Goal: Use online tool/utility: Use online tool/utility

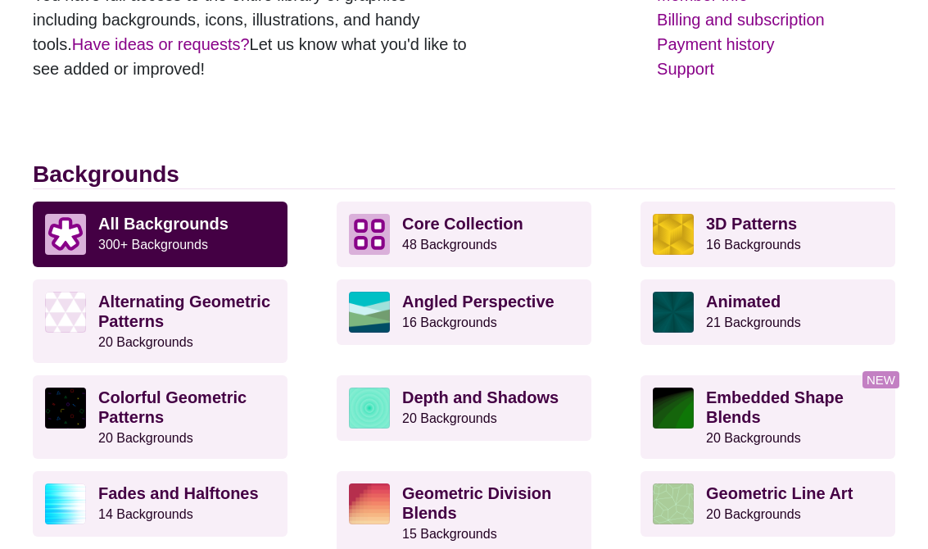
scroll to position [292, 0]
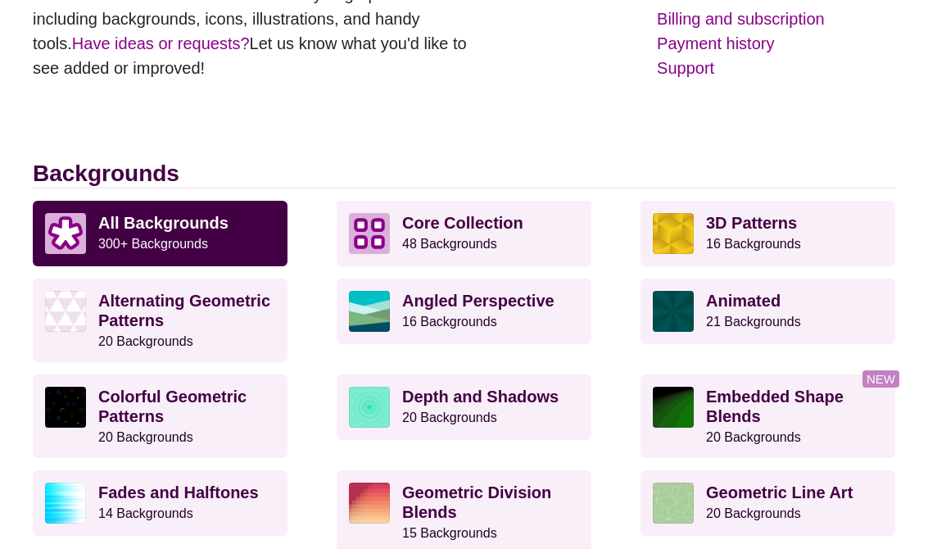
click at [537, 233] on p "Core Collection 48 Backgrounds" at bounding box center [490, 233] width 177 height 41
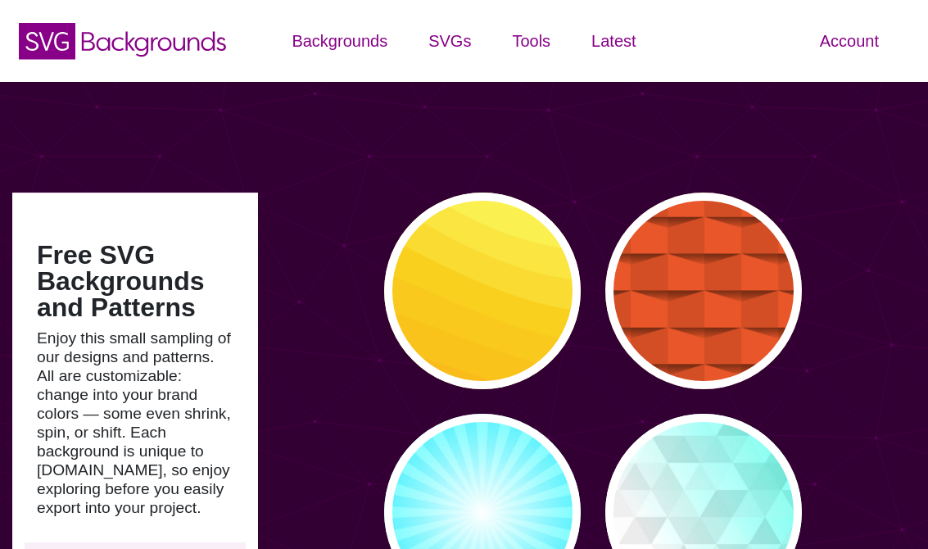
click at [78, 41] on icon "SVG Backgrounds Logo" at bounding box center [122, 40] width 213 height 41
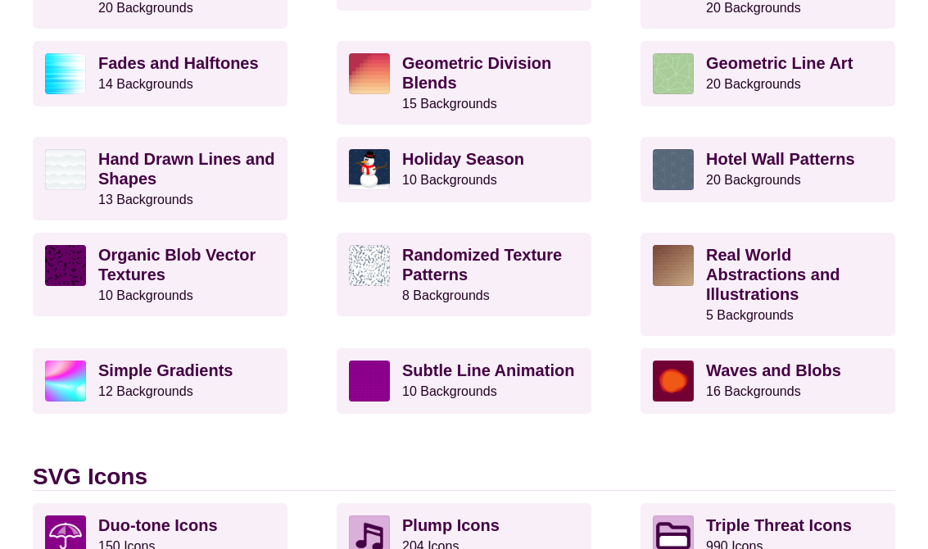
scroll to position [935, 0]
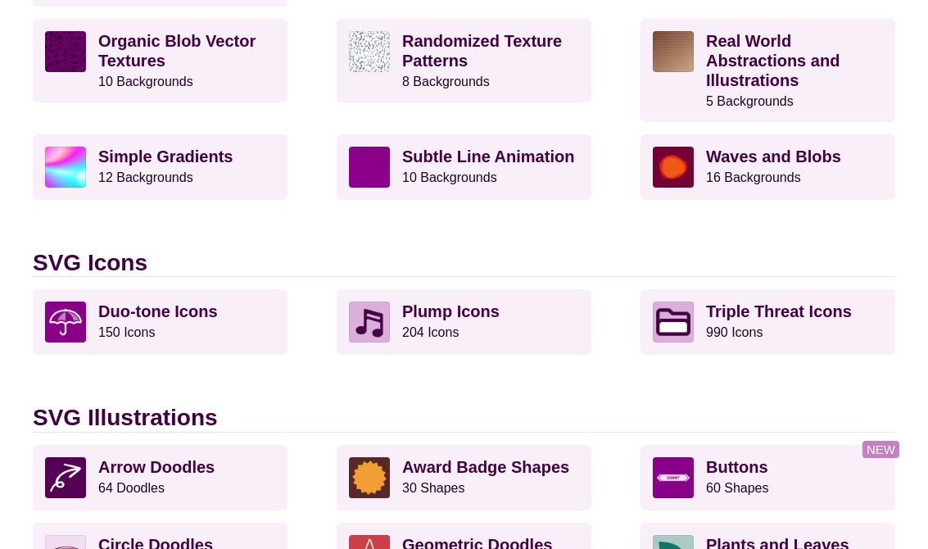
click at [220, 329] on p "Duo-tone Icons 150 Icons" at bounding box center [186, 321] width 177 height 41
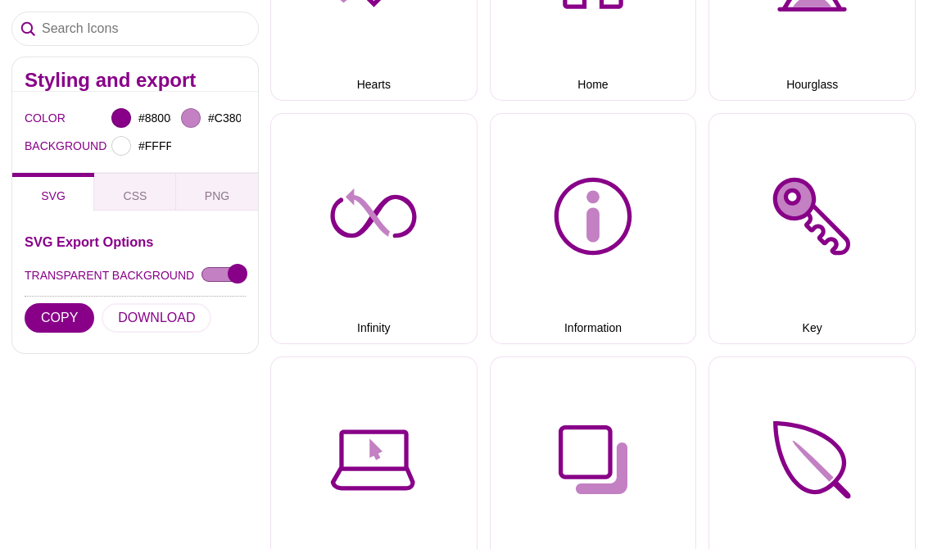
scroll to position [5793, 0]
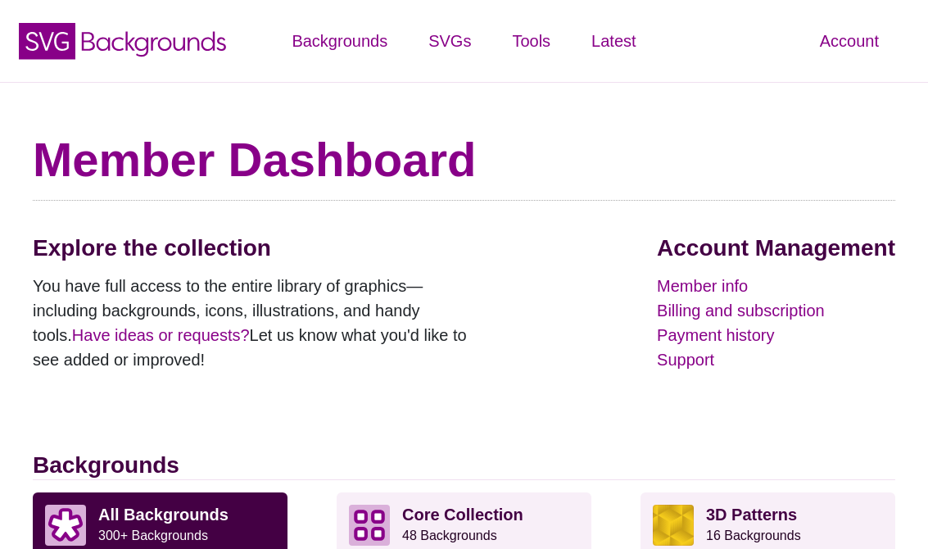
scroll to position [960, 0]
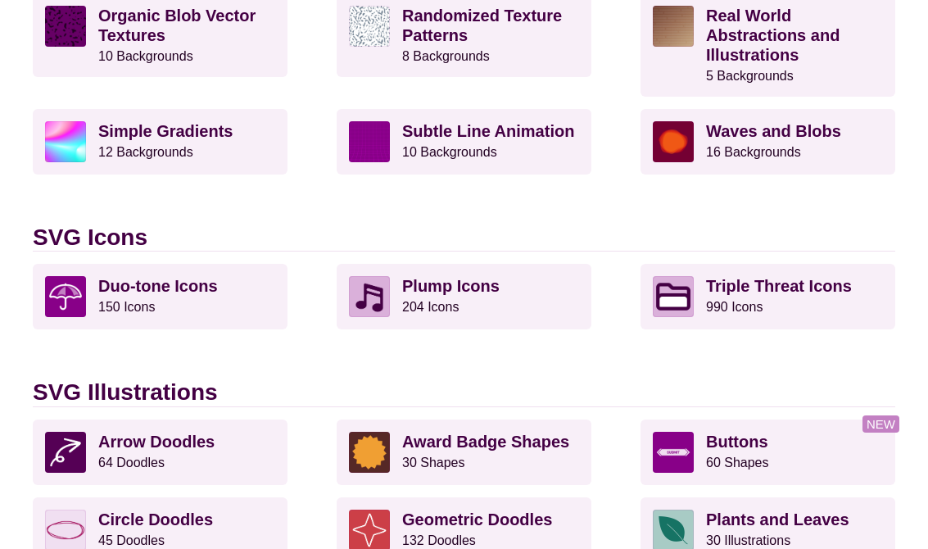
click at [525, 288] on p "Plump Icons 204 Icons" at bounding box center [490, 296] width 177 height 41
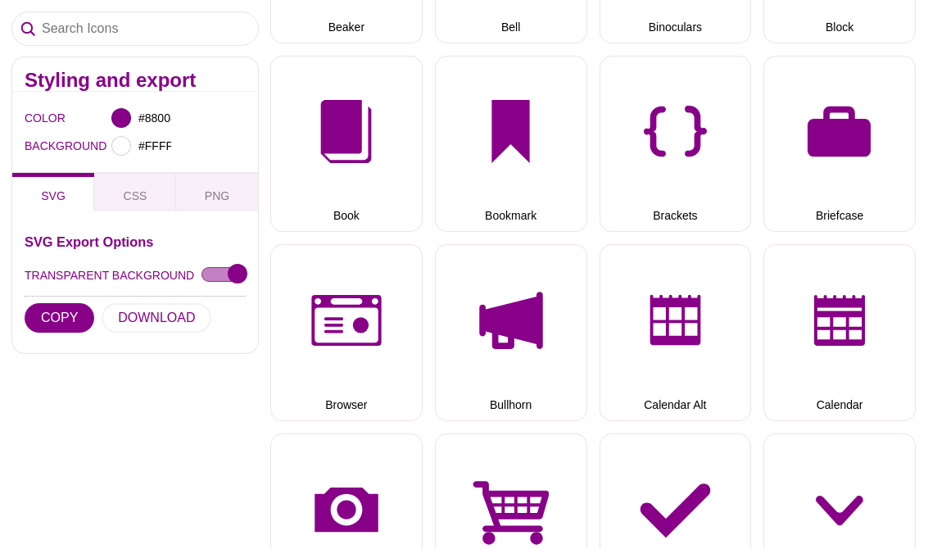
scroll to position [1395, 0]
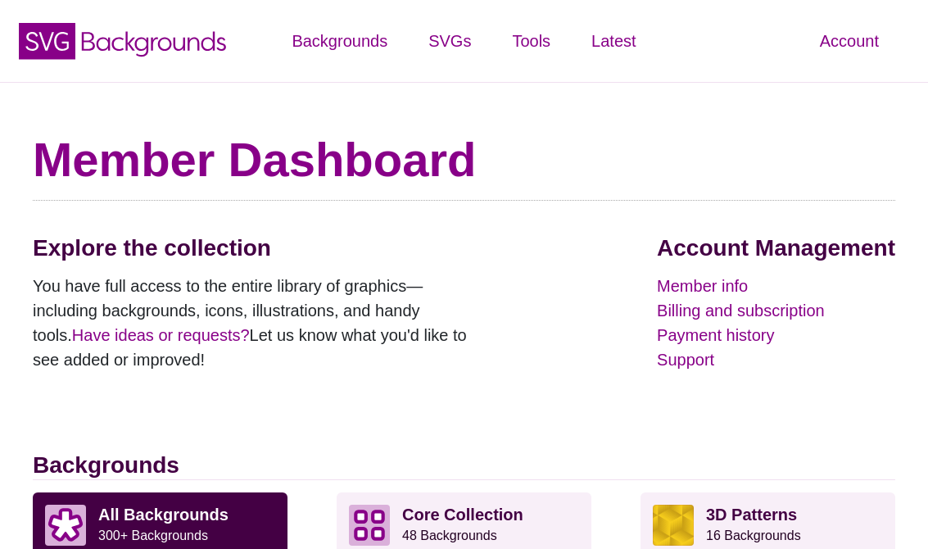
scroll to position [960, 0]
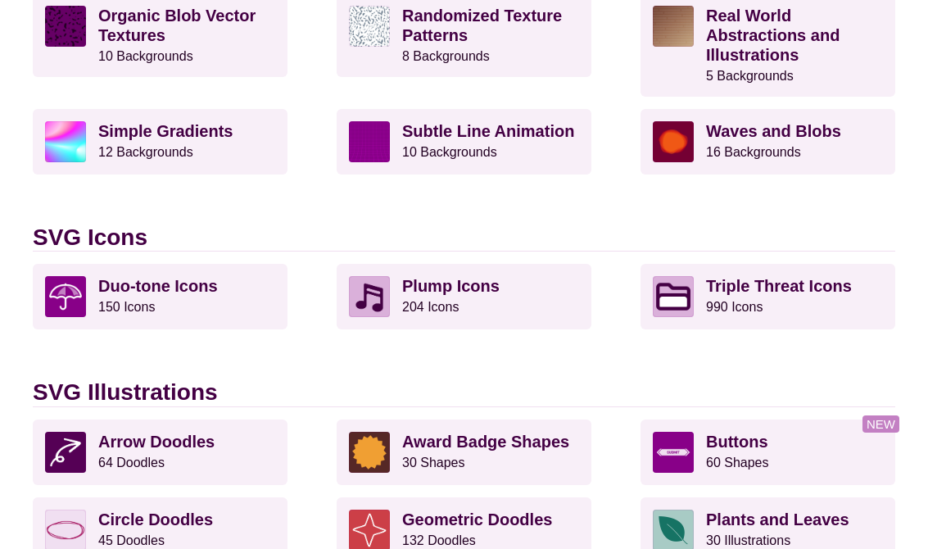
click at [745, 293] on p "Triple Threat Icons 990 Icons" at bounding box center [794, 296] width 177 height 41
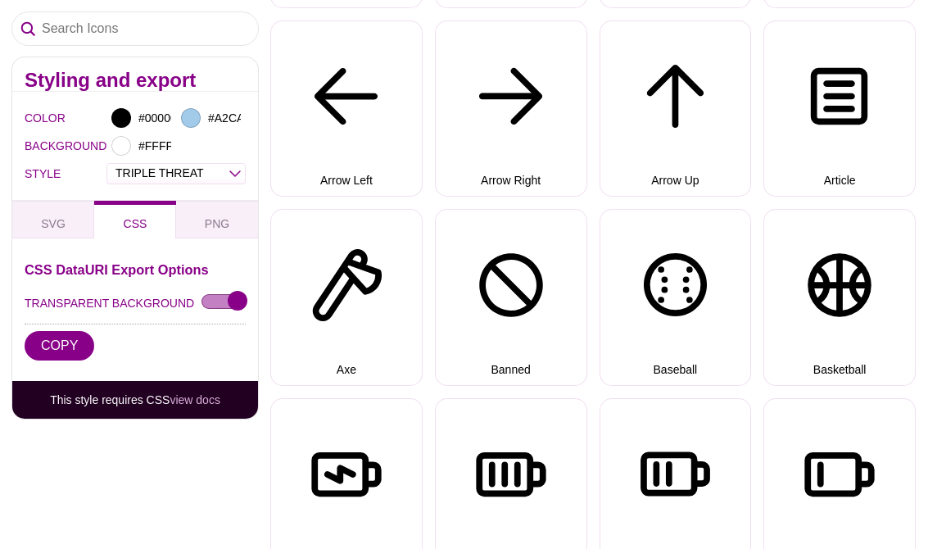
scroll to position [808, 0]
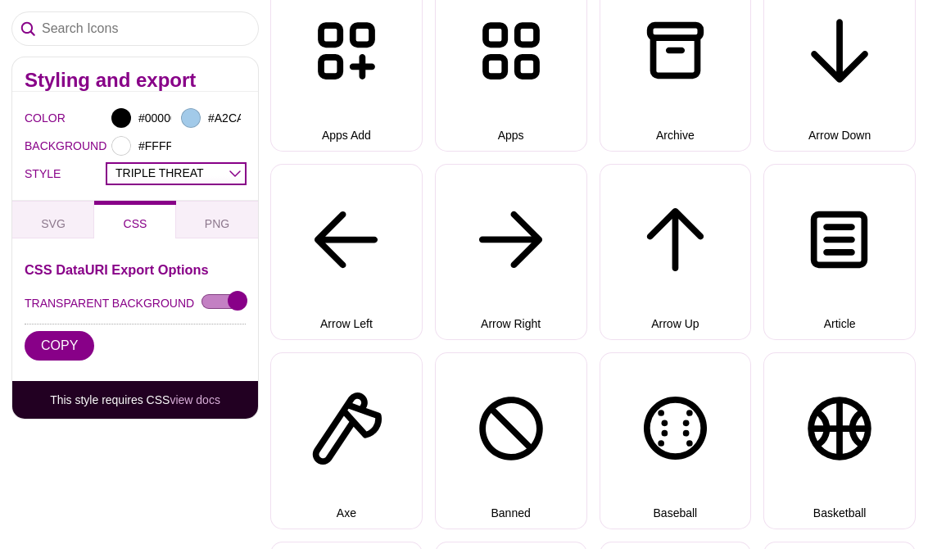
click at [171, 183] on select "OUTLINE DUO-TONE SOLID TRIPLE THREAT DOUBLE TROUBLE" at bounding box center [176, 173] width 138 height 19
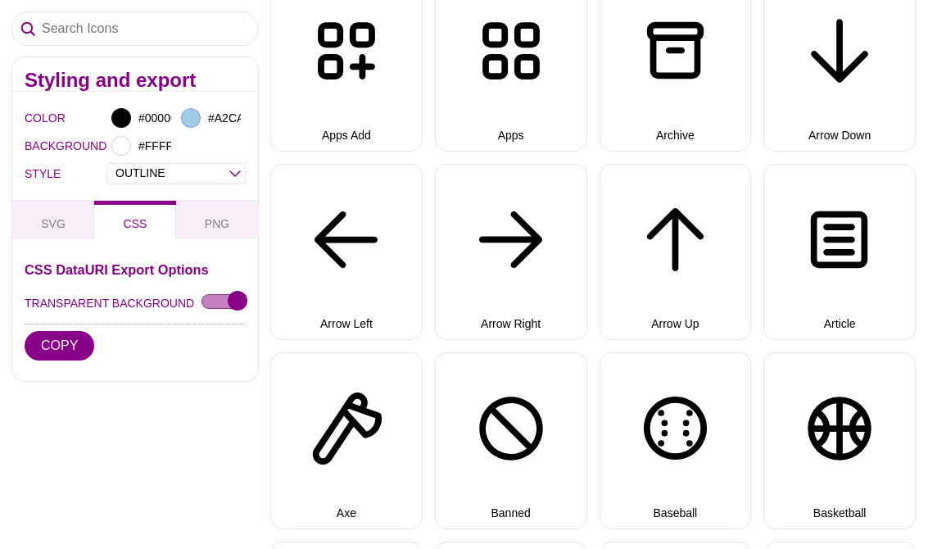
click at [555, 96] on button "Apps" at bounding box center [511, 63] width 152 height 177
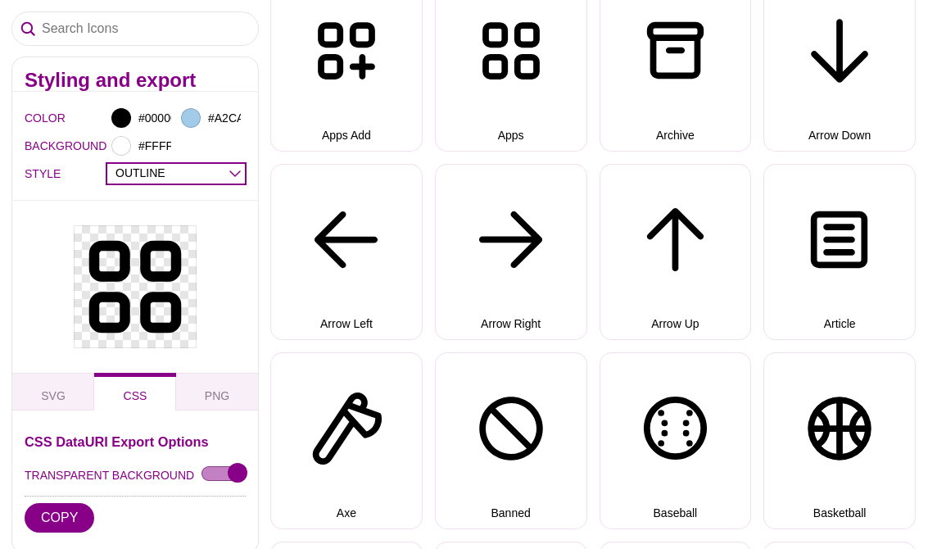
click at [224, 178] on select "OUTLINE DUO-TONE SOLID TRIPLE THREAT DOUBLE TROUBLE" at bounding box center [176, 173] width 138 height 19
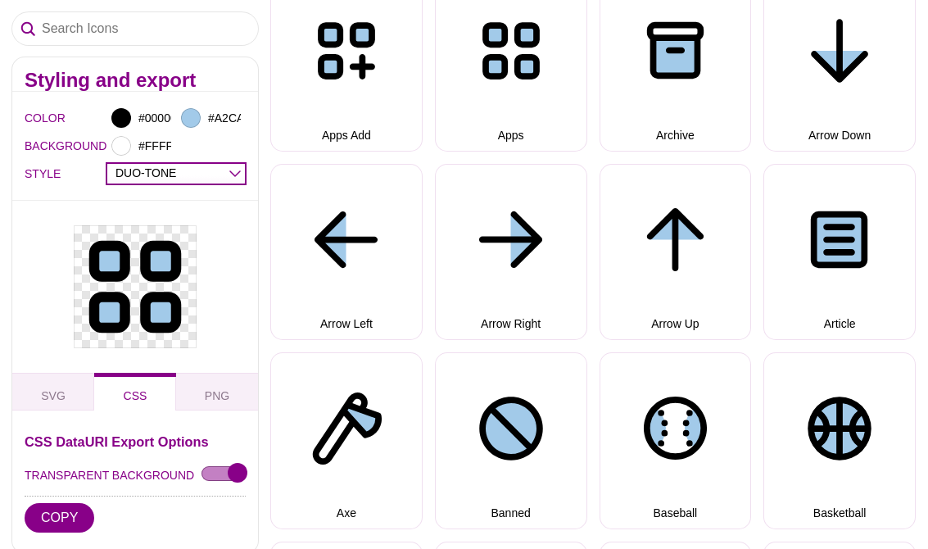
click at [230, 174] on select "OUTLINE DUO-TONE SOLID TRIPLE THREAT DOUBLE TROUBLE" at bounding box center [176, 173] width 138 height 19
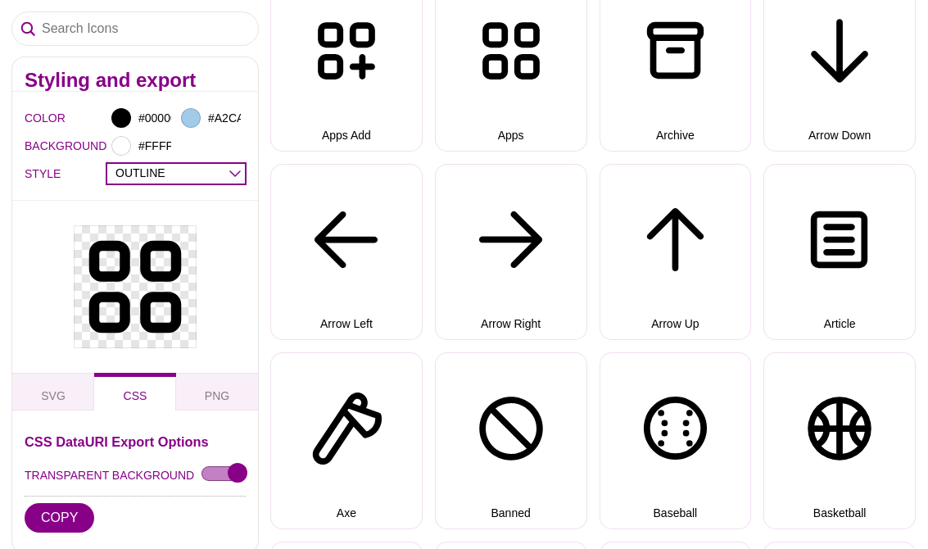
click at [235, 174] on select "OUTLINE DUO-TONE SOLID TRIPLE THREAT DOUBLE TROUBLE" at bounding box center [176, 173] width 138 height 19
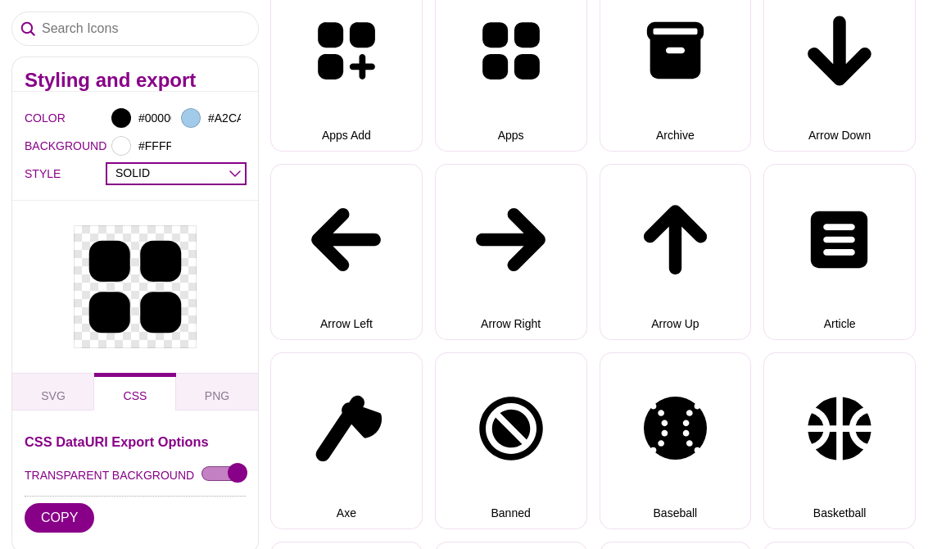
click at [225, 176] on select "OUTLINE DUO-TONE SOLID TRIPLE THREAT DOUBLE TROUBLE" at bounding box center [176, 173] width 138 height 19
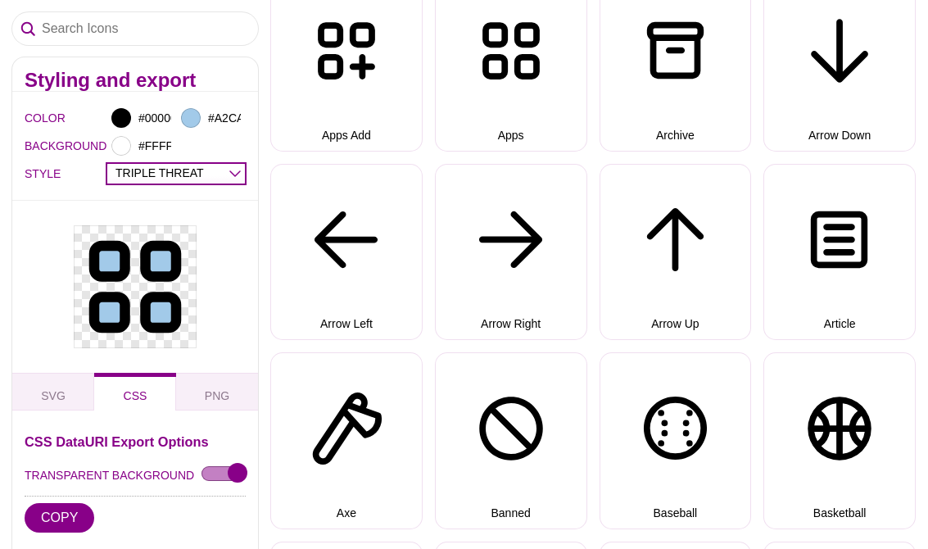
click at [223, 183] on select "OUTLINE DUO-TONE SOLID TRIPLE THREAT DOUBLE TROUBLE" at bounding box center [176, 173] width 138 height 19
click at [229, 176] on select "OUTLINE DUO-TONE SOLID TRIPLE THREAT DOUBLE TROUBLE" at bounding box center [176, 173] width 138 height 19
select select "solid"
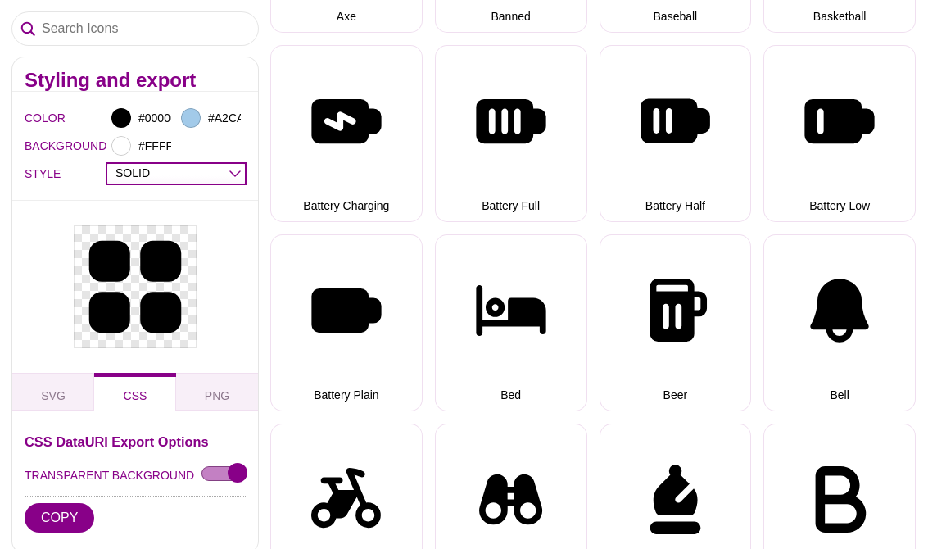
scroll to position [0, 0]
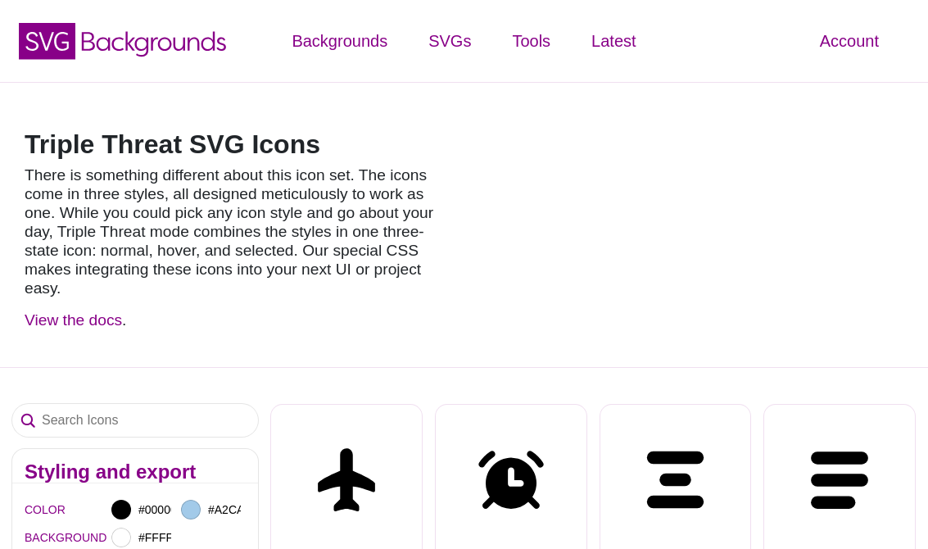
click at [192, 39] on icon at bounding box center [154, 44] width 145 height 25
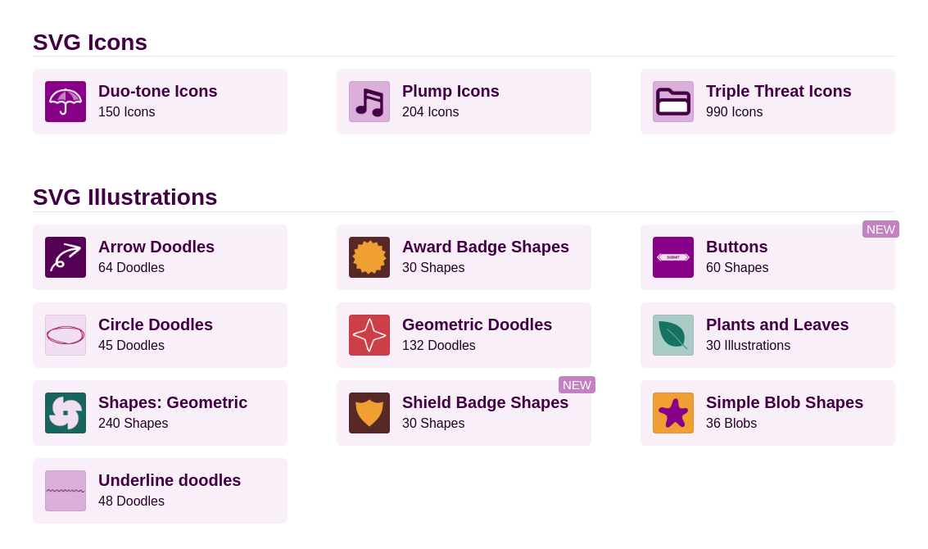
scroll to position [1285, 0]
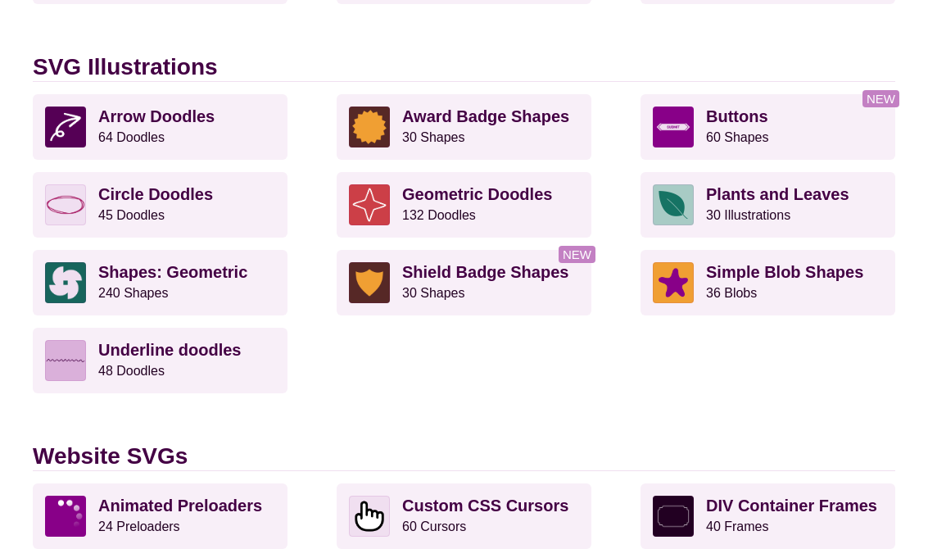
click at [750, 277] on strong "Simple Blob Shapes" at bounding box center [784, 272] width 157 height 18
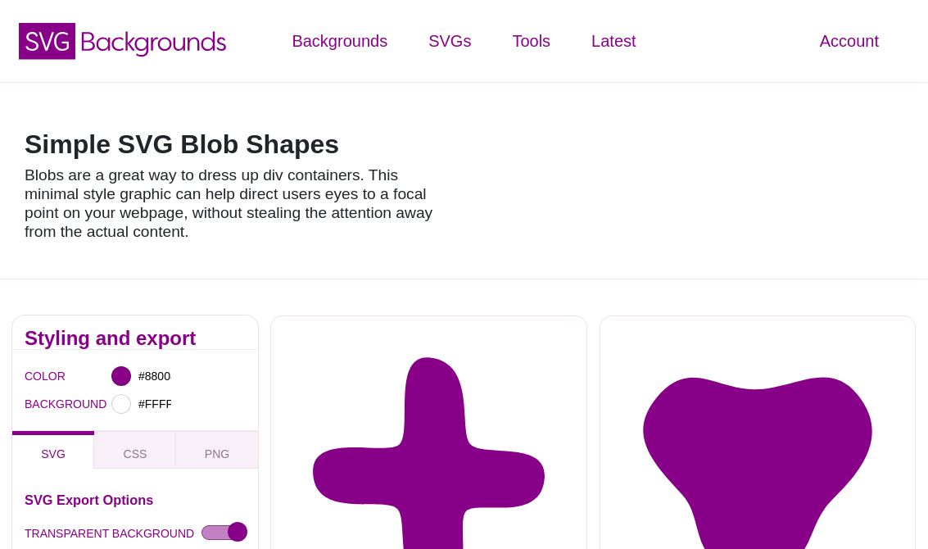
click at [179, 41] on icon "SVG Backgrounds Logo" at bounding box center [122, 40] width 213 height 41
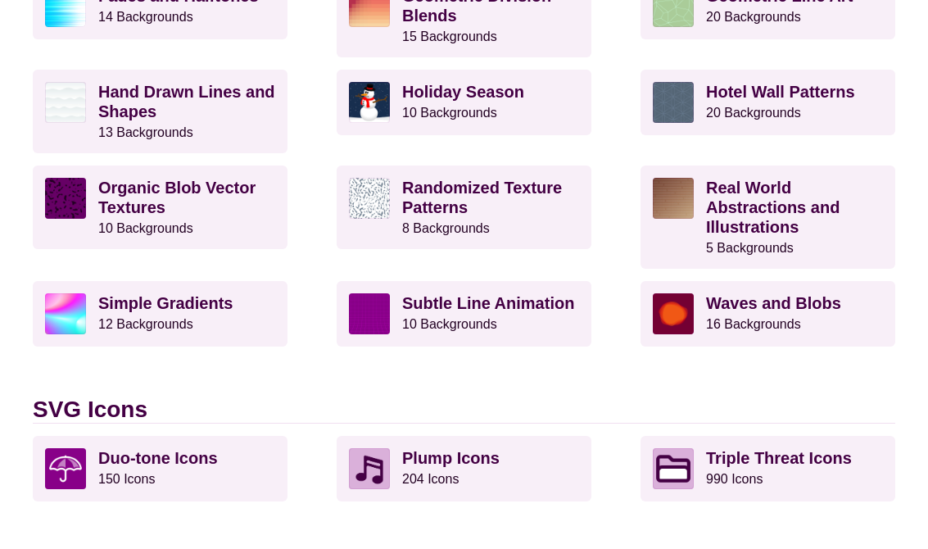
scroll to position [850, 0]
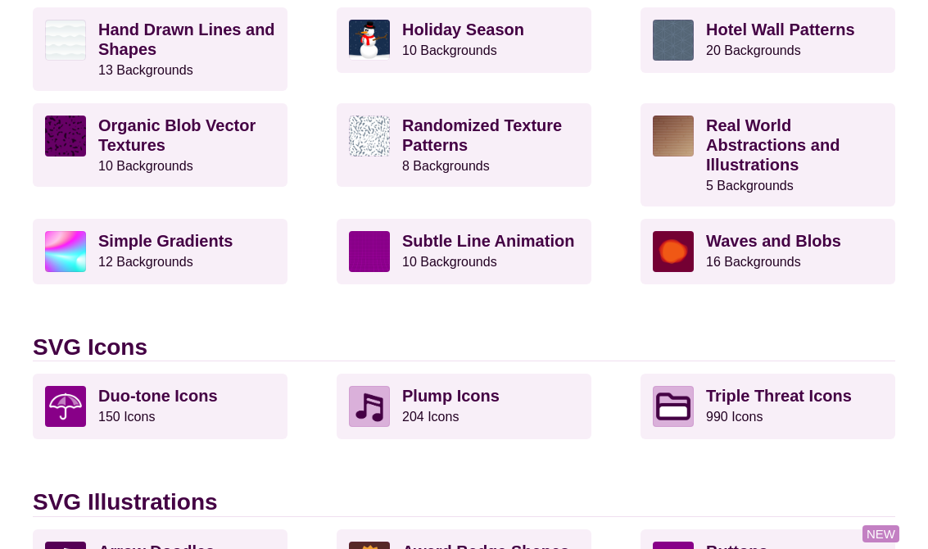
click at [564, 241] on strong "Subtle Line Animation" at bounding box center [488, 241] width 172 height 18
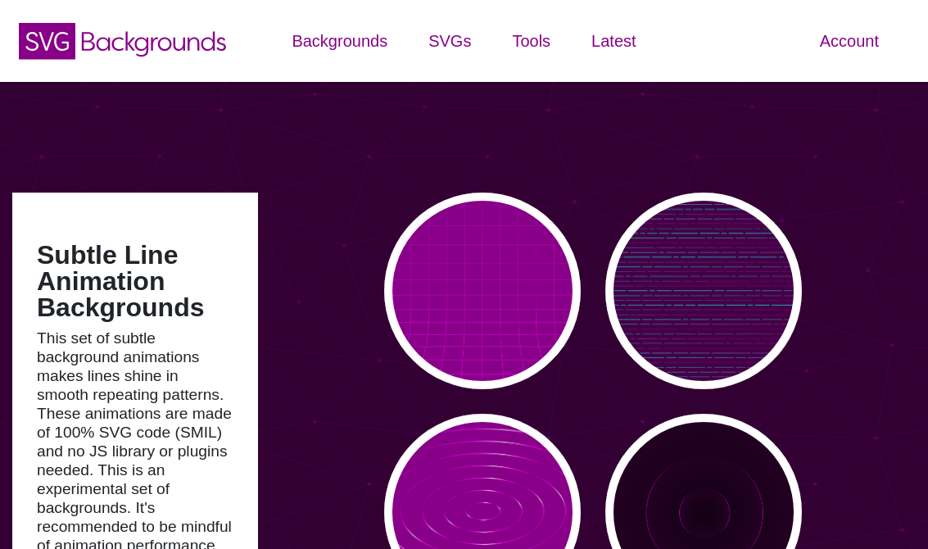
click at [506, 317] on div "PREVIEW" at bounding box center [482, 290] width 197 height 197
type input "#880088"
type input "0"
type input "5"
type input "999"
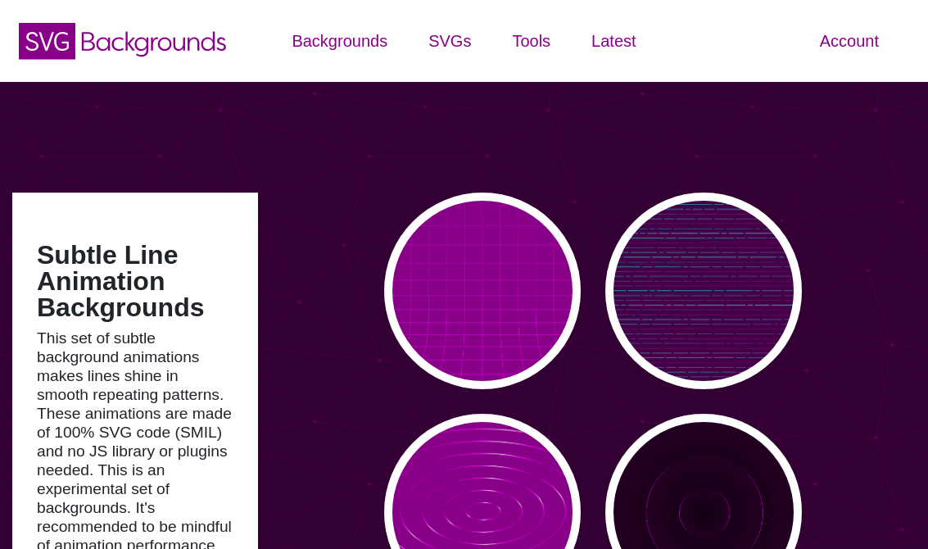
type input "0"
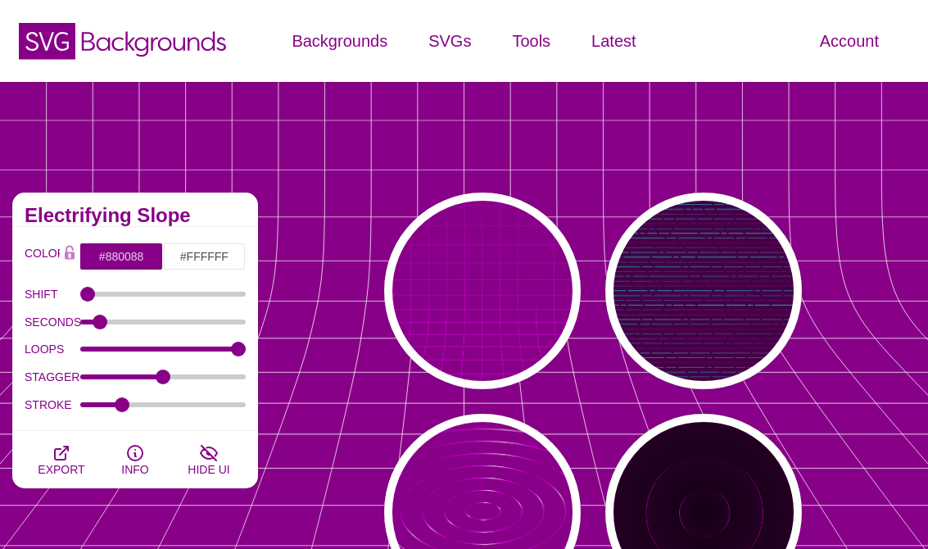
click at [691, 328] on div "PREVIEW" at bounding box center [703, 290] width 197 height 197
type input "#440044"
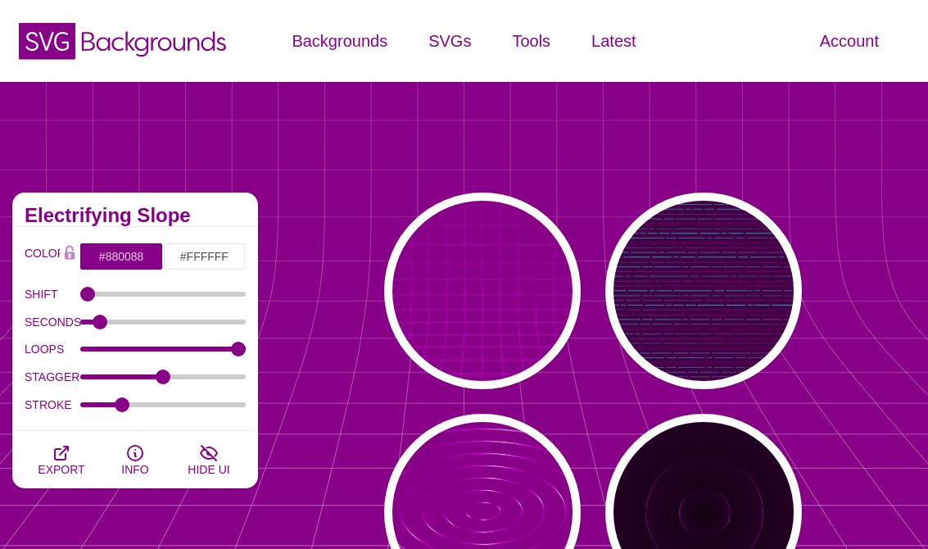
type input "#00FFFF"
type input "#FF0000"
type input "#880088"
type input "15"
type input "999"
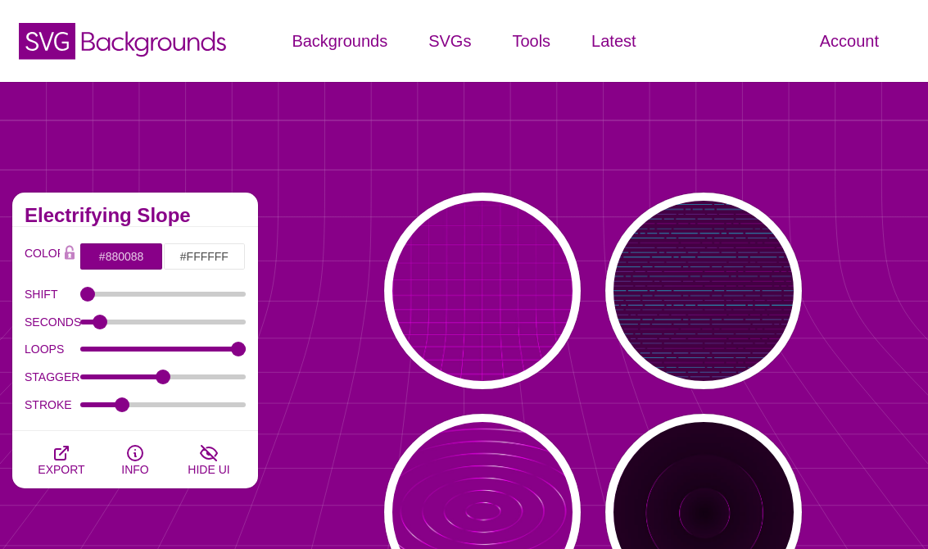
type input "1"
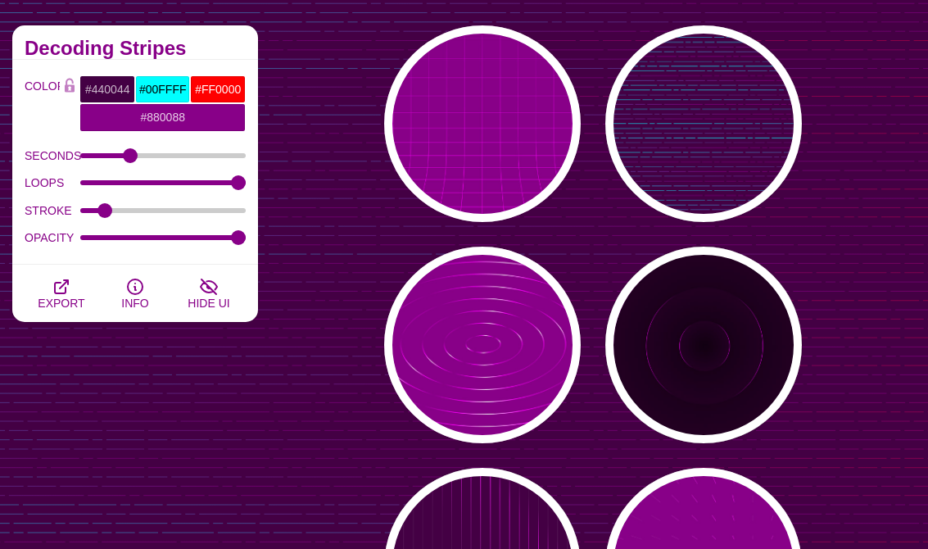
scroll to position [237, 0]
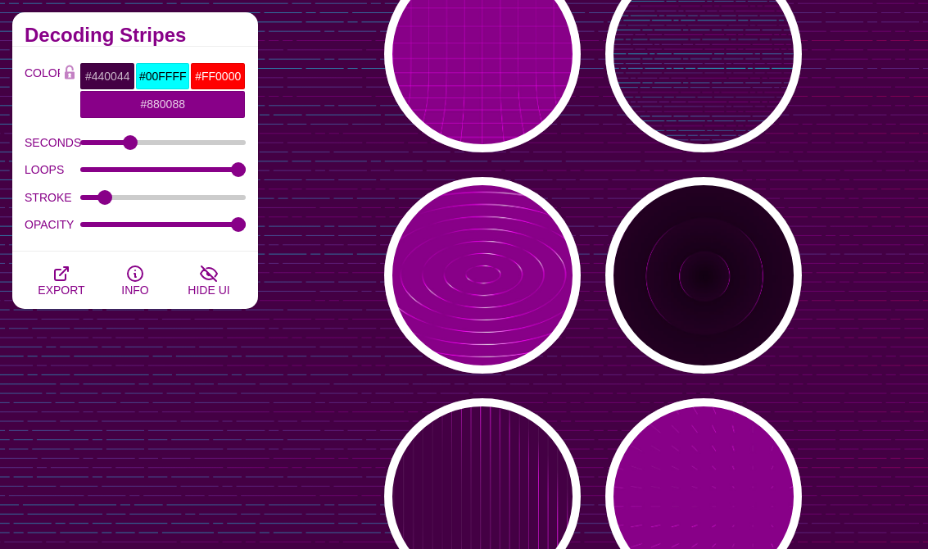
click at [487, 510] on div "PREVIEW" at bounding box center [482, 496] width 197 height 197
type input "#FF00FF"
type input "#FFFFFF"
type input "20"
type input "0.1"
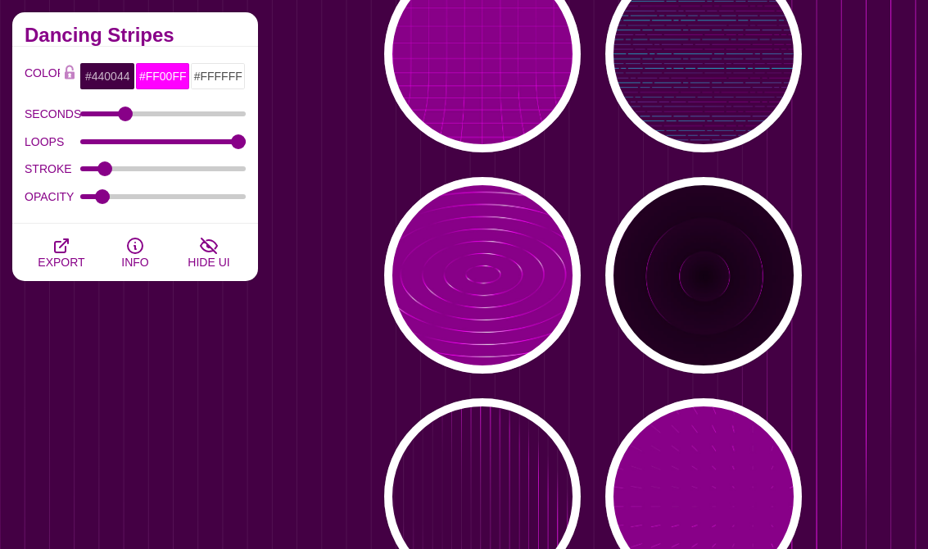
click at [667, 514] on div "PREVIEW" at bounding box center [703, 496] width 197 height 197
type input "#880088"
type input "15"
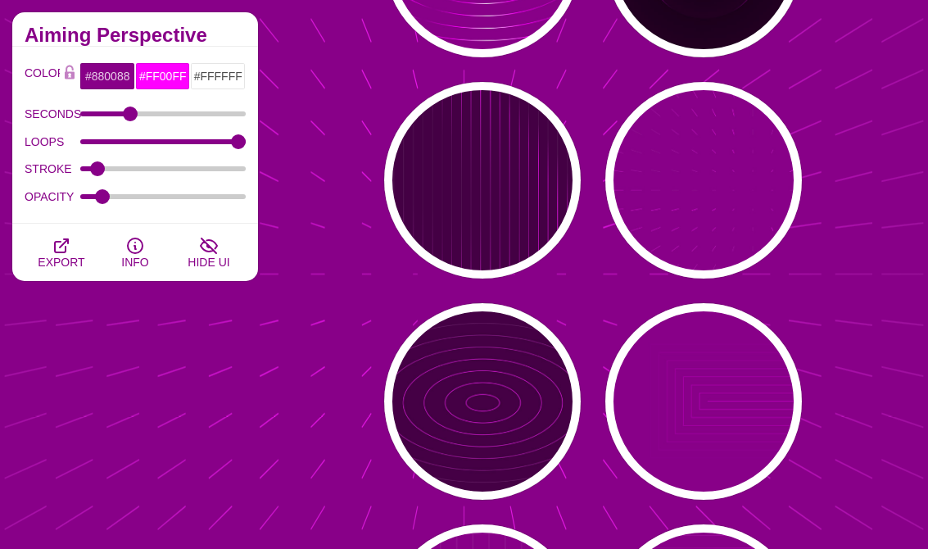
scroll to position [567, 0]
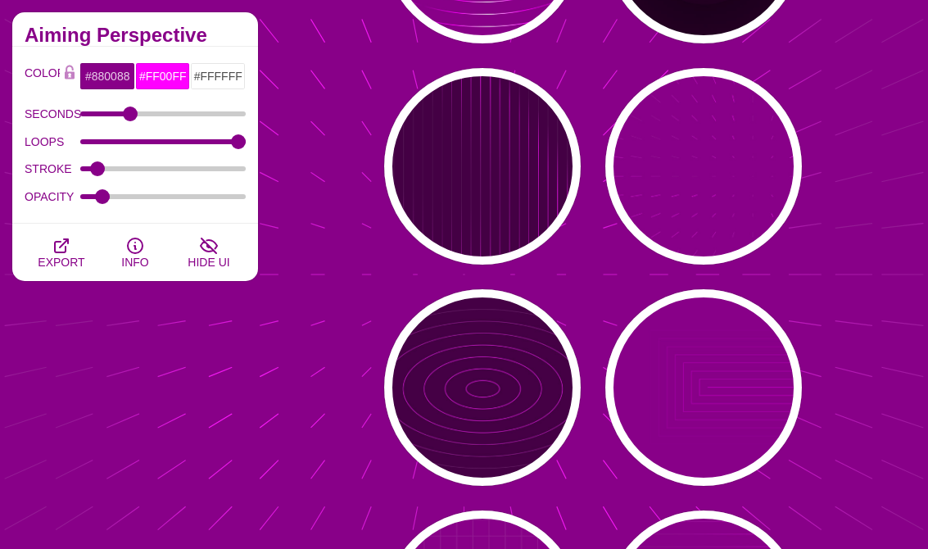
click at [523, 451] on div "PREVIEW" at bounding box center [482, 387] width 197 height 197
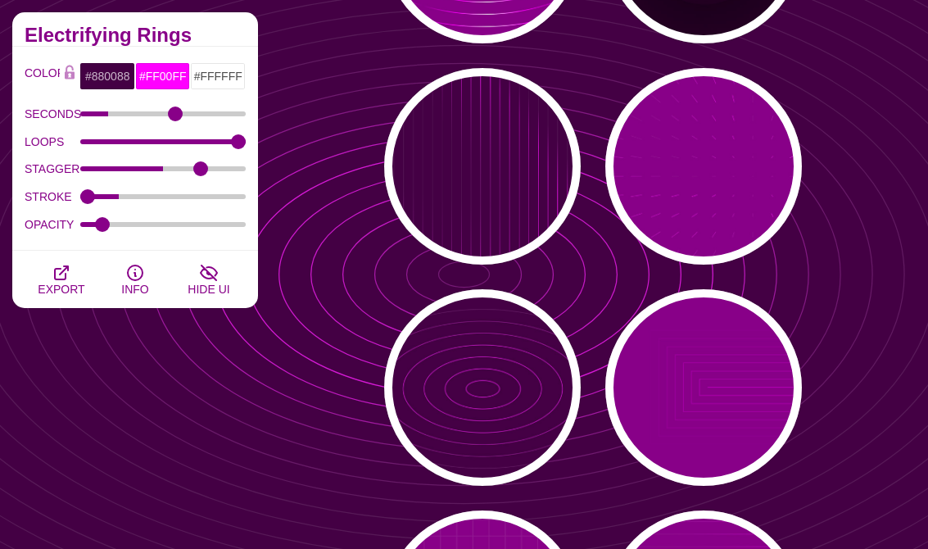
type input "#440044"
type input "5"
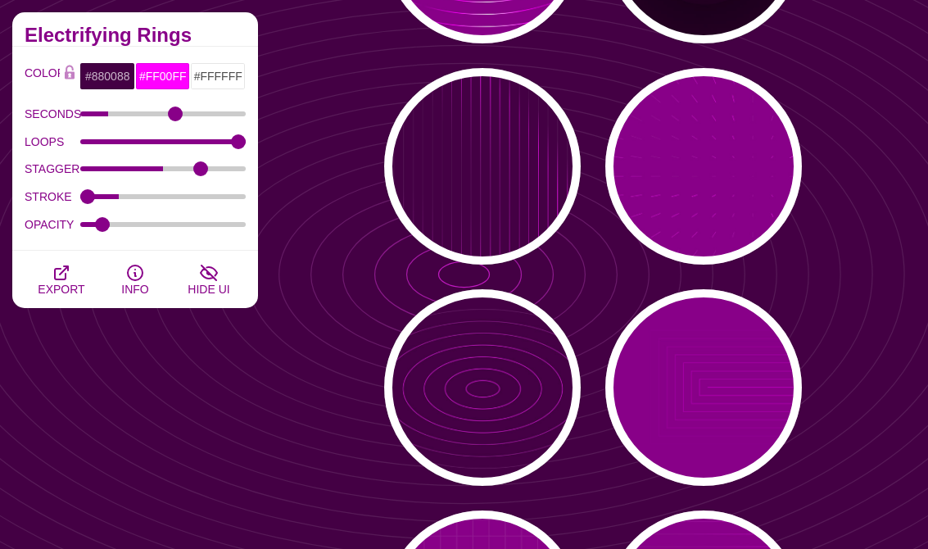
type input "0"
type input "1"
type input "0.1"
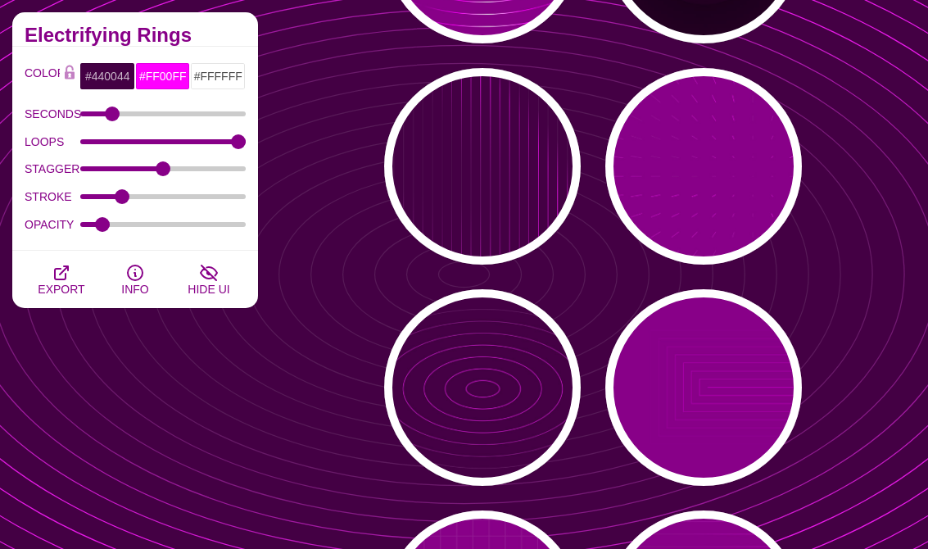
click at [655, 439] on div "PREVIEW" at bounding box center [703, 387] width 197 height 197
type input "#880088"
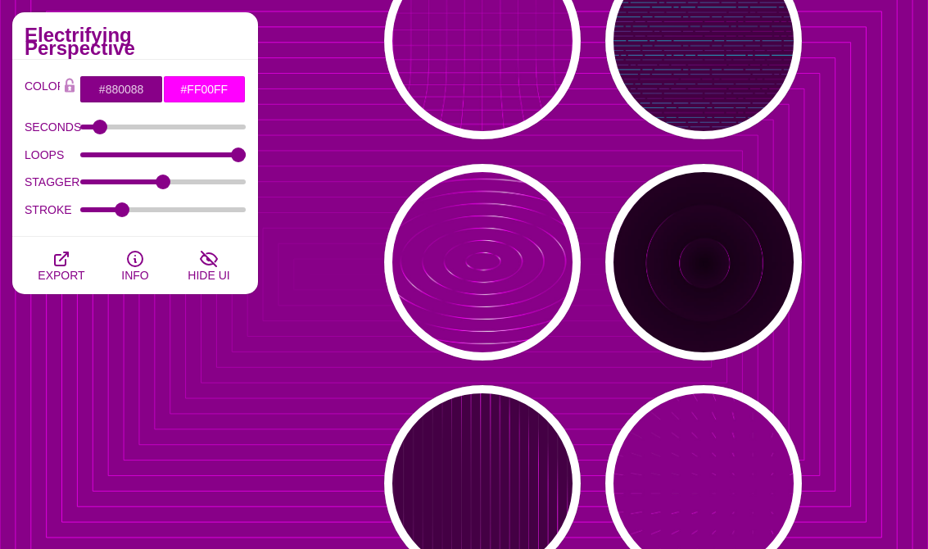
scroll to position [0, 0]
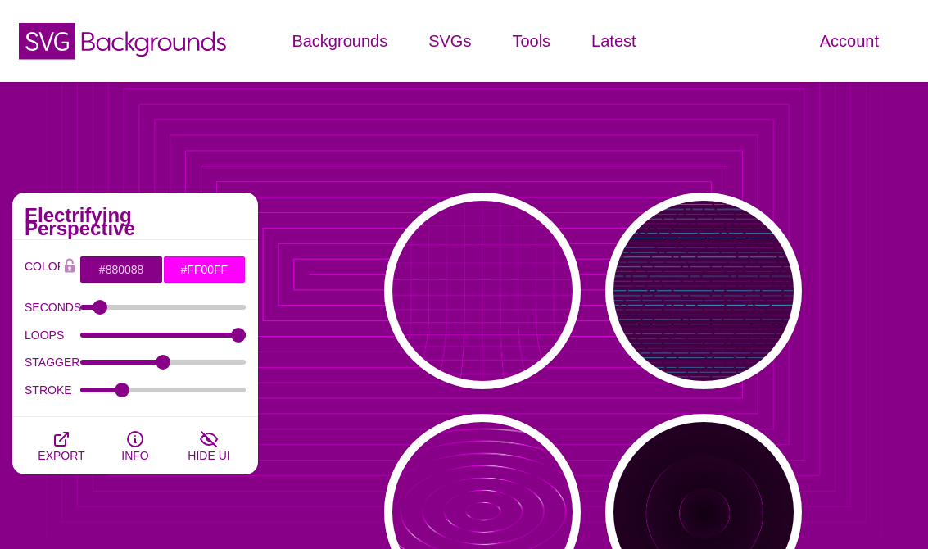
click at [183, 38] on icon "SVG Backgrounds Logo" at bounding box center [122, 40] width 213 height 41
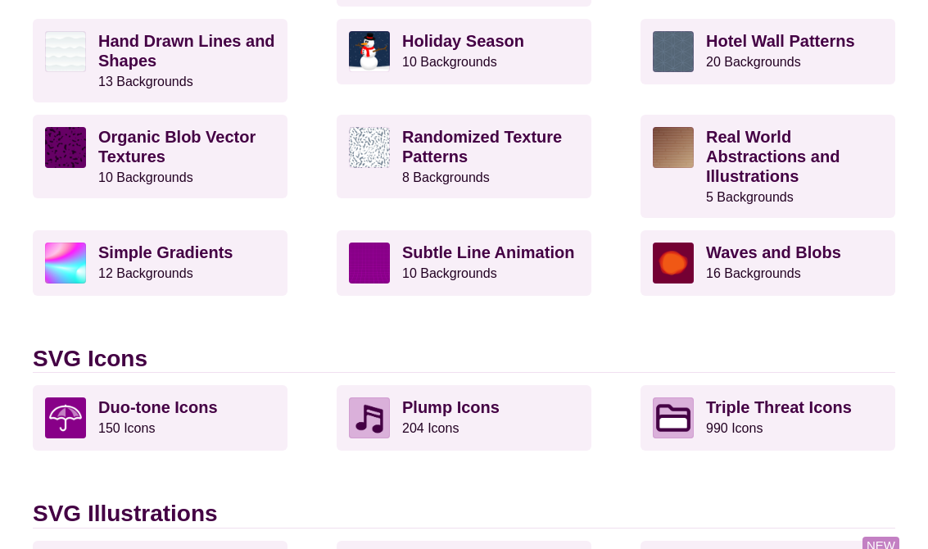
scroll to position [754, 0]
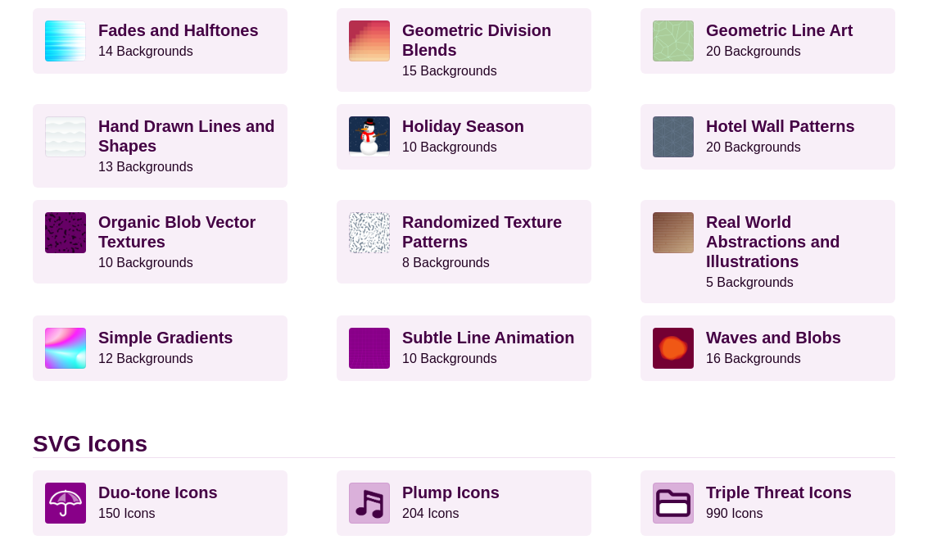
click at [692, 347] on img at bounding box center [673, 348] width 41 height 41
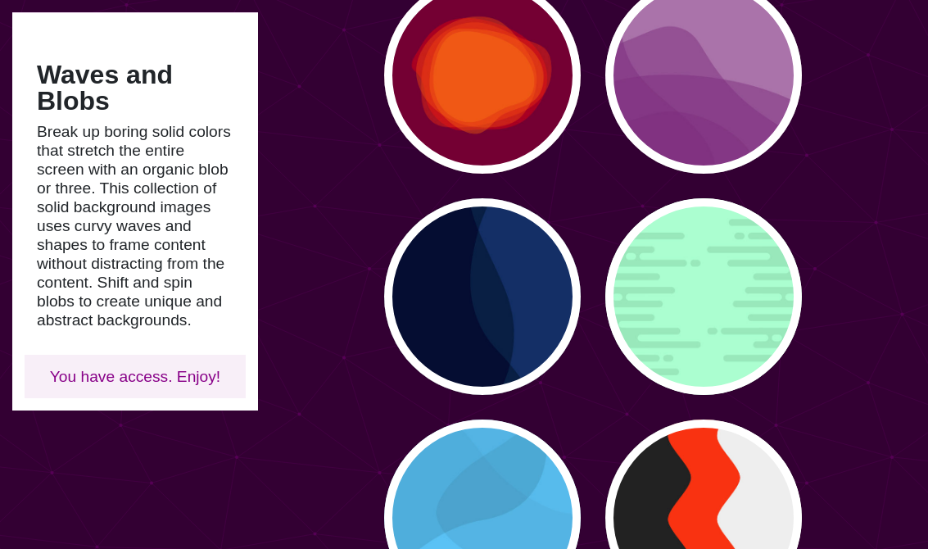
scroll to position [213, 0]
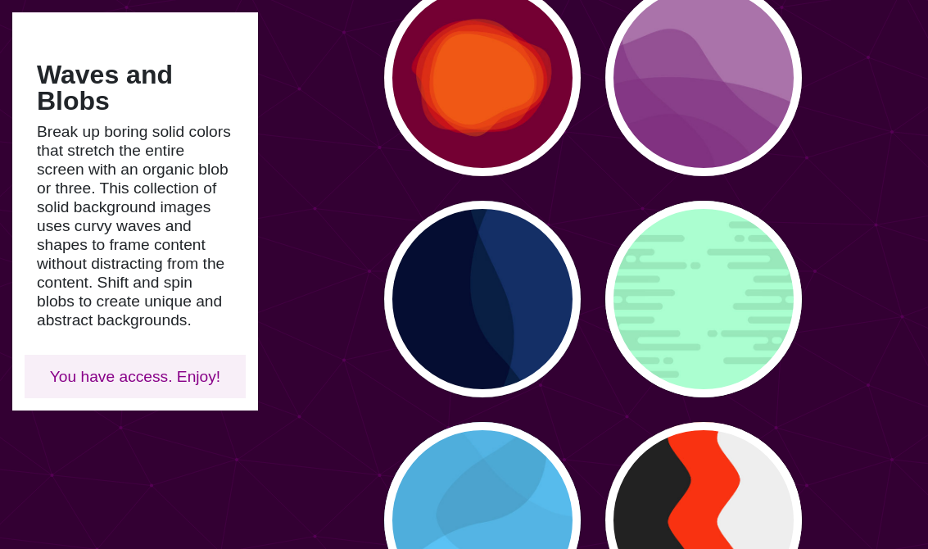
click at [503, 373] on div "PREVIEW" at bounding box center [482, 299] width 197 height 197
type input "#003366"
type input "#002244"
type input "#001133"
type input "0"
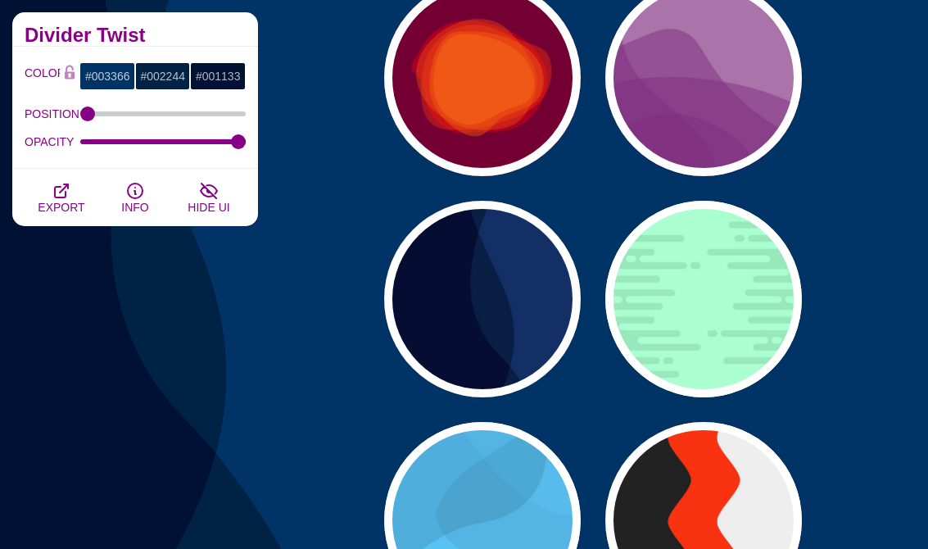
click at [653, 347] on div "PREVIEW" at bounding box center [703, 299] width 197 height 197
type input "#A6FFD0"
type input "#96E6BC"
type input "0"
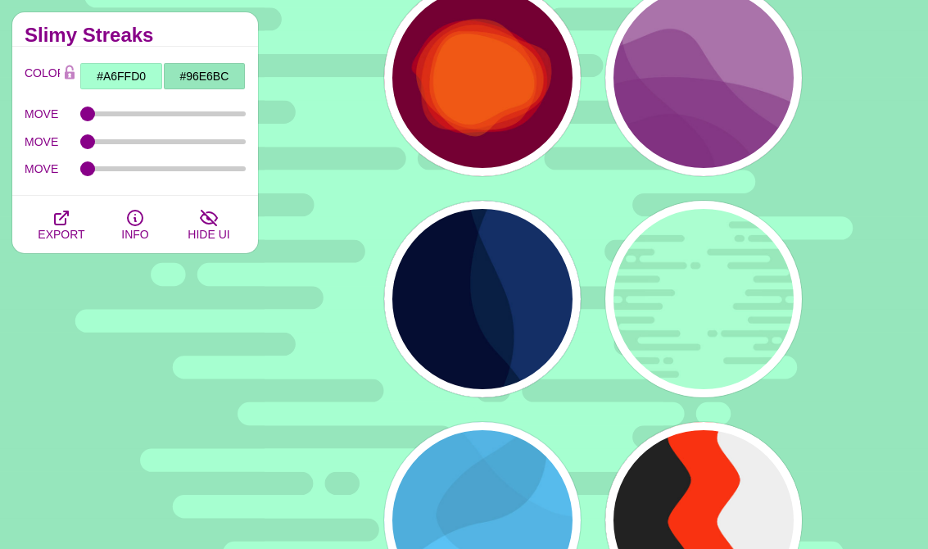
click at [482, 524] on p "PREVIEW" at bounding box center [482, 521] width 73 height 24
type input "#44CCFF"
type input "#000000"
type input "0.1"
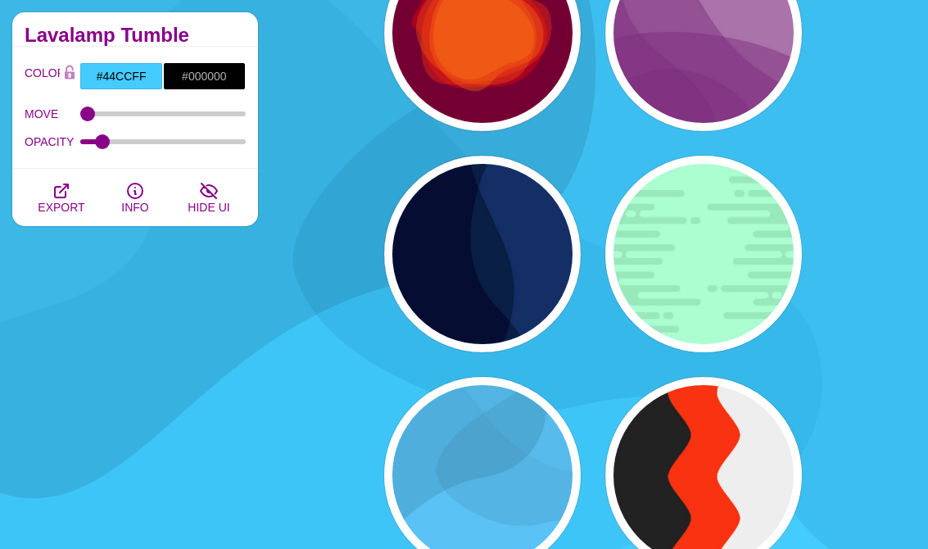
scroll to position [429, 0]
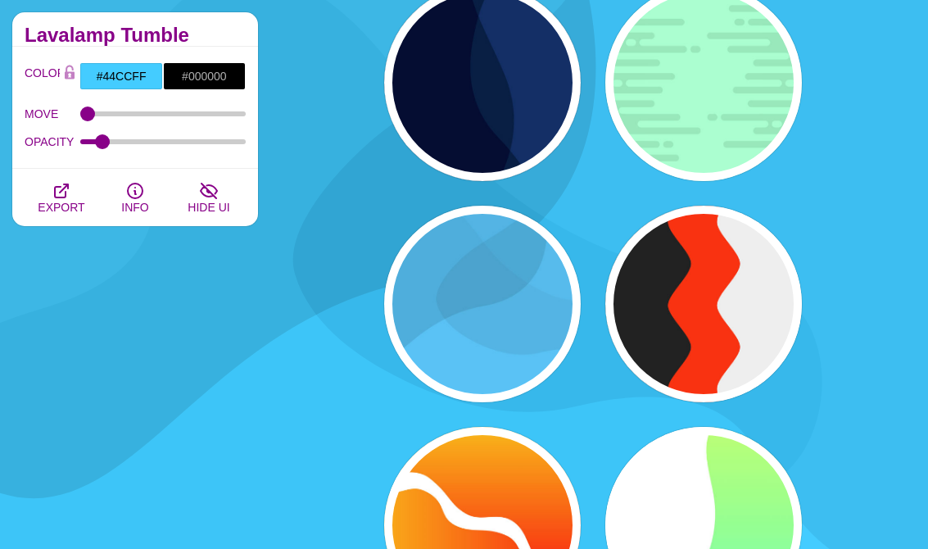
click at [663, 360] on div "PREVIEW" at bounding box center [703, 304] width 197 height 197
type input "#FF3300"
type input "#222222"
type input "#EEEEEE"
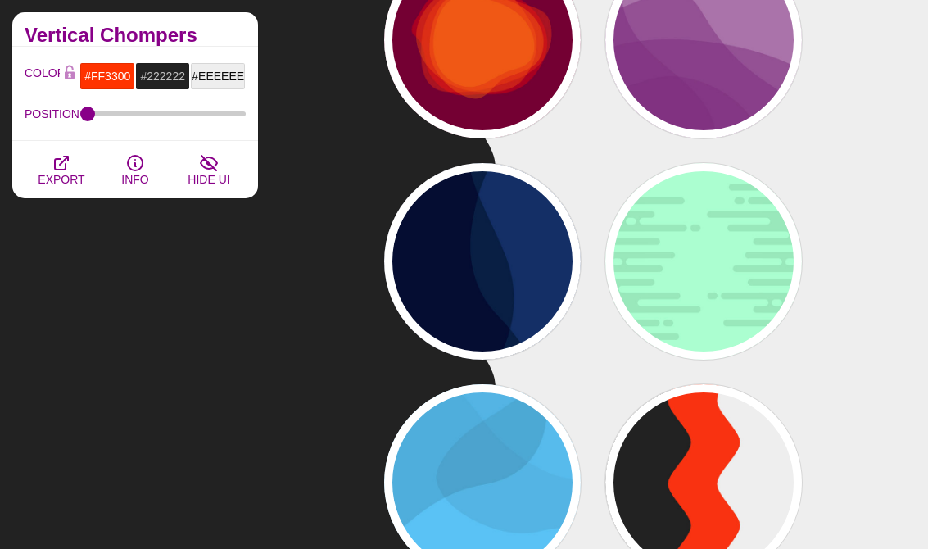
scroll to position [338, 0]
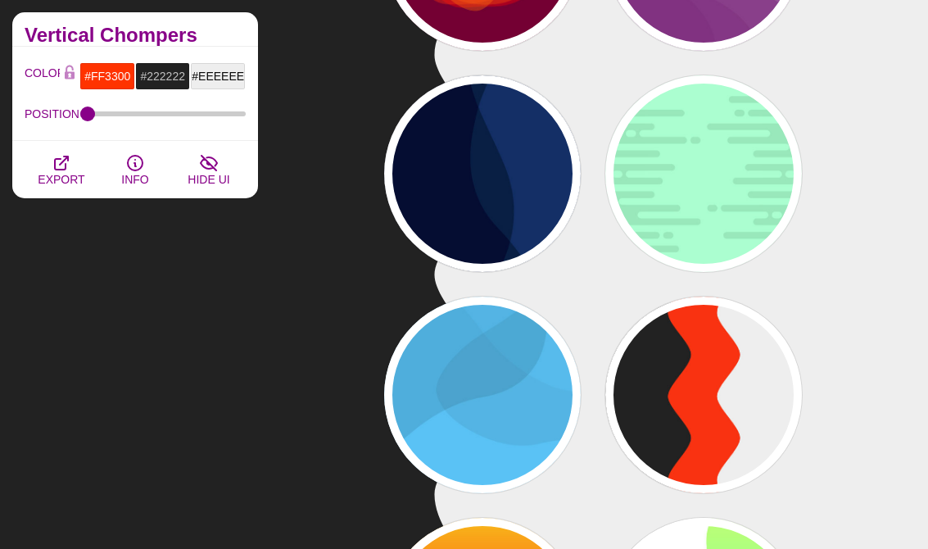
click at [498, 477] on div "PREVIEW" at bounding box center [482, 395] width 197 height 197
type input "#44CCFF"
type input "#000000"
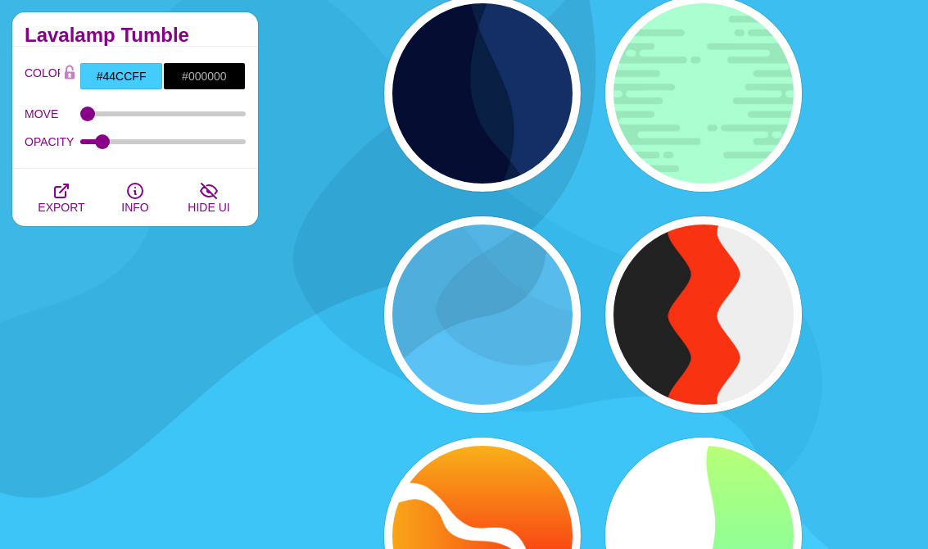
scroll to position [543, 0]
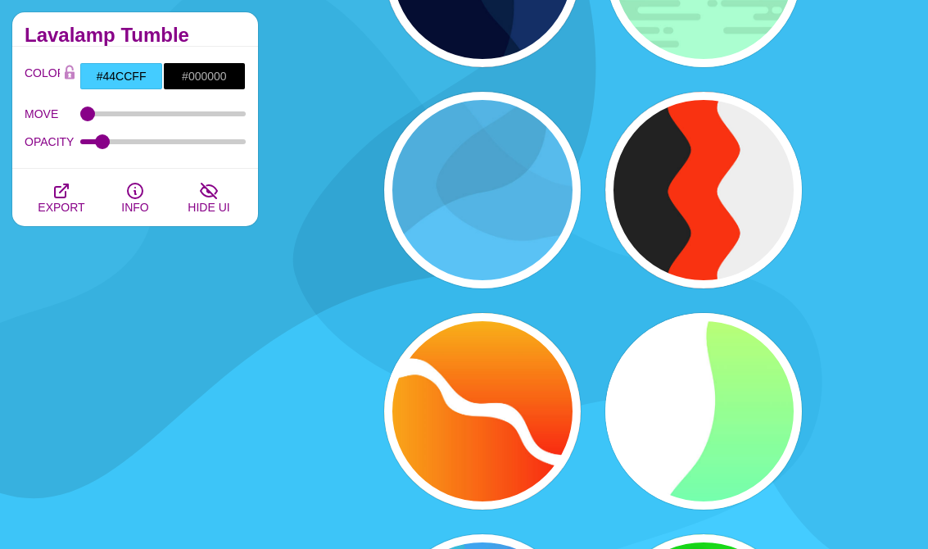
click at [499, 486] on div "PREVIEW" at bounding box center [482, 411] width 197 height 197
type input "#FFFFFF"
type input "#FF0000"
type input "#FFFF00"
type input "0"
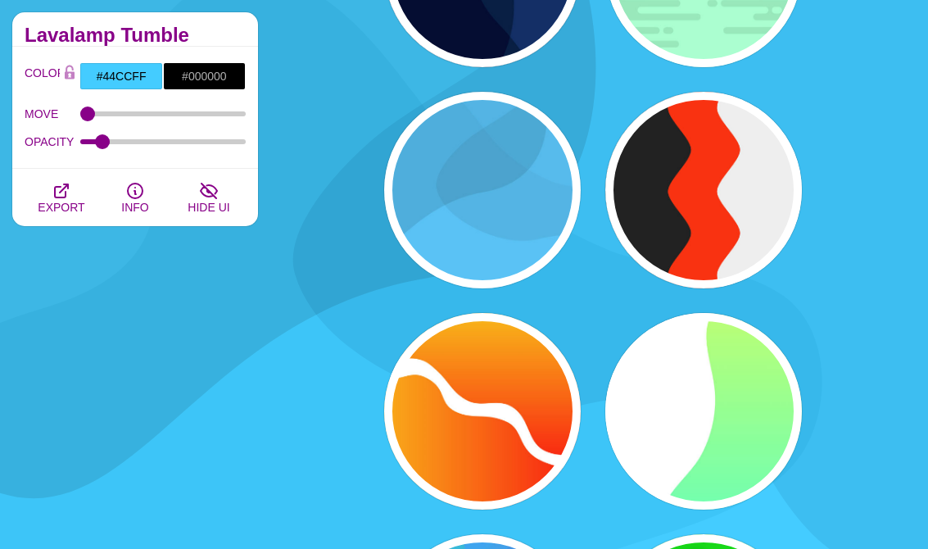
type input "1"
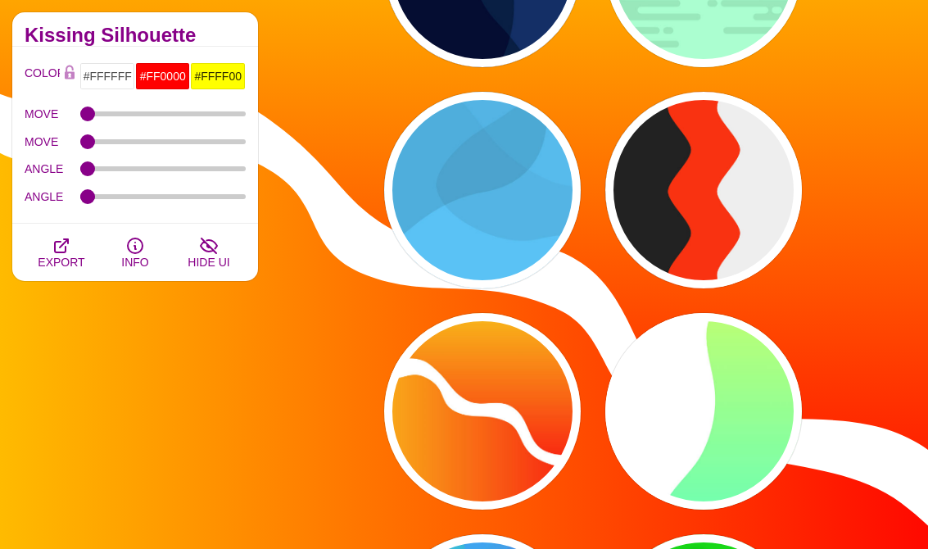
click at [650, 466] on div "PREVIEW" at bounding box center [703, 411] width 197 height 197
type input "#00FFFF"
type input "#CCFF66"
type input "#EEEEEE"
type input "0"
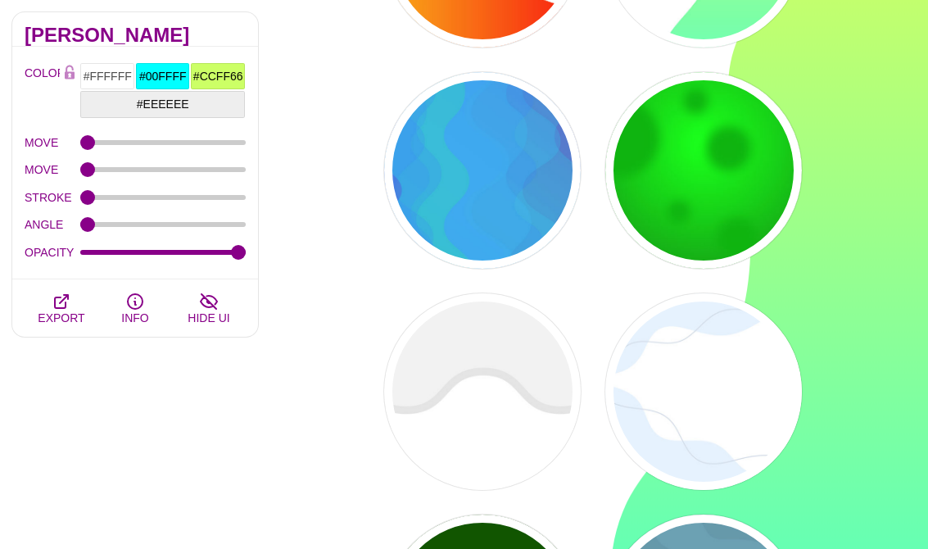
scroll to position [1039, 0]
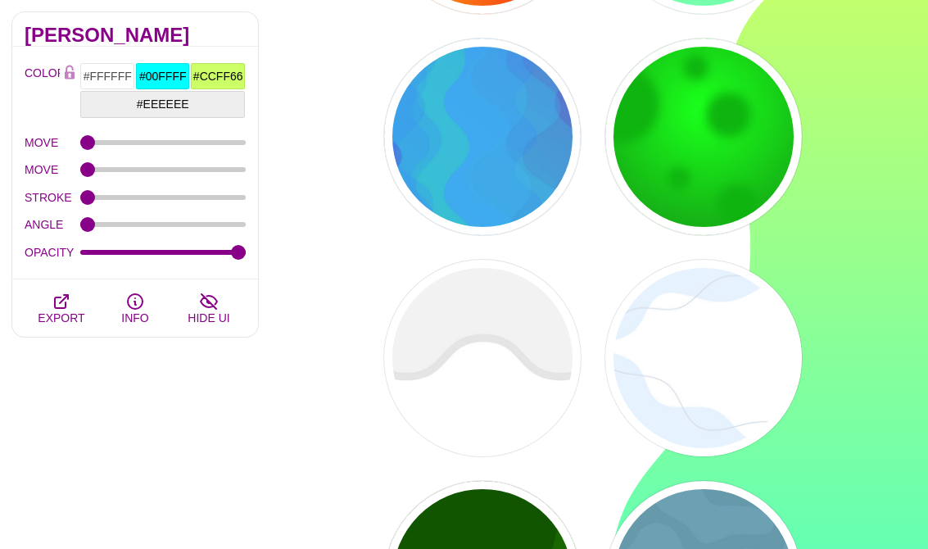
click at [491, 195] on div "PREVIEW" at bounding box center [482, 136] width 197 height 197
type input "#0088FF"
type input "#00FF77"
type input "#BB00CC"
type input "0.2"
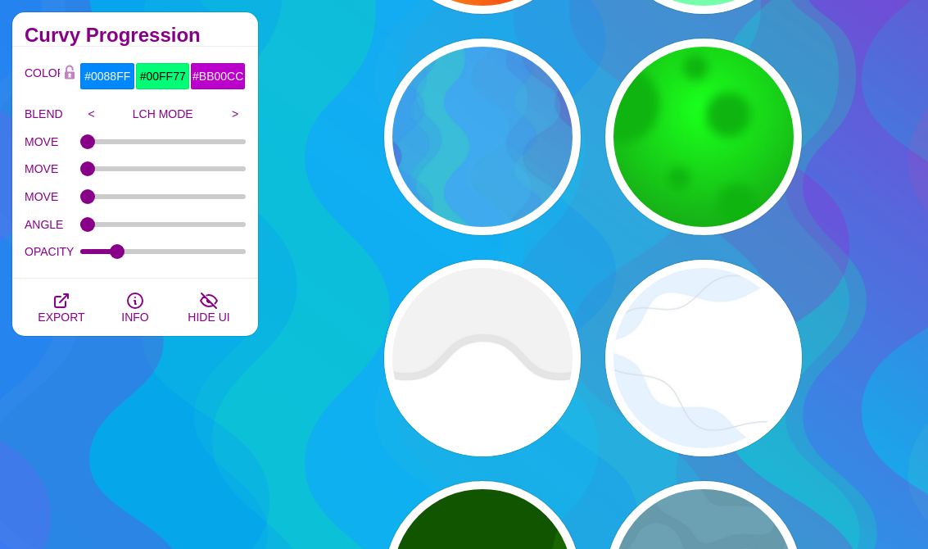
click at [494, 410] on div "PREVIEW" at bounding box center [482, 358] width 197 height 197
type input "#FFFFFF"
type input "#EEEEEE"
type input "#DDDDDD"
type input "400"
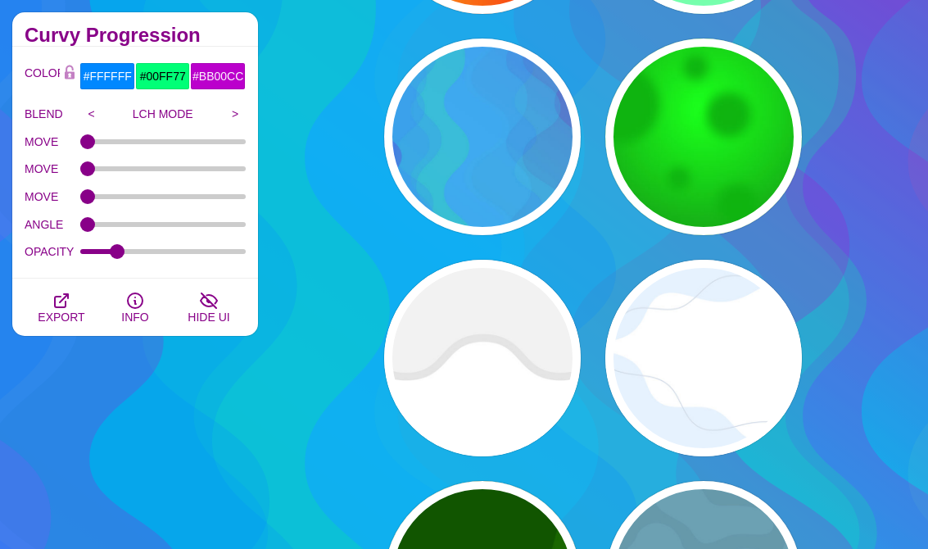
type input "10"
type input "1"
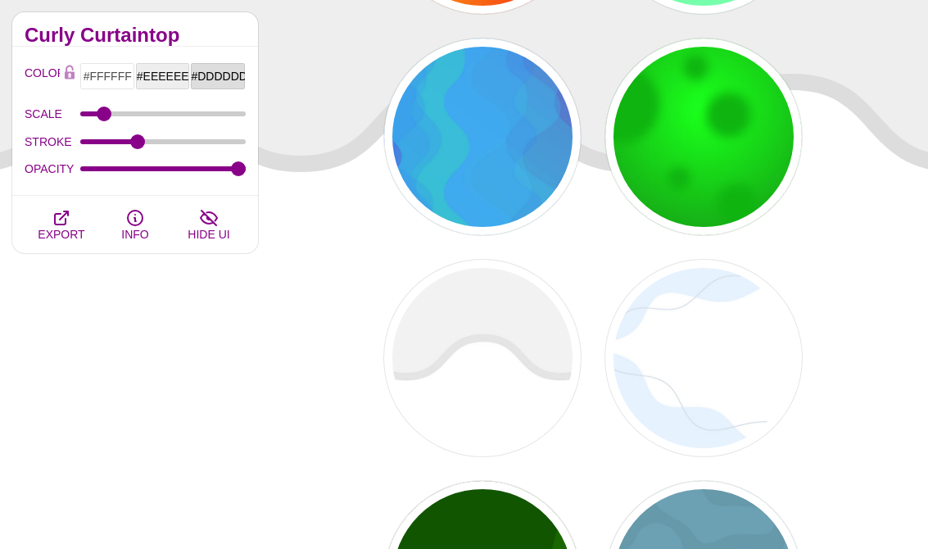
click at [686, 403] on div "PREVIEW" at bounding box center [703, 358] width 197 height 197
type input "#E7F2FF"
type input "#D2DCE8"
type input "0"
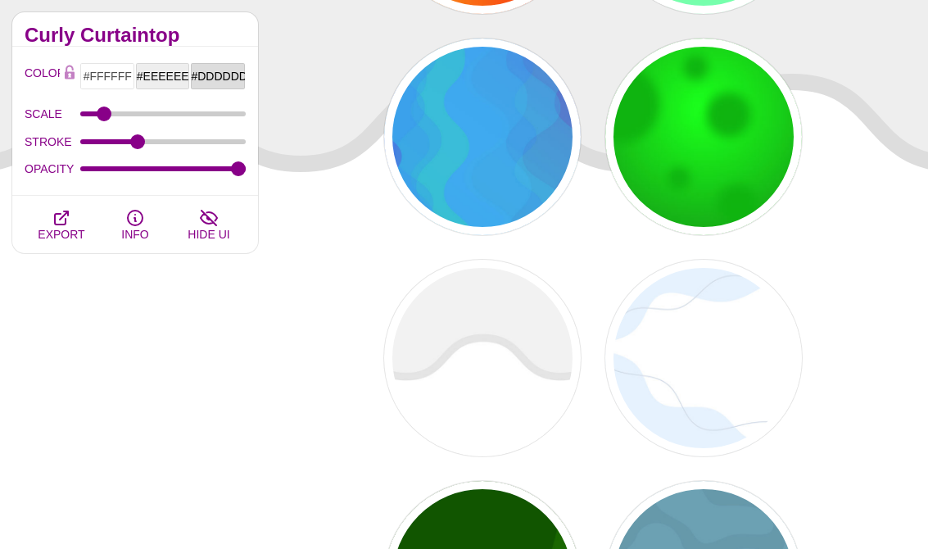
type input "4"
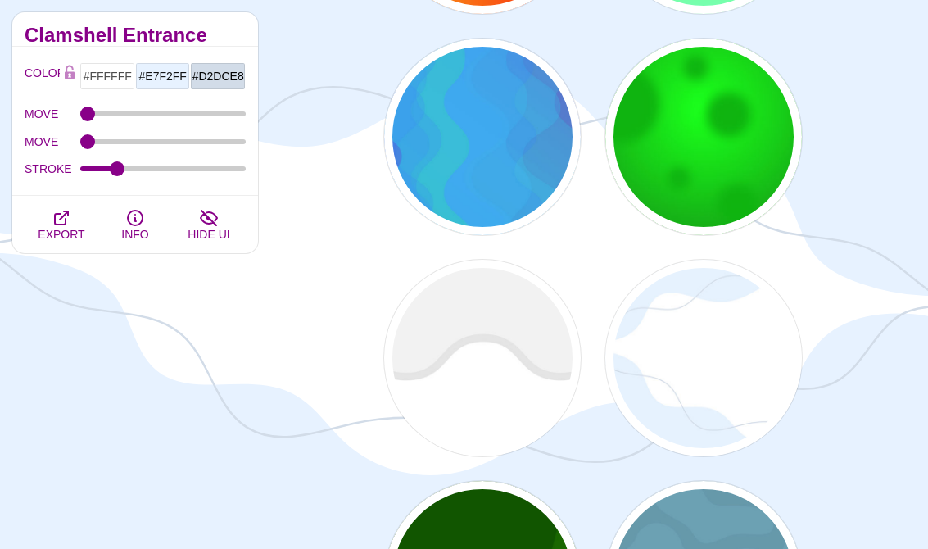
type input "#115500"
type input "#227700"
type input "0.5"
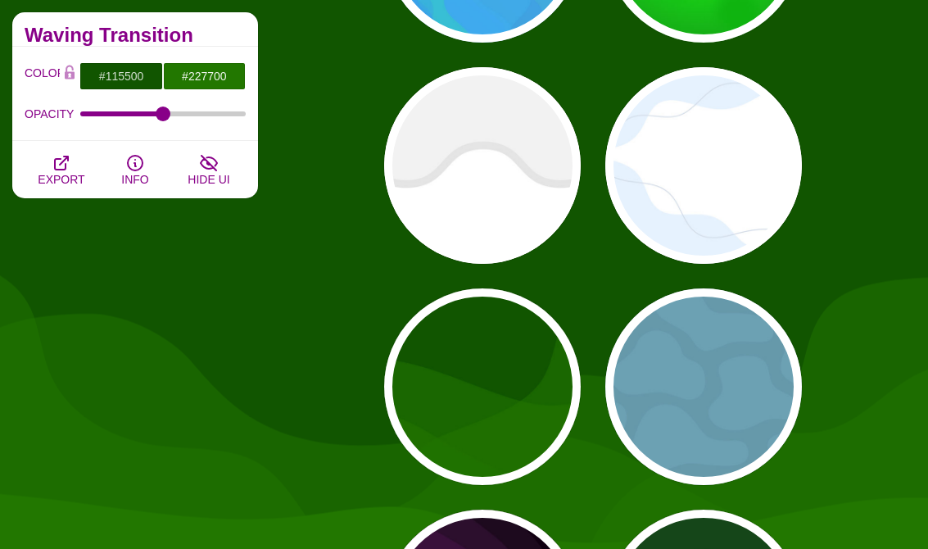
scroll to position [1427, 0]
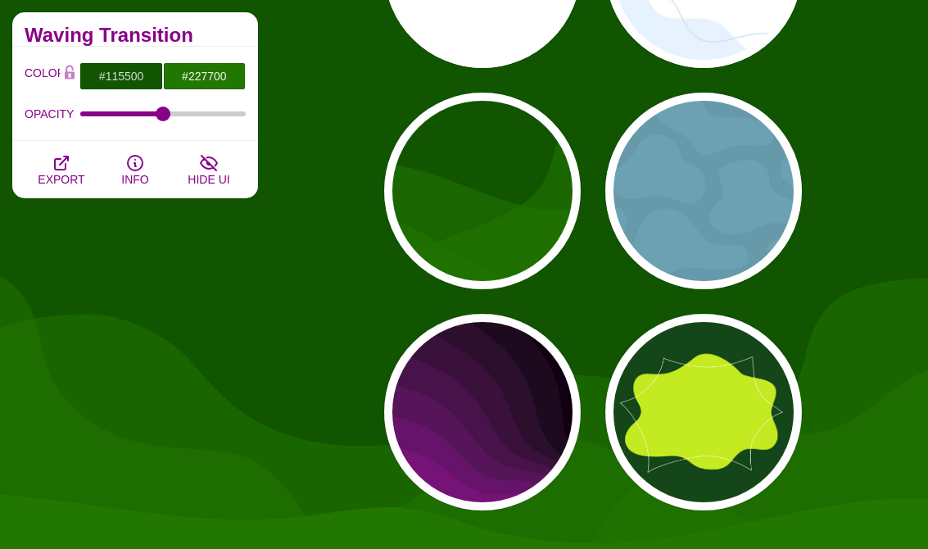
click at [527, 471] on div "PREVIEW" at bounding box center [482, 412] width 197 height 197
type input "#110011"
type input "#AA00AA"
type input "0"
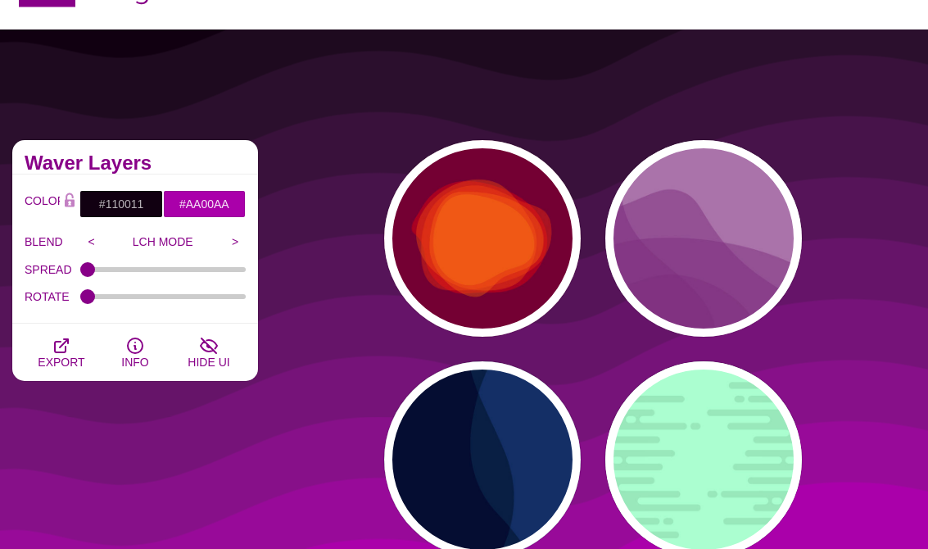
scroll to position [0, 0]
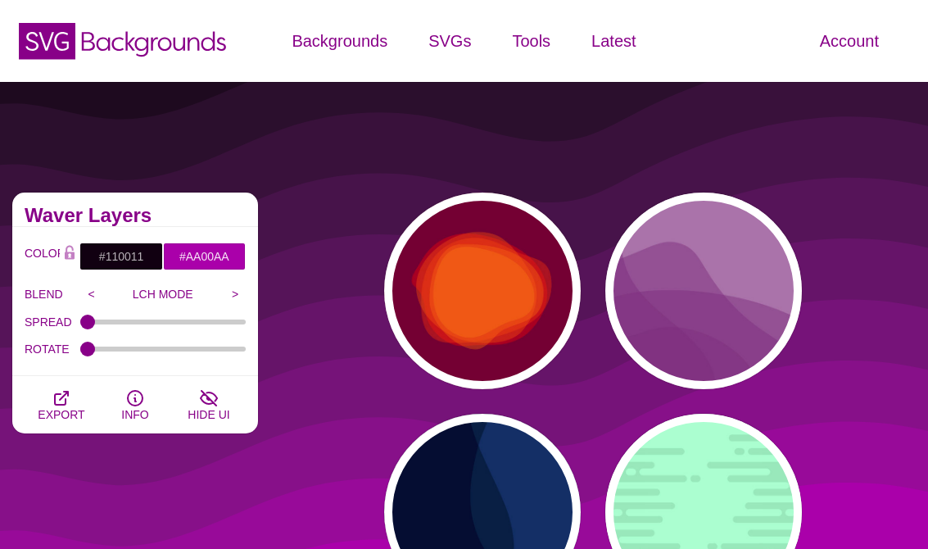
click at [220, 48] on icon "SVG Backgrounds Logo" at bounding box center [122, 40] width 213 height 41
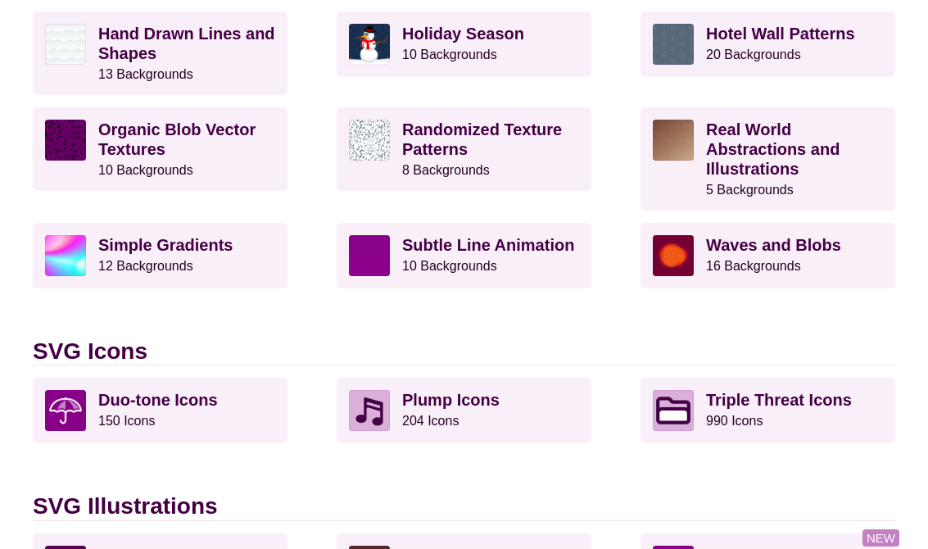
scroll to position [686, 0]
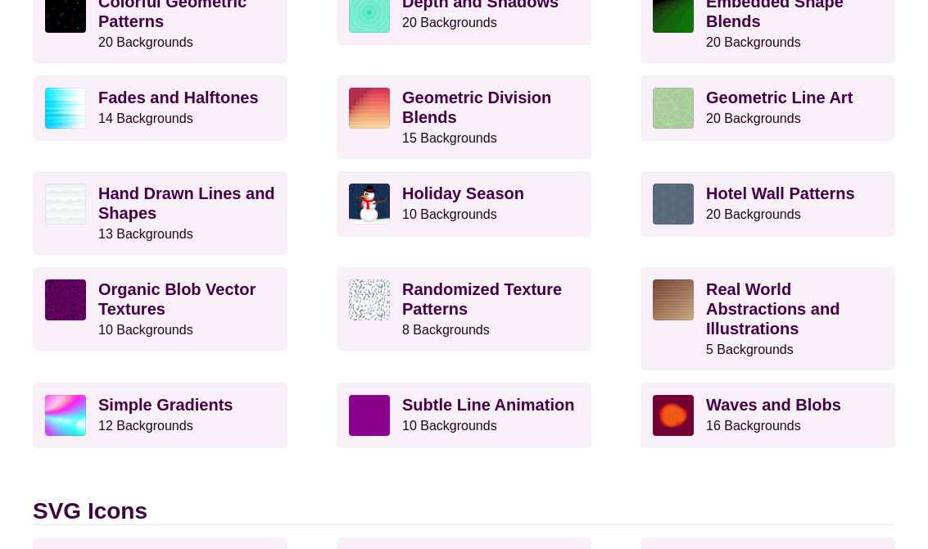
click at [673, 313] on img at bounding box center [673, 299] width 41 height 41
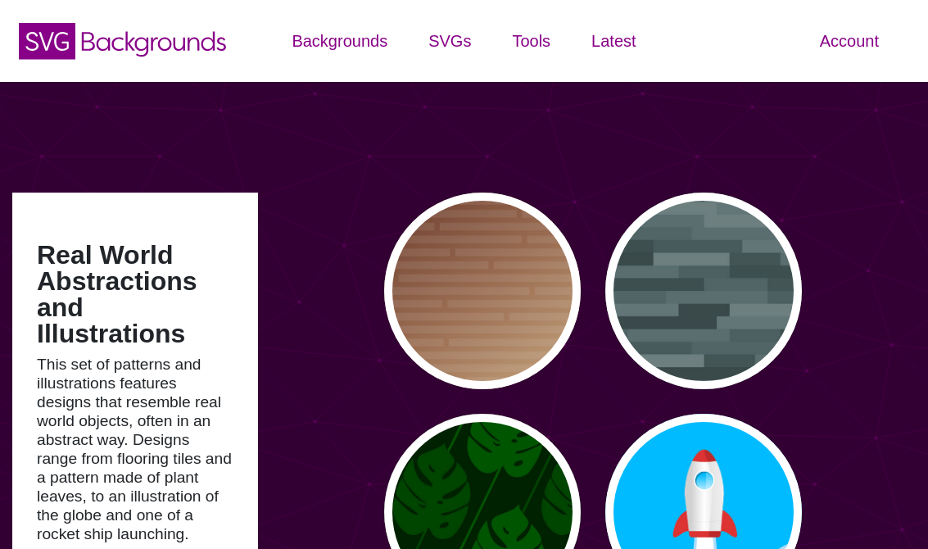
click at [519, 357] on div "PREVIEW" at bounding box center [482, 290] width 197 height 197
type input "#FFEEBB"
type input "#330000"
type input "#DDDDDD"
type input "0"
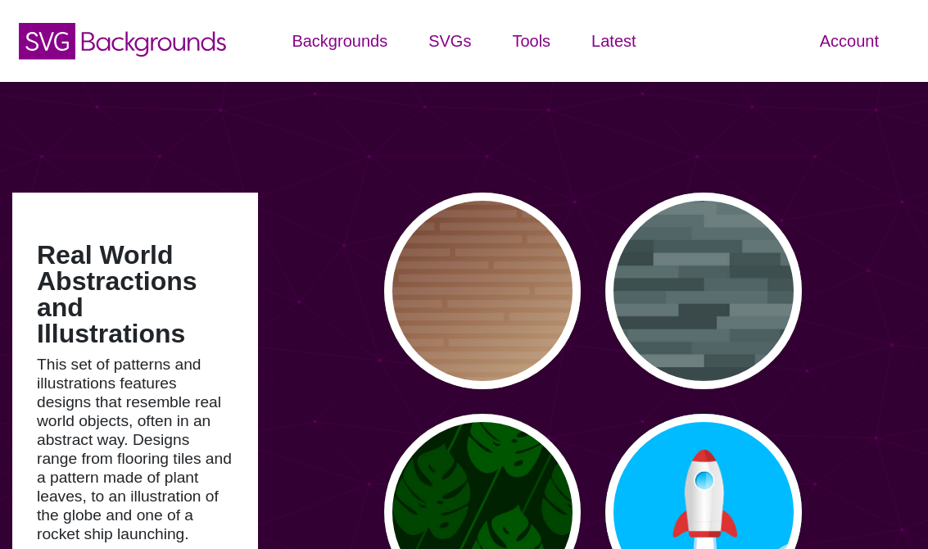
type input "30"
type input "0.1"
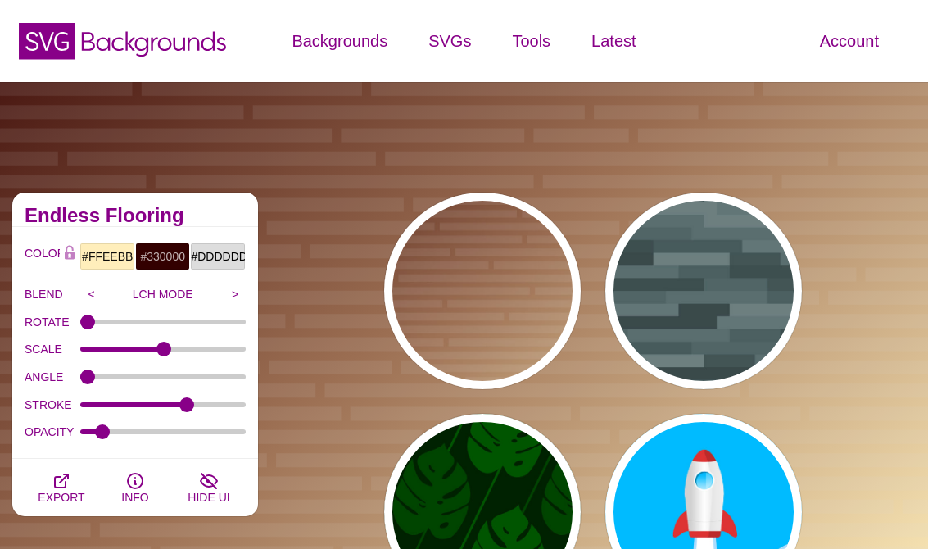
click at [676, 332] on div "PREVIEW" at bounding box center [703, 290] width 197 height 197
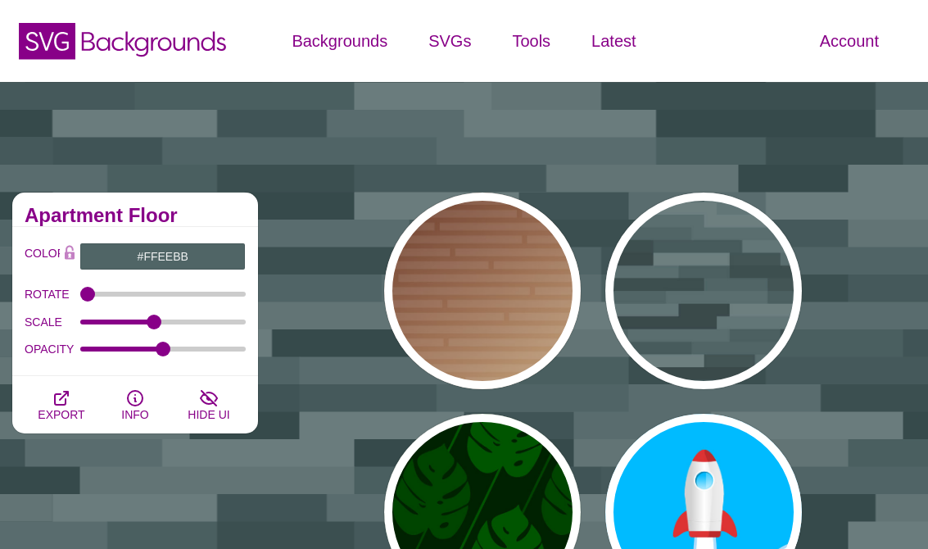
type input "#506566"
type input "0.5"
click at [510, 356] on div "PREVIEW" at bounding box center [482, 290] width 197 height 197
type input "#FFEEBB"
type input "1"
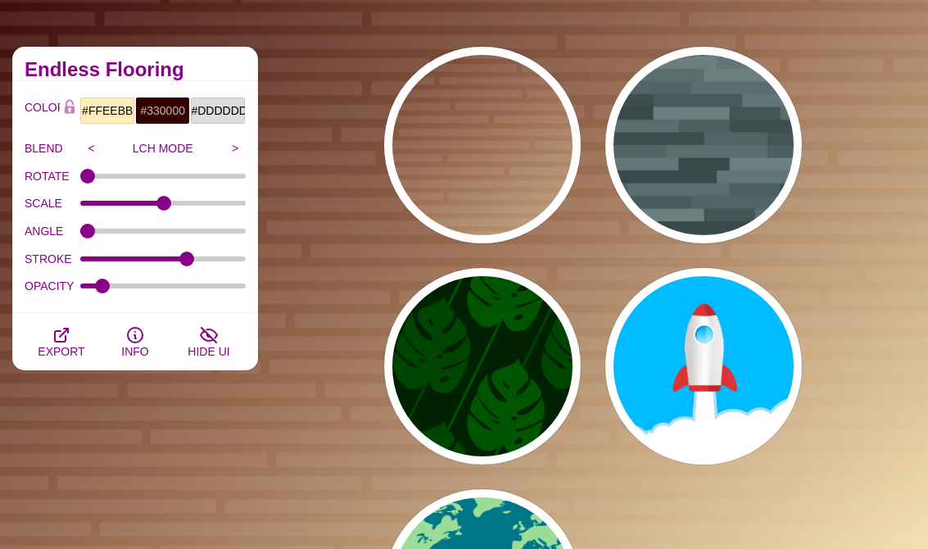
scroll to position [145, 0]
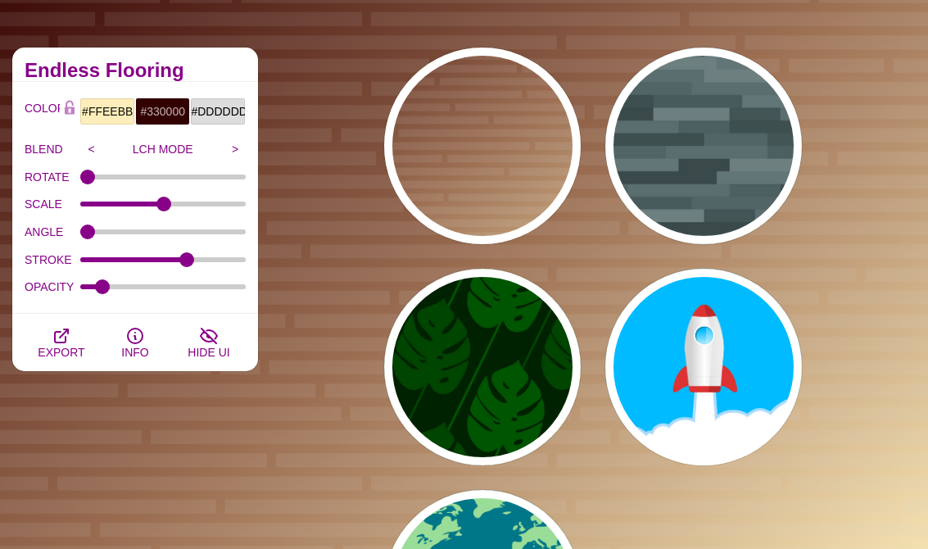
click at [654, 365] on div "PREVIEW" at bounding box center [703, 367] width 197 height 197
type input "#00BBFF"
type input "#FFFFFF"
type input "#DD3333"
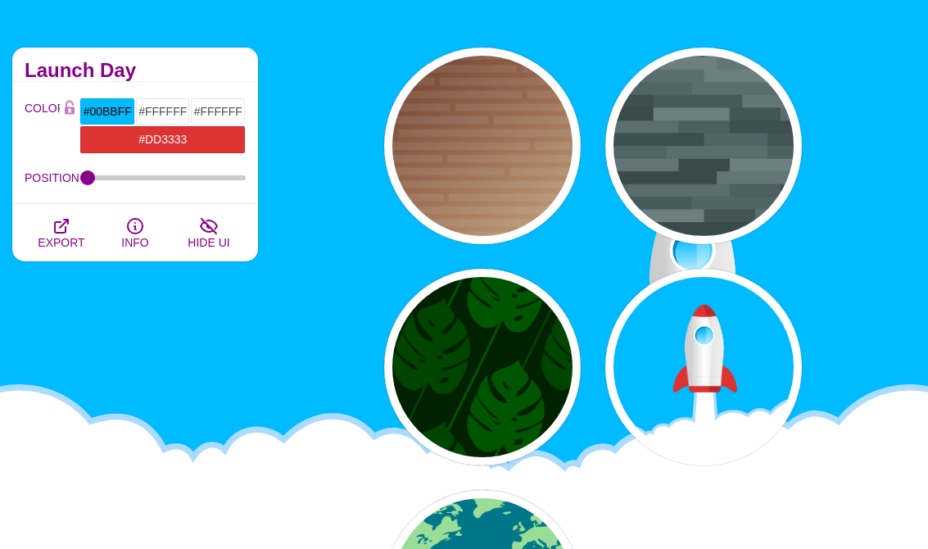
click at [531, 419] on div "PREVIEW" at bounding box center [482, 367] width 197 height 197
type input "#002200"
type input "#004400"
type input "#005500"
type input "200"
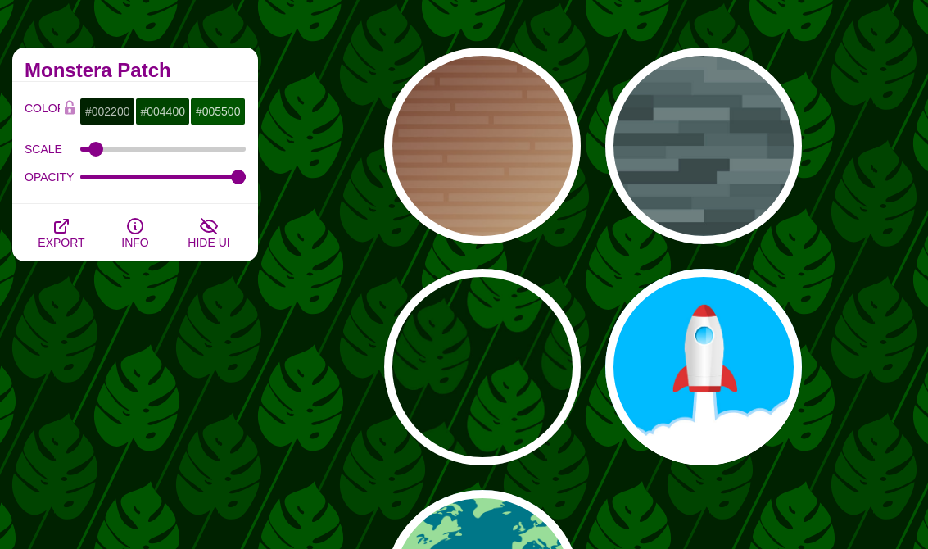
type input "#007788"
type input "#99DD99"
type input "0"
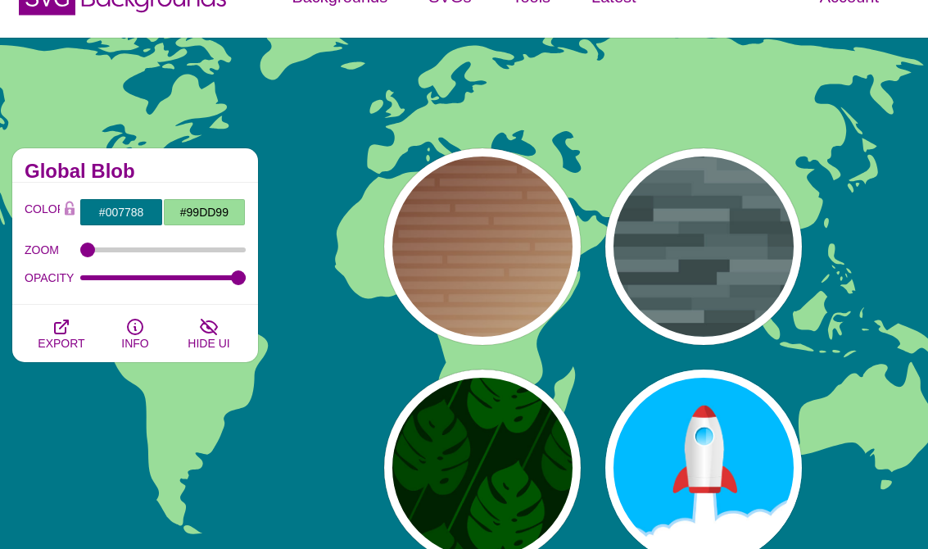
scroll to position [0, 0]
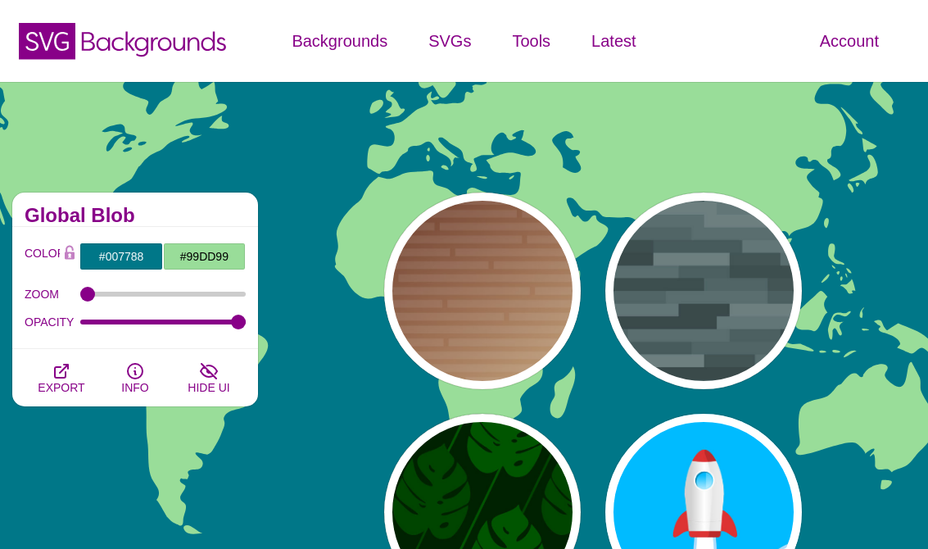
click at [652, 349] on div "PREVIEW" at bounding box center [703, 290] width 197 height 197
type input "#506566"
type input "0.5"
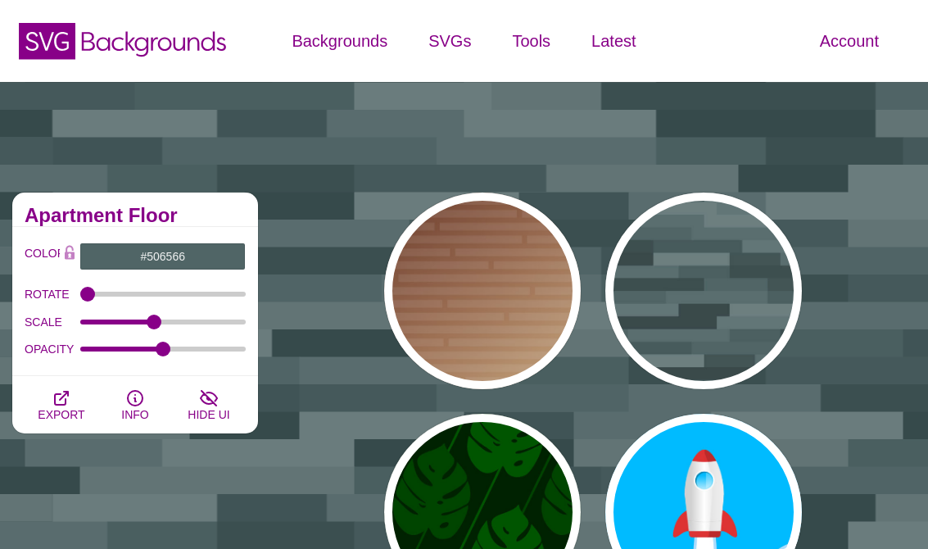
click at [170, 45] on icon at bounding box center [154, 44] width 145 height 25
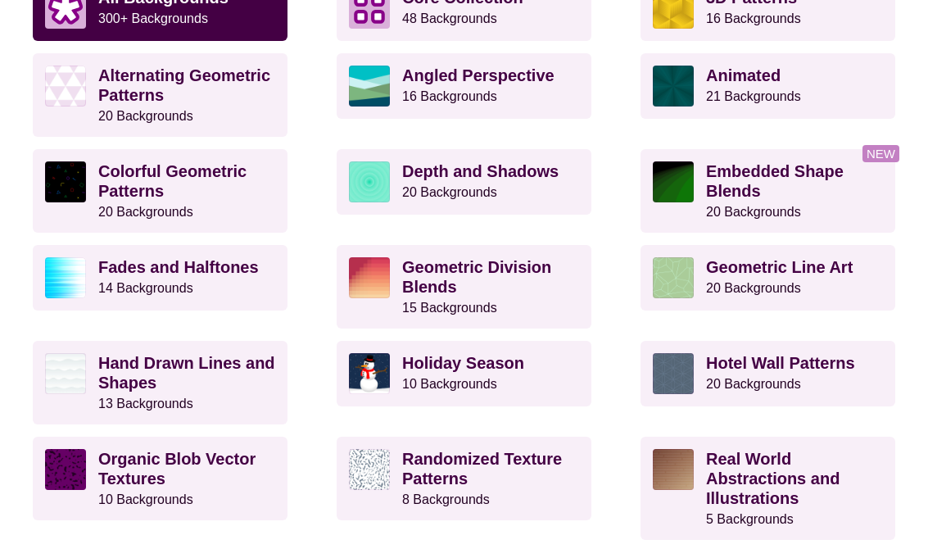
scroll to position [517, 0]
click at [274, 396] on p "Hand Drawn Lines and Shapes 13 Backgrounds" at bounding box center [186, 382] width 177 height 59
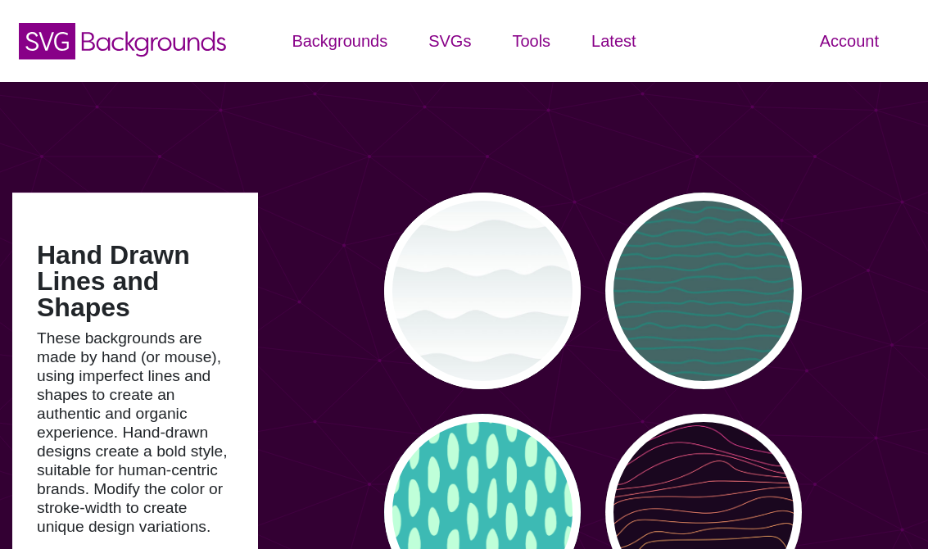
click at [508, 340] on div "PREVIEW" at bounding box center [482, 290] width 197 height 197
type input "#FFFFFF"
type input "#779999"
type input "#99BBBB"
type input "0"
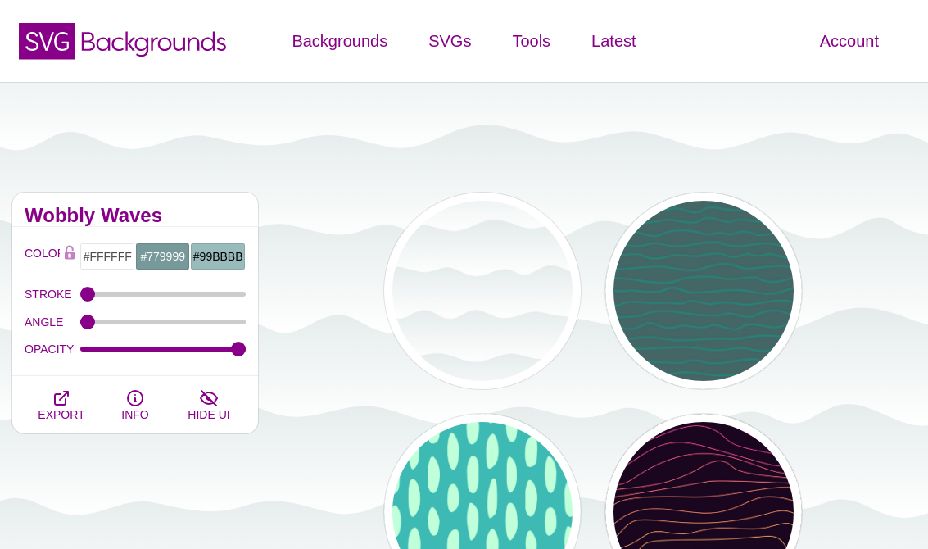
click at [702, 304] on div "PREVIEW" at bounding box center [703, 290] width 197 height 197
type input "#446666"
type input "#119988"
type input "5"
type input "0.1"
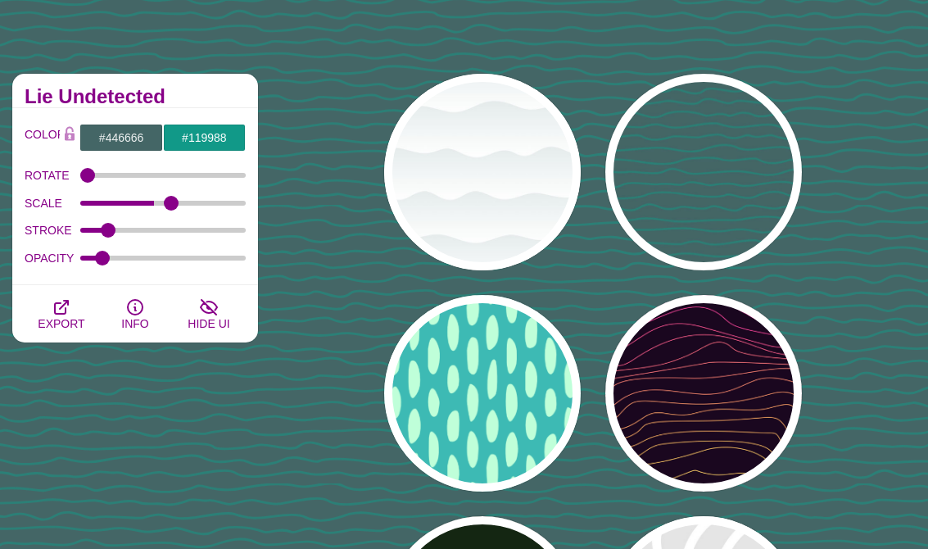
scroll to position [130, 0]
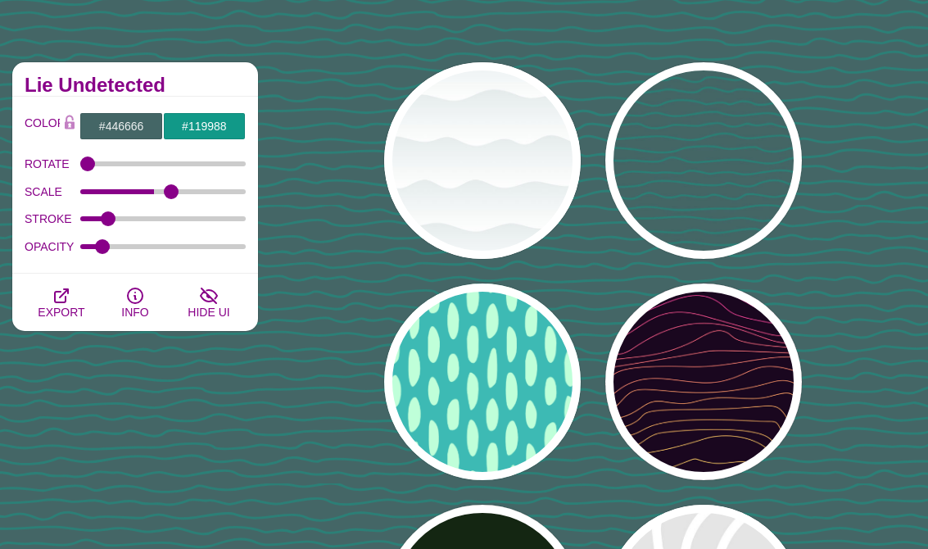
click at [666, 420] on div "PREVIEW" at bounding box center [703, 381] width 197 height 197
type input "#1A071F"
type input "#F5FF9C"
type input "#CA42FF"
type input "0"
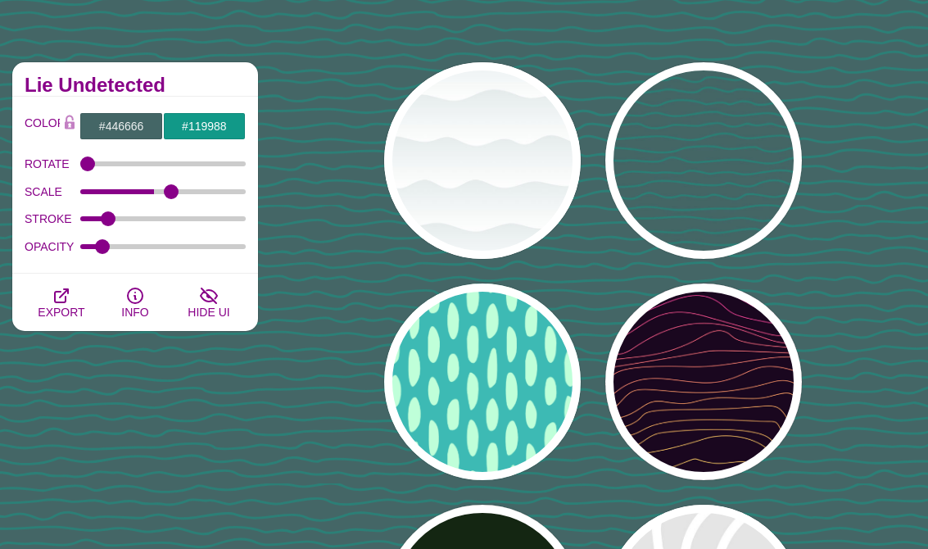
type input "4"
type input "1"
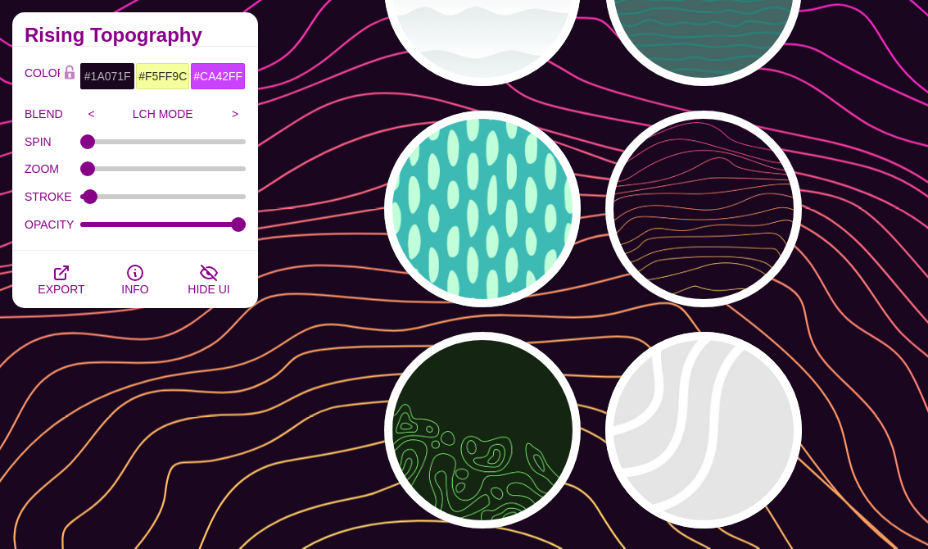
scroll to position [329, 0]
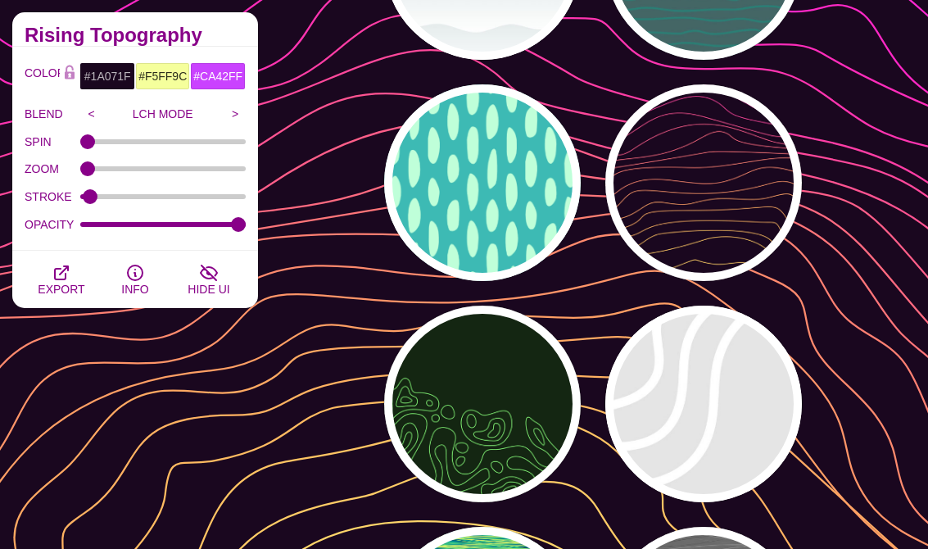
click at [638, 460] on div "PREVIEW" at bounding box center [703, 404] width 197 height 197
type input "#DDDDDD"
type input "#FFFFFF"
type input "35"
type input "1"
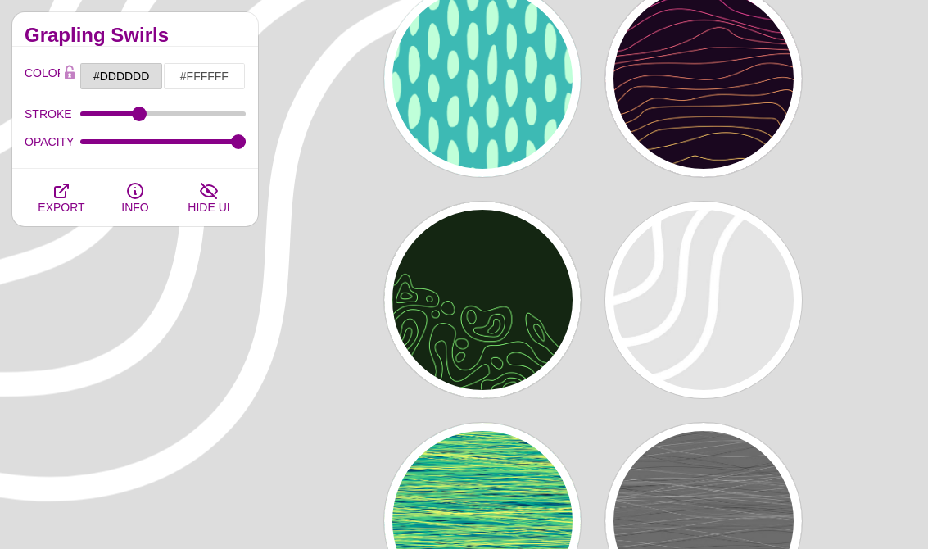
scroll to position [577, 0]
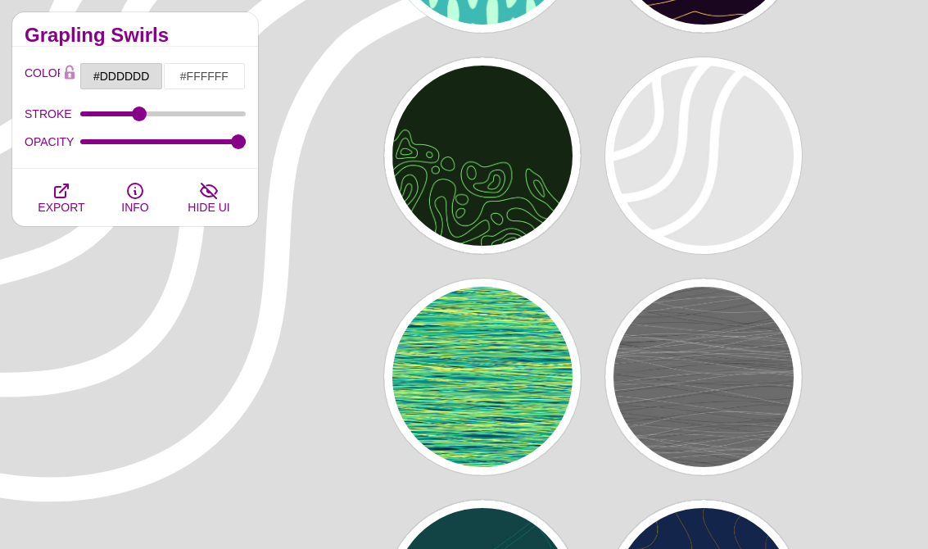
click at [501, 226] on div "PREVIEW" at bounding box center [482, 155] width 197 height 197
type input "#142612"
type input "#86FF79"
type input "0"
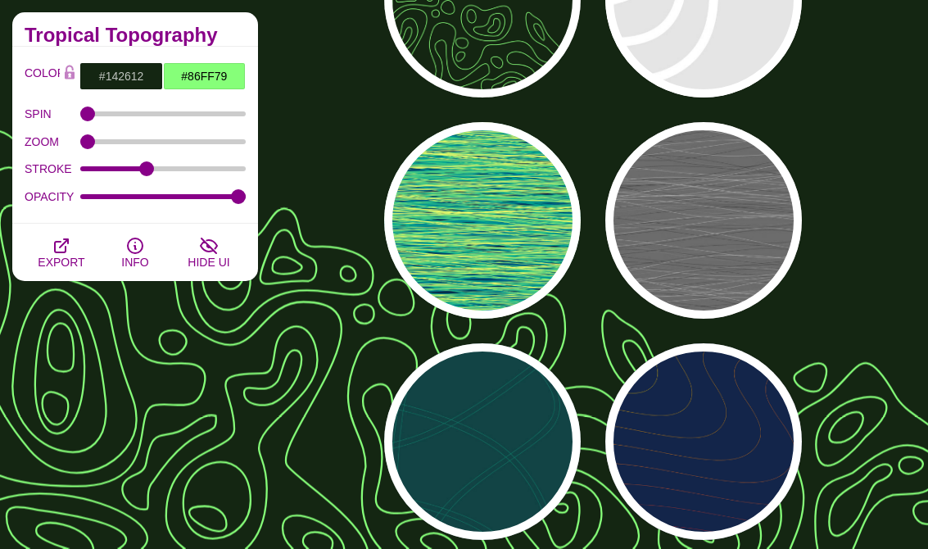
scroll to position [877, 0]
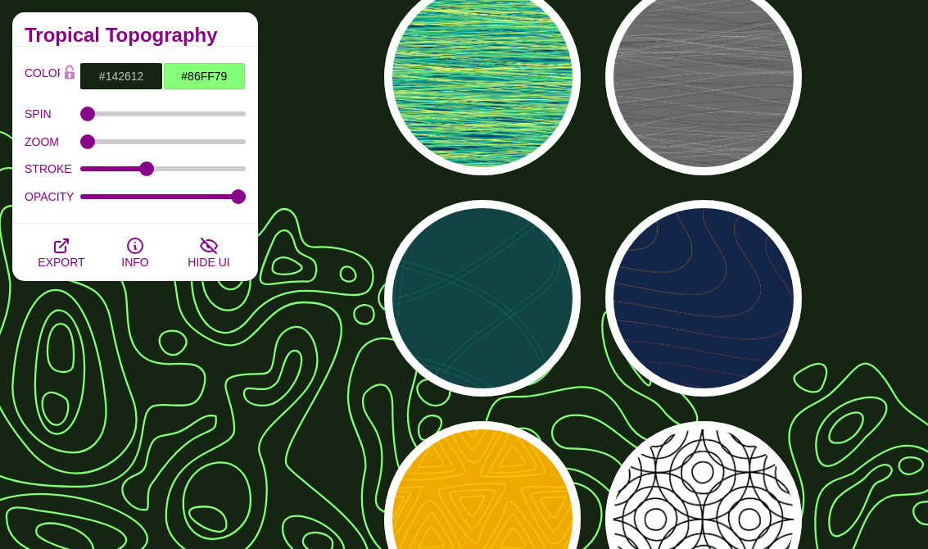
click at [512, 506] on div "PREVIEW" at bounding box center [482, 519] width 197 height 197
type input "#EEAA00"
type input "#FFCC00"
type input "1"
type input "5"
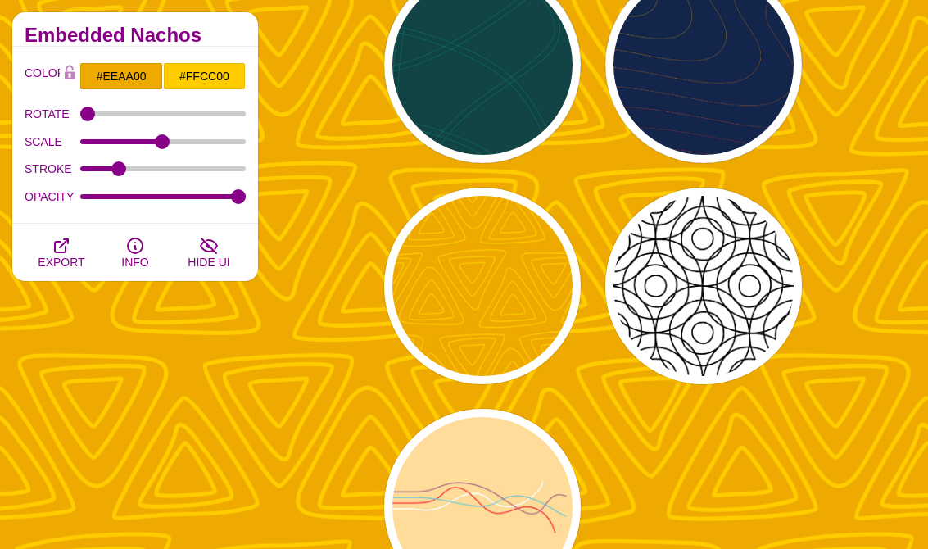
scroll to position [1216, 0]
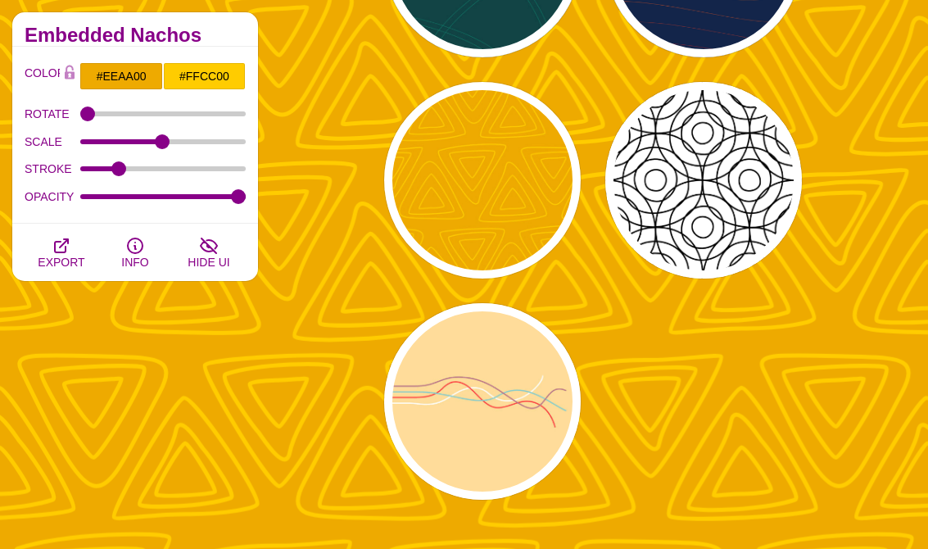
click at [695, 242] on div "PREVIEW" at bounding box center [703, 180] width 197 height 197
type input "#FFFFFF"
type input "#000000"
type input "0"
type input "0.25"
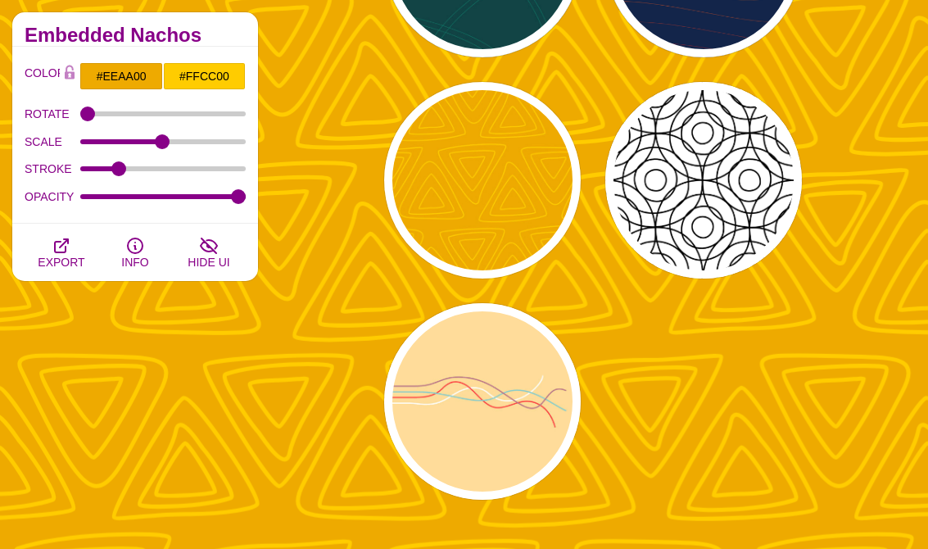
type input "5"
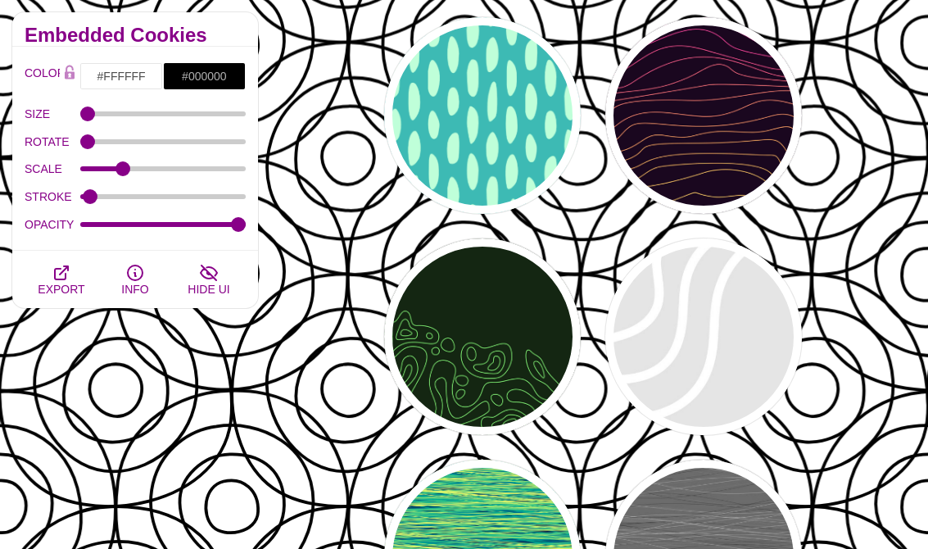
scroll to position [0, 0]
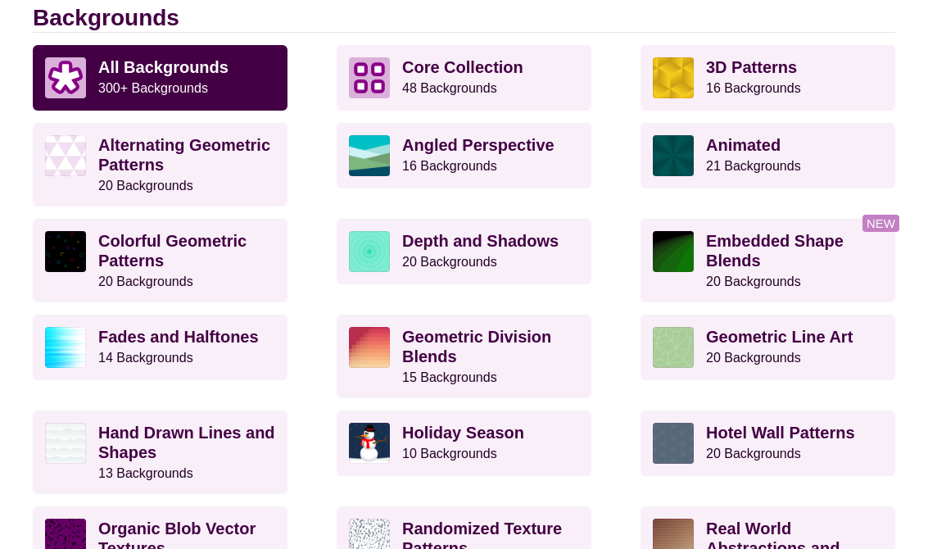
scroll to position [353, 0]
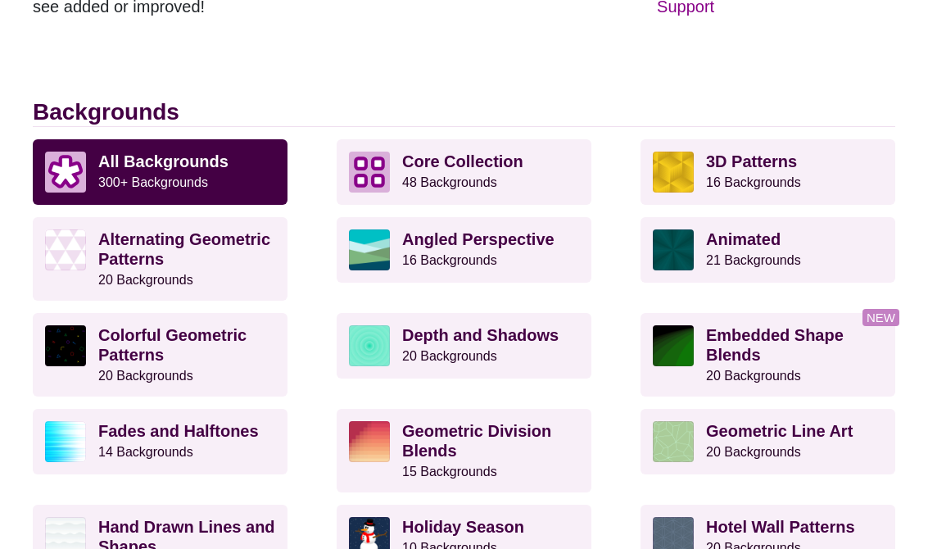
click at [519, 235] on strong "Angled Perspective" at bounding box center [478, 239] width 152 height 18
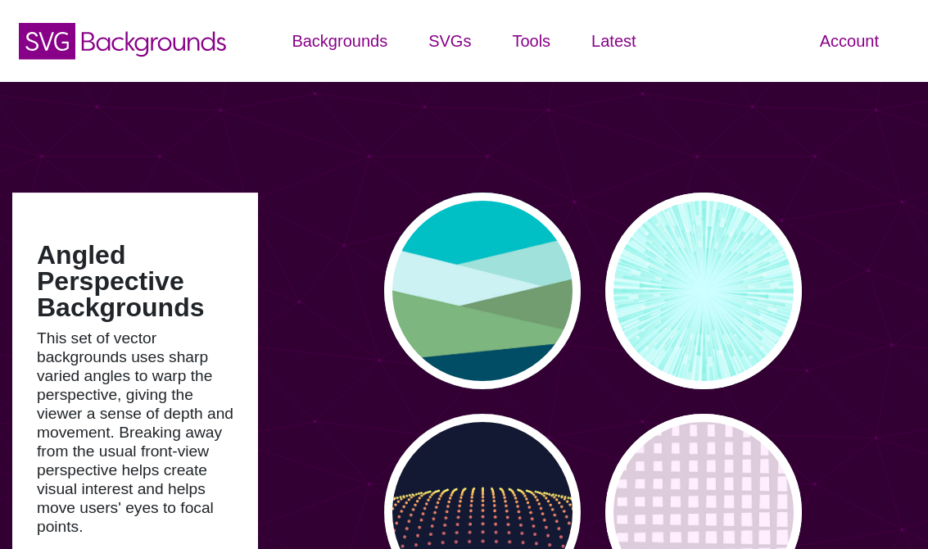
click at [512, 352] on div "PREVIEW" at bounding box center [482, 290] width 197 height 197
type input "#00BFC5"
type input "#A0E2DB"
type input "#CBF2F3"
type input "#719D71"
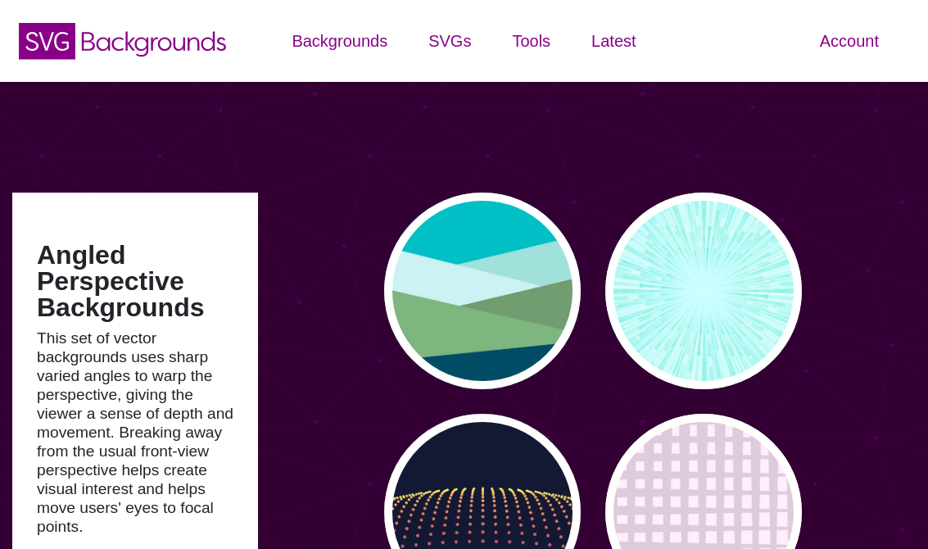
type input "#7EB67E"
type input "#004D66"
type input "0"
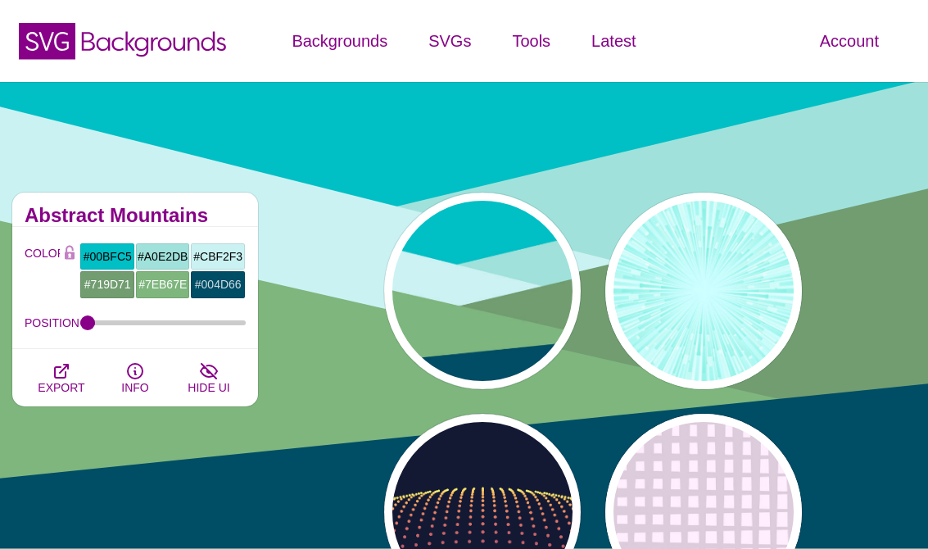
click at [195, 38] on icon at bounding box center [154, 44] width 145 height 25
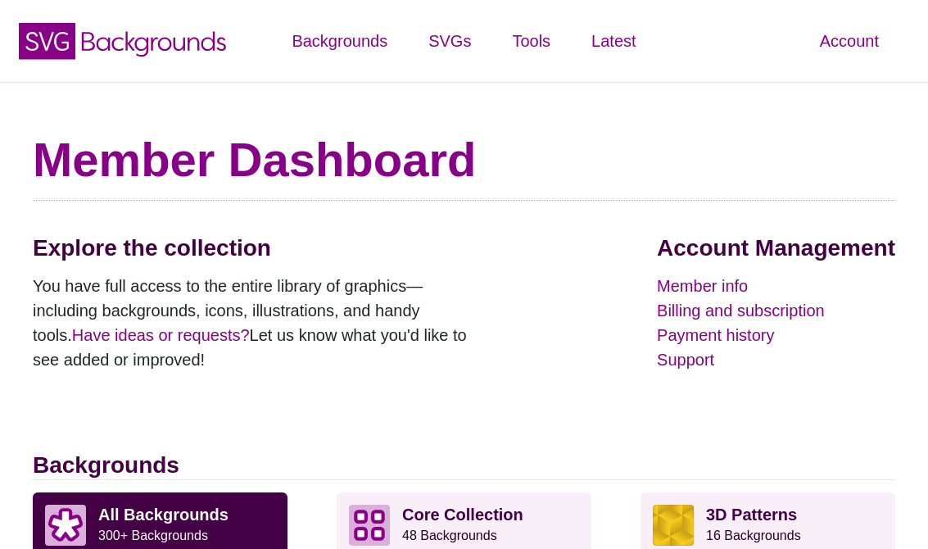
click at [569, 130] on link "Shape Divider Generator new" at bounding box center [531, 139] width 212 height 18
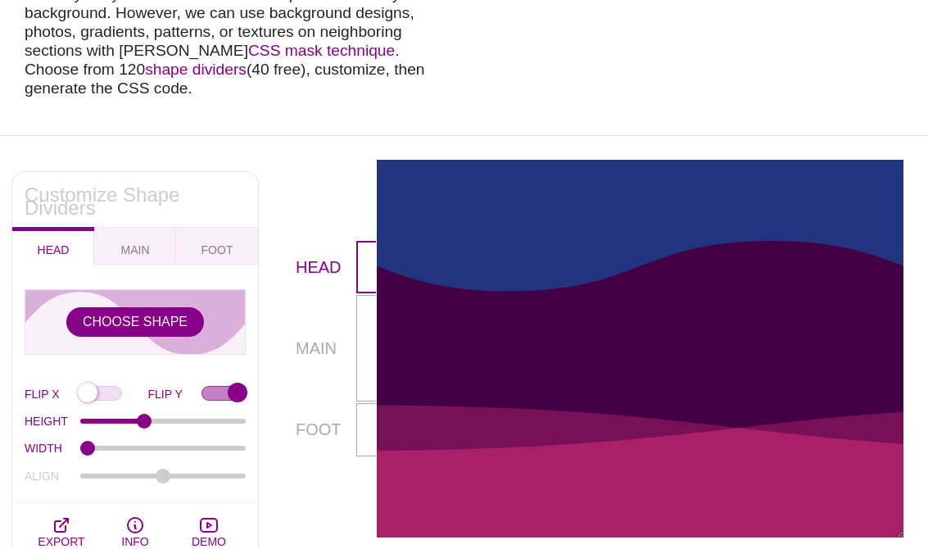
scroll to position [317, 0]
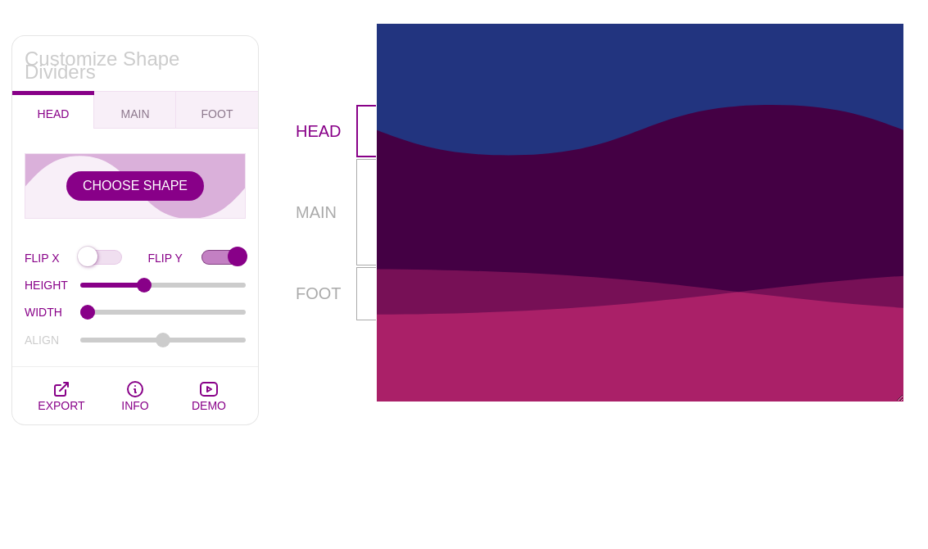
click at [202, 386] on icon "button" at bounding box center [209, 389] width 20 height 20
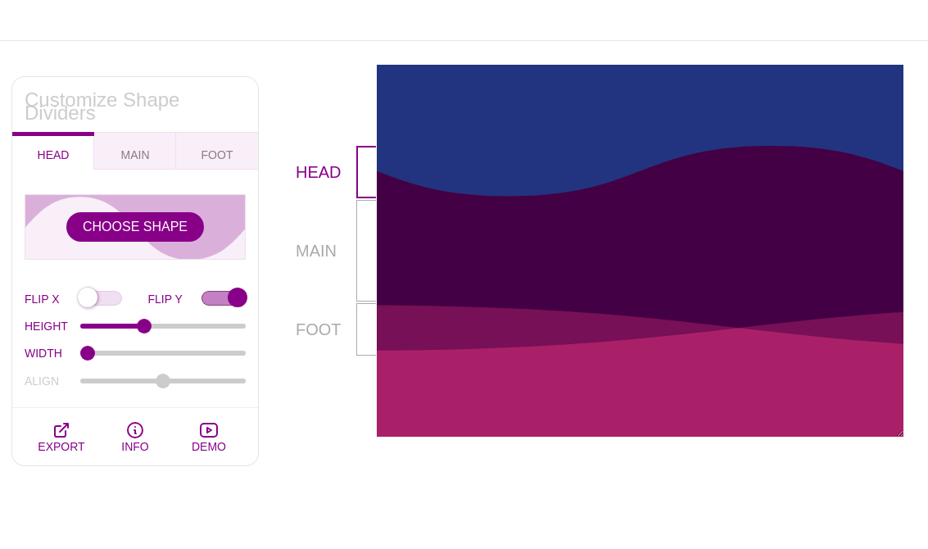
scroll to position [316, 0]
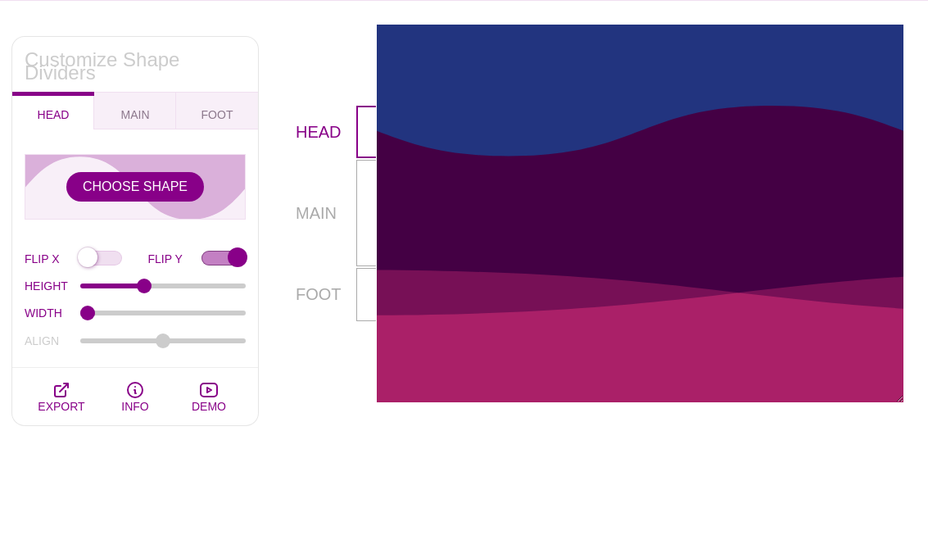
click at [157, 197] on button "CHOOSE SHAPE" at bounding box center [135, 186] width 138 height 29
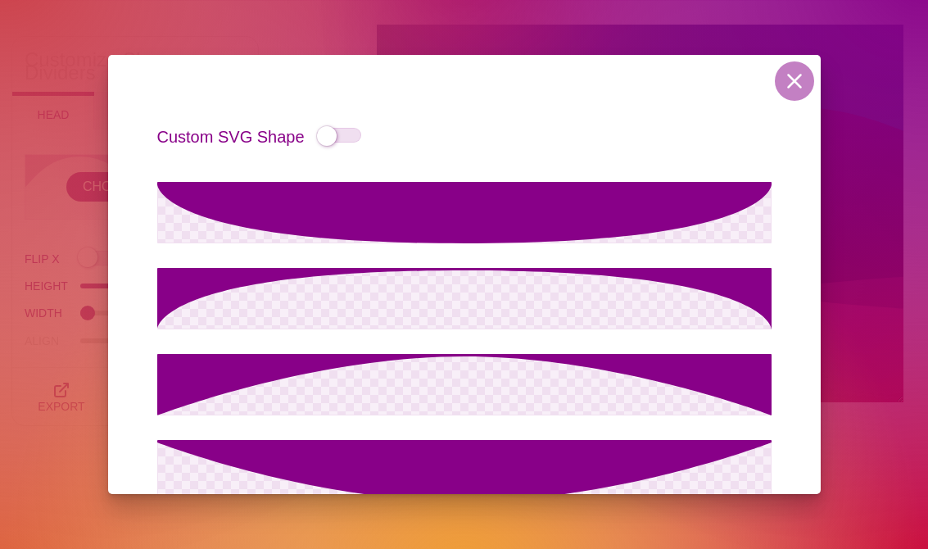
scroll to position [264, 0]
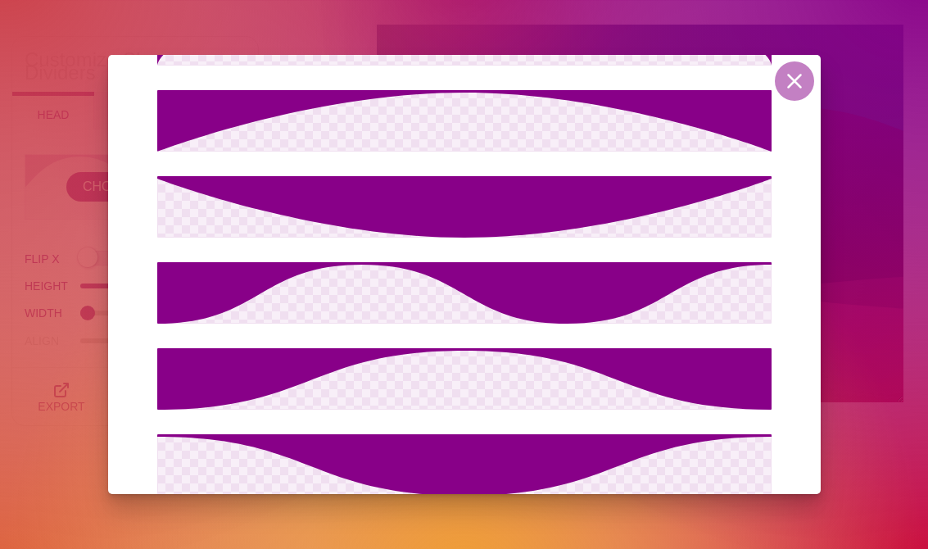
click at [617, 184] on icon at bounding box center [464, 206] width 614 height 61
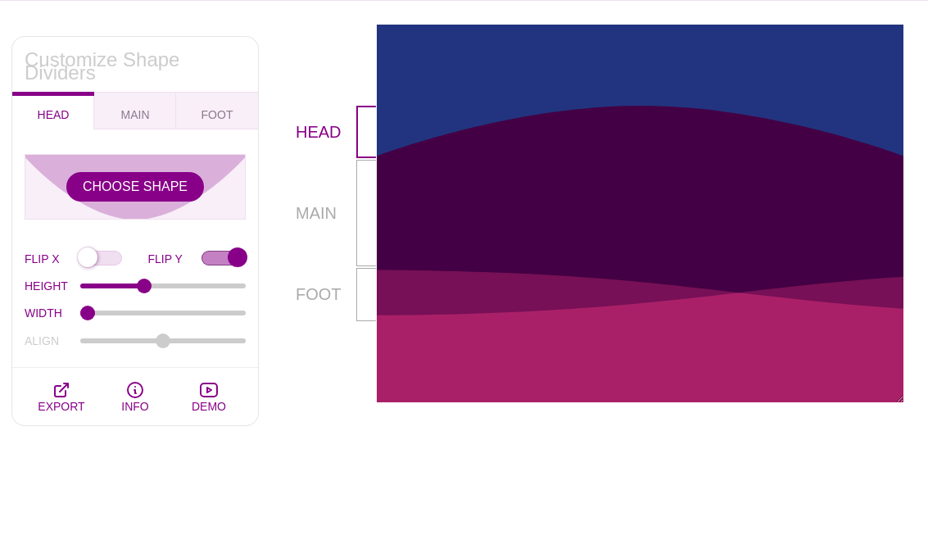
click at [165, 180] on button "CHOOSE SHAPE" at bounding box center [135, 186] width 138 height 29
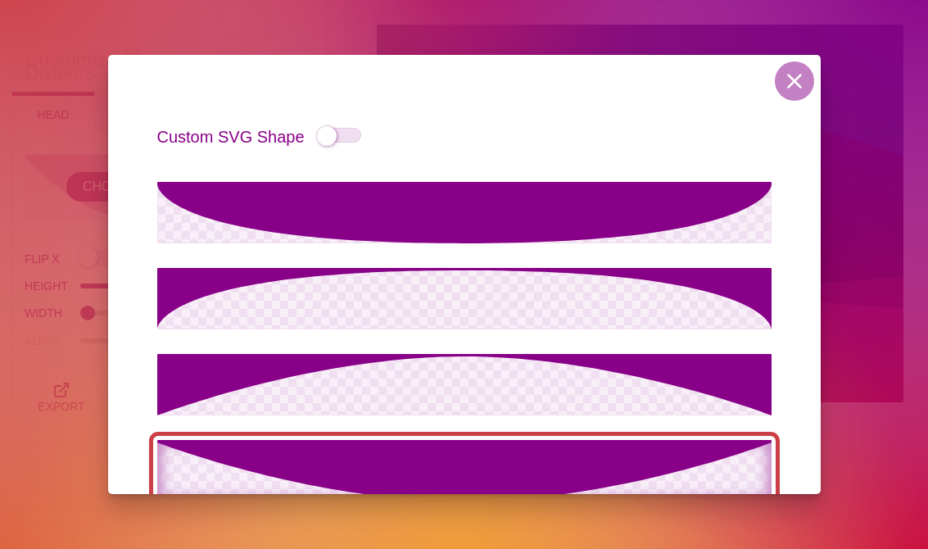
scroll to position [0, 0]
click at [594, 295] on icon at bounding box center [464, 298] width 614 height 61
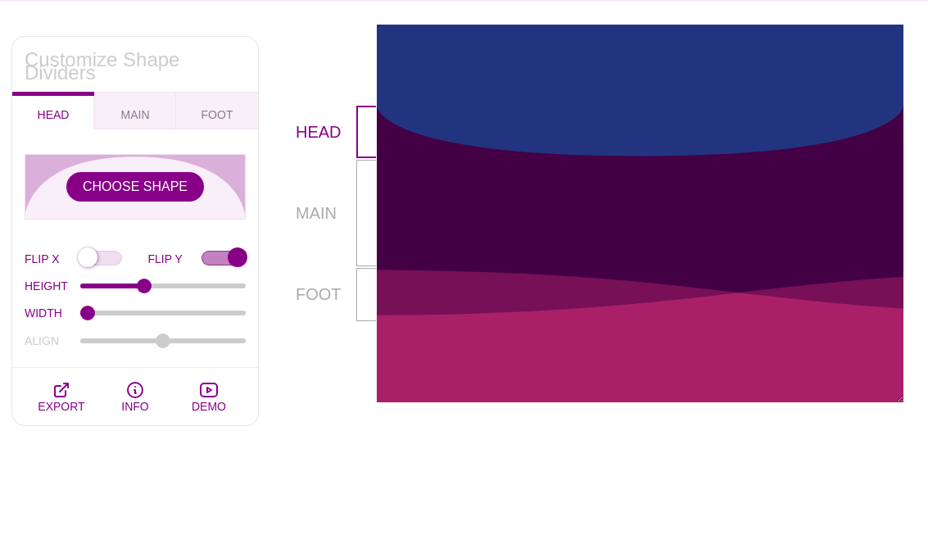
click at [173, 197] on button "CHOOSE SHAPE" at bounding box center [135, 186] width 138 height 29
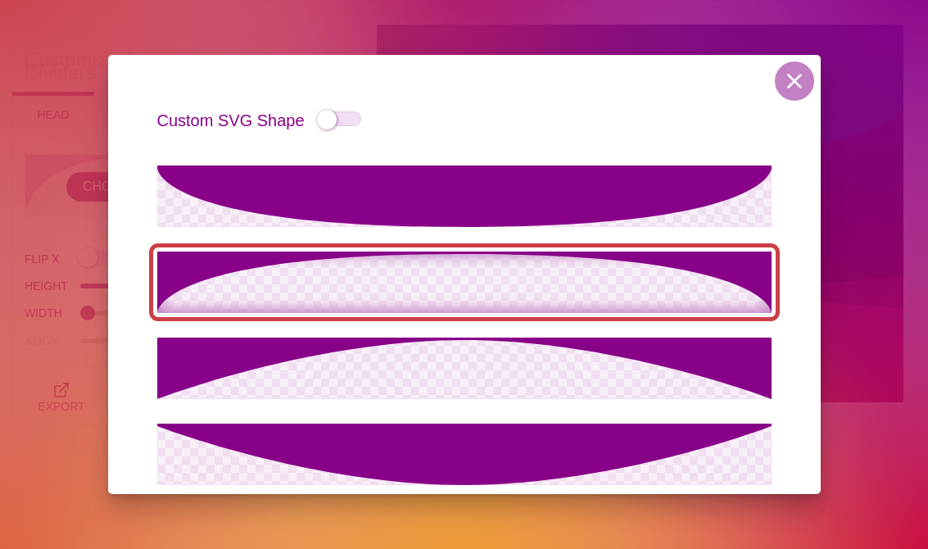
scroll to position [25, 0]
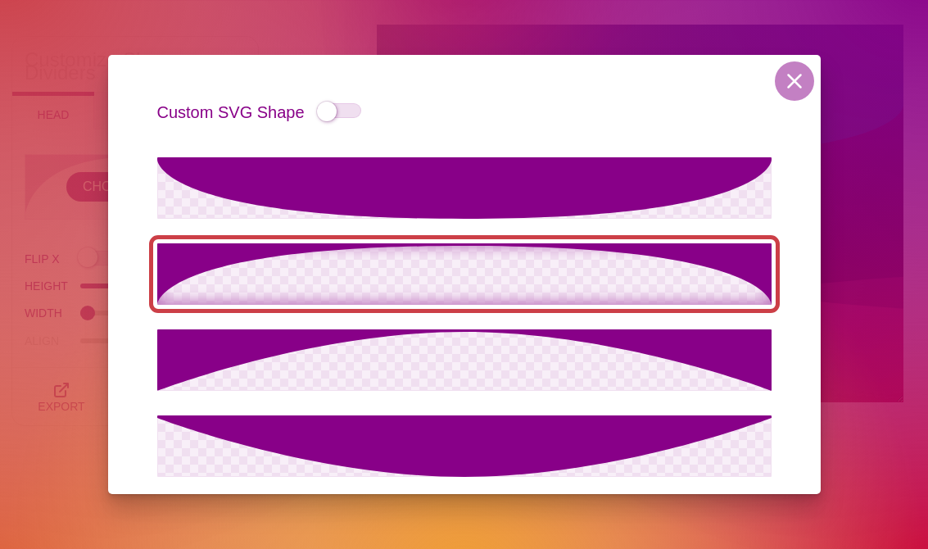
click at [488, 200] on icon at bounding box center [464, 187] width 614 height 61
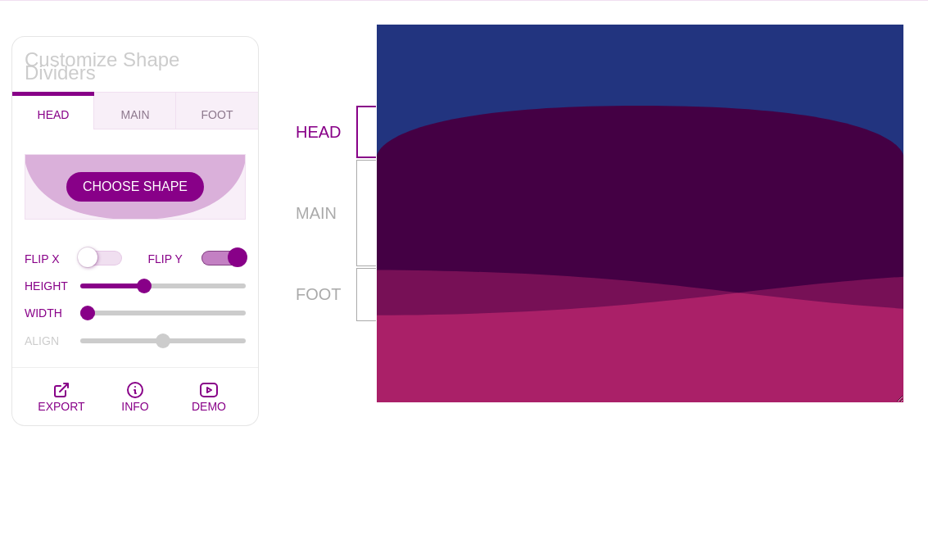
click at [149, 127] on button "MAIN" at bounding box center [135, 111] width 82 height 38
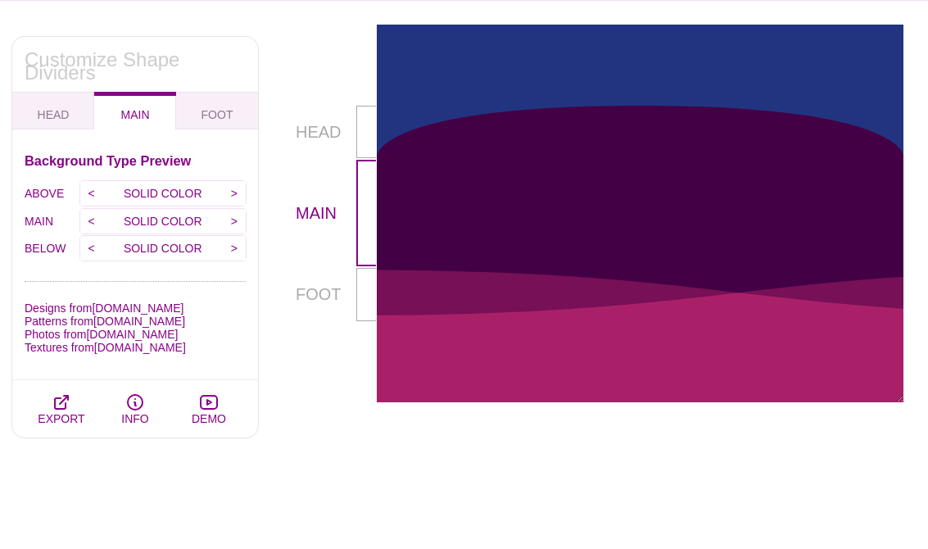
click at [230, 192] on input ">" at bounding box center [234, 193] width 23 height 25
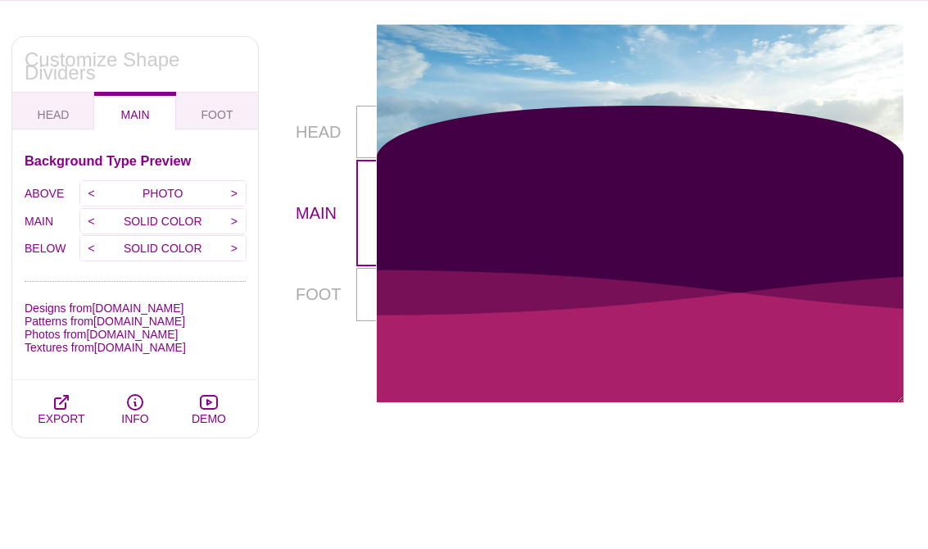
click at [97, 191] on input "<" at bounding box center [91, 193] width 23 height 25
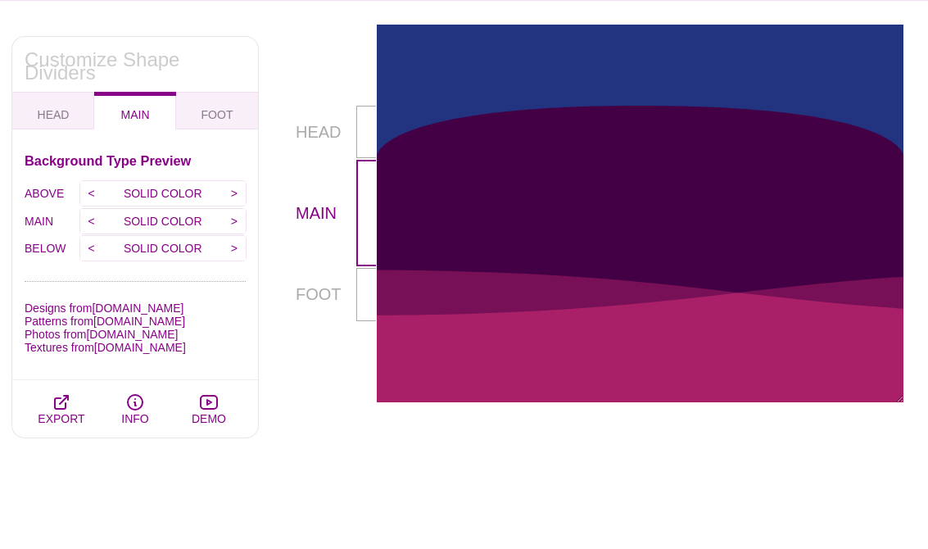
click at [232, 201] on input ">" at bounding box center [234, 193] width 23 height 25
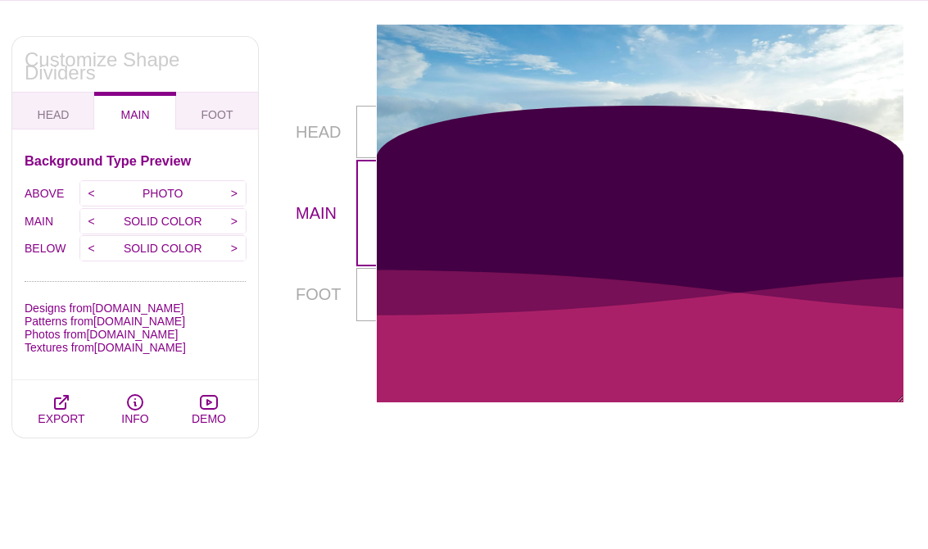
click at [238, 199] on input ">" at bounding box center [234, 193] width 23 height 25
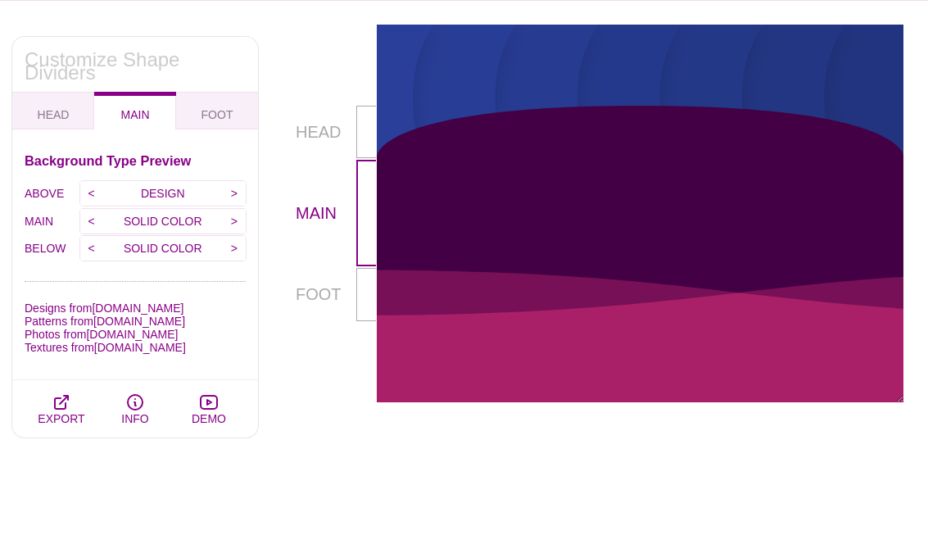
click at [241, 228] on input ">" at bounding box center [234, 221] width 23 height 25
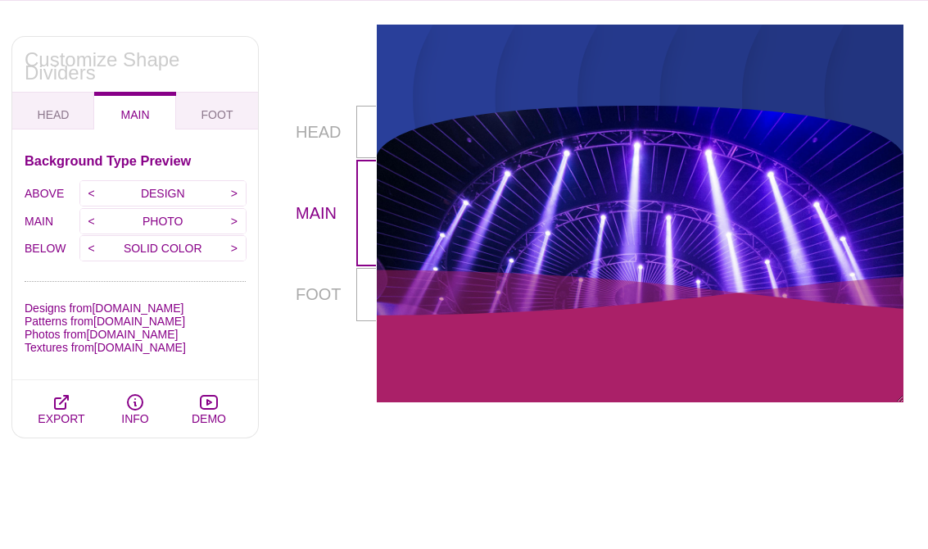
click at [235, 222] on input ">" at bounding box center [234, 221] width 23 height 25
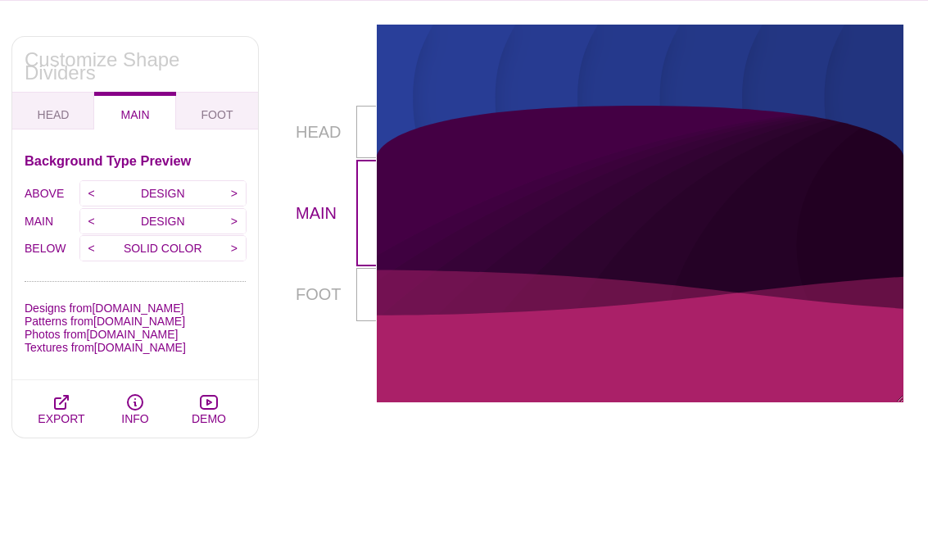
click at [88, 230] on input "<" at bounding box center [91, 221] width 23 height 25
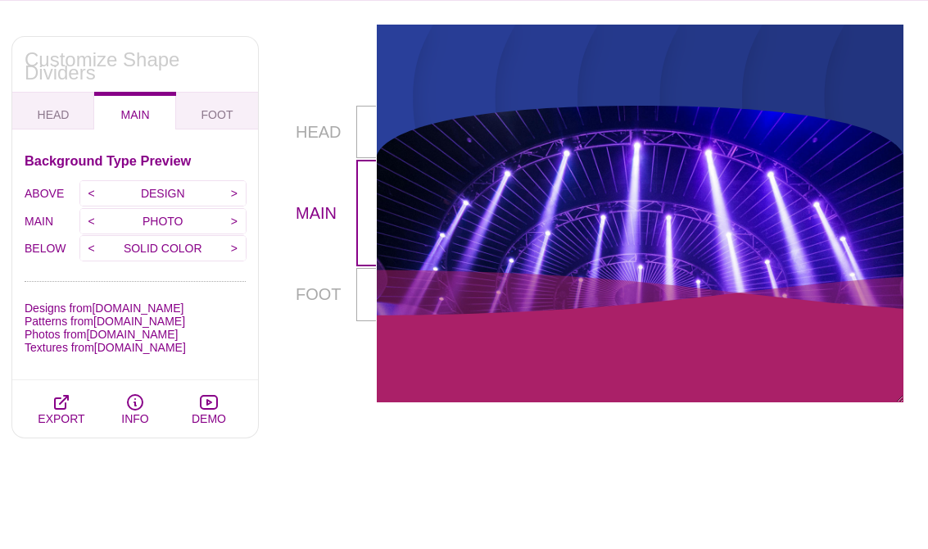
click at [72, 101] on button "HEAD" at bounding box center [53, 111] width 82 height 38
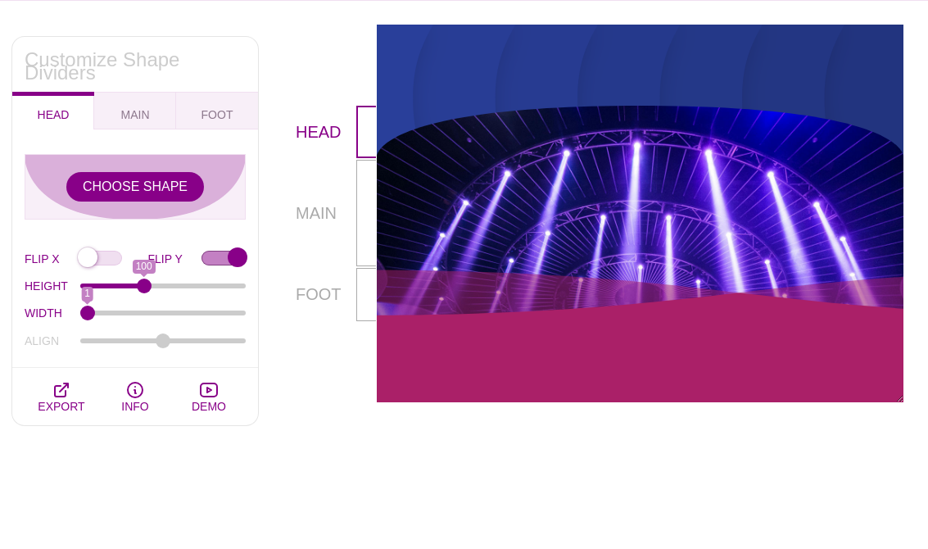
click at [137, 183] on button "CHOOSE SHAPE" at bounding box center [135, 186] width 138 height 29
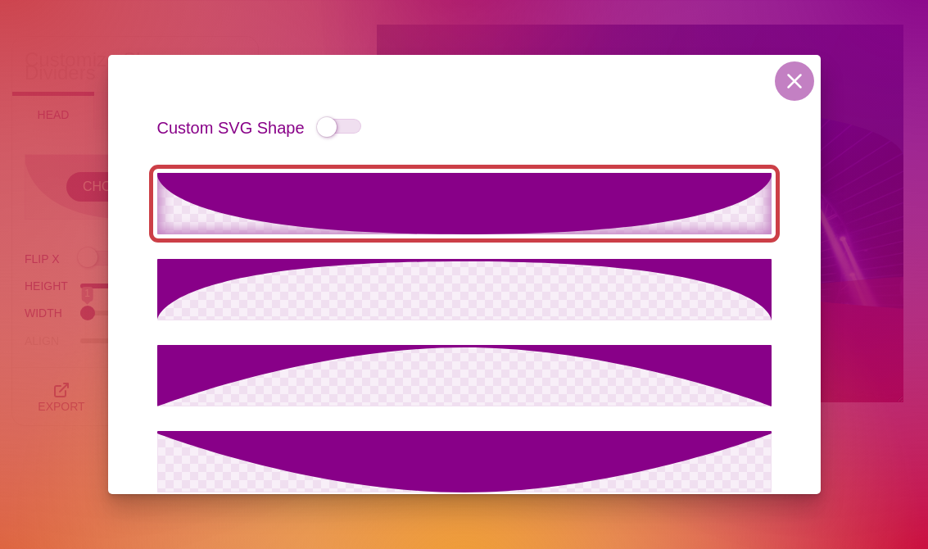
scroll to position [0, 0]
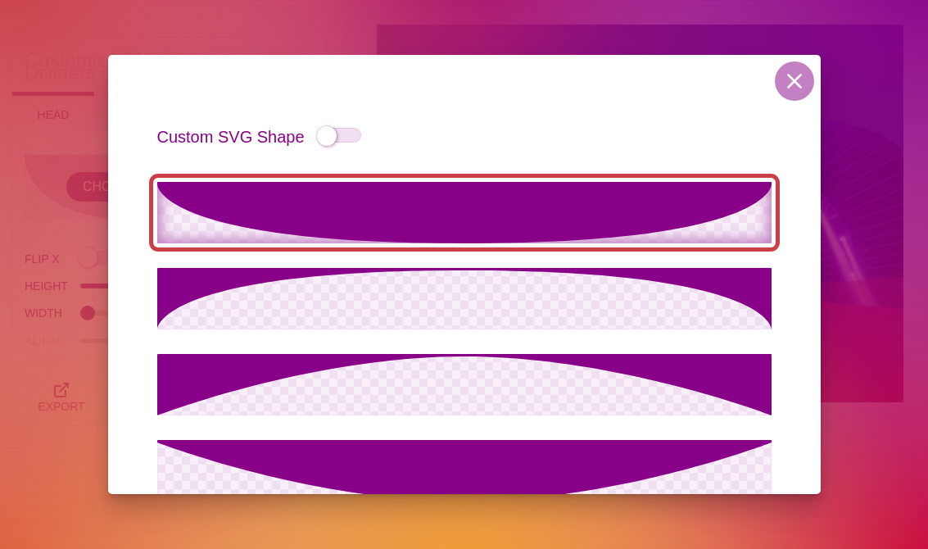
click at [559, 301] on icon at bounding box center [464, 298] width 614 height 61
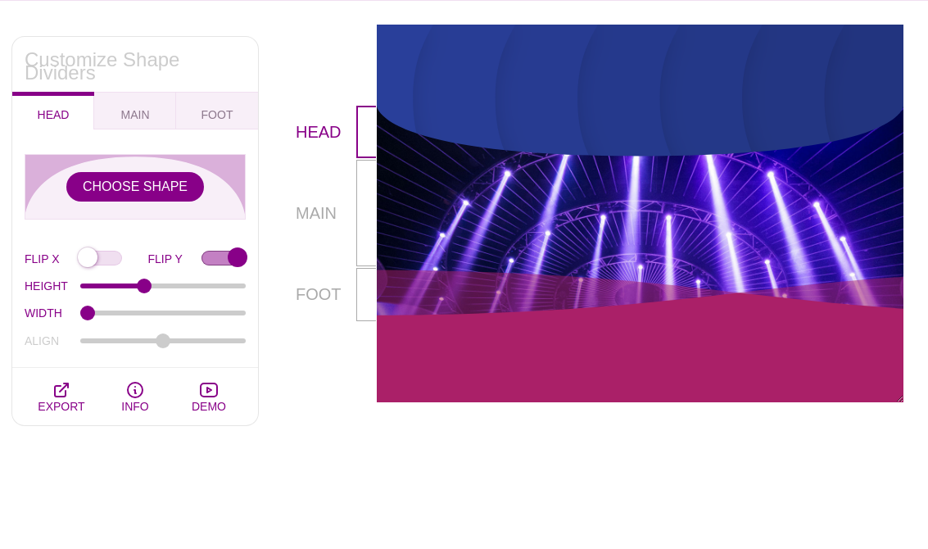
click at [91, 260] on input "FLIP X" at bounding box center [113, 259] width 70 height 17
checkbox input "true"
click at [226, 262] on input "FLIP Y" at bounding box center [224, 259] width 44 height 17
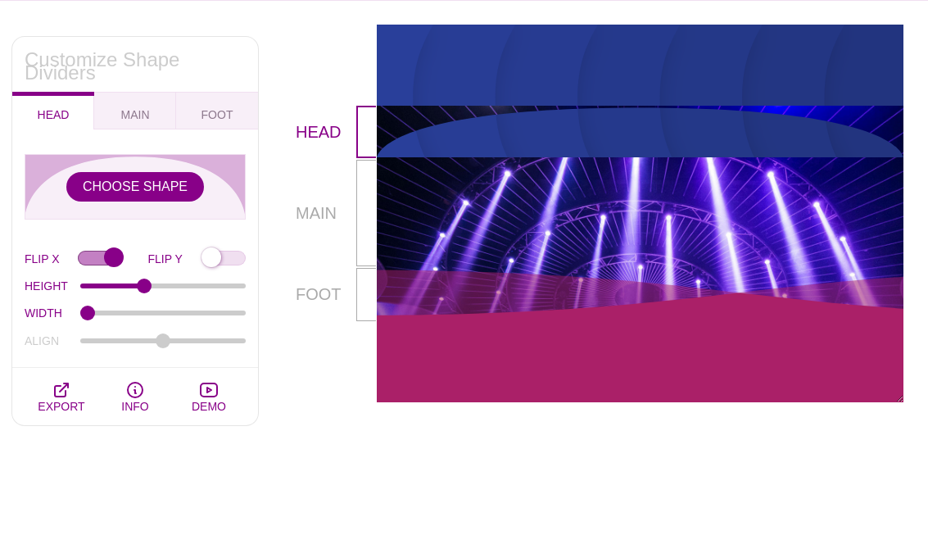
click at [228, 260] on input "FLIP Y" at bounding box center [224, 259] width 44 height 17
checkbox input "true"
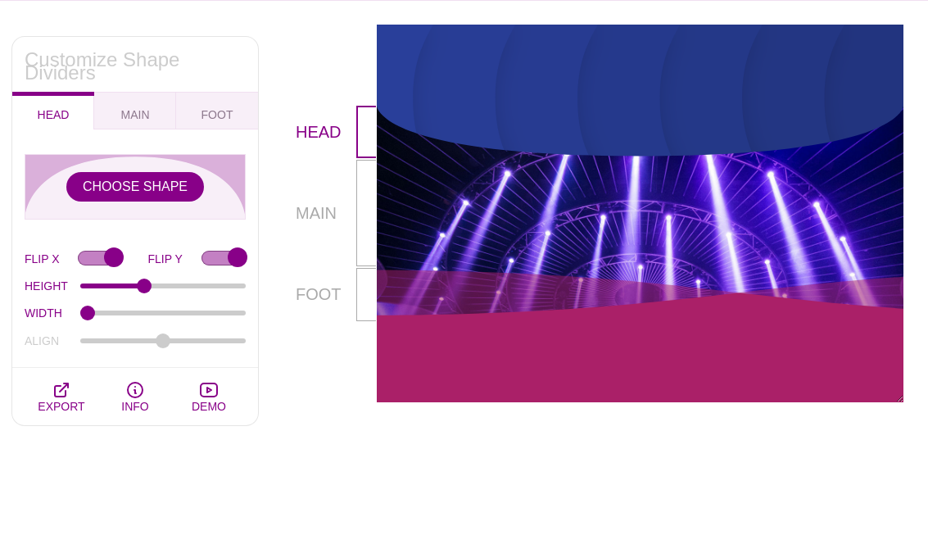
click at [121, 251] on input "FLIP X" at bounding box center [113, 259] width 70 height 17
click at [103, 260] on input "FLIP X" at bounding box center [113, 259] width 70 height 17
click at [114, 262] on input "FLIP X" at bounding box center [113, 259] width 70 height 17
checkbox input "false"
click at [150, 198] on button "CHOOSE SHAPE" at bounding box center [135, 186] width 138 height 29
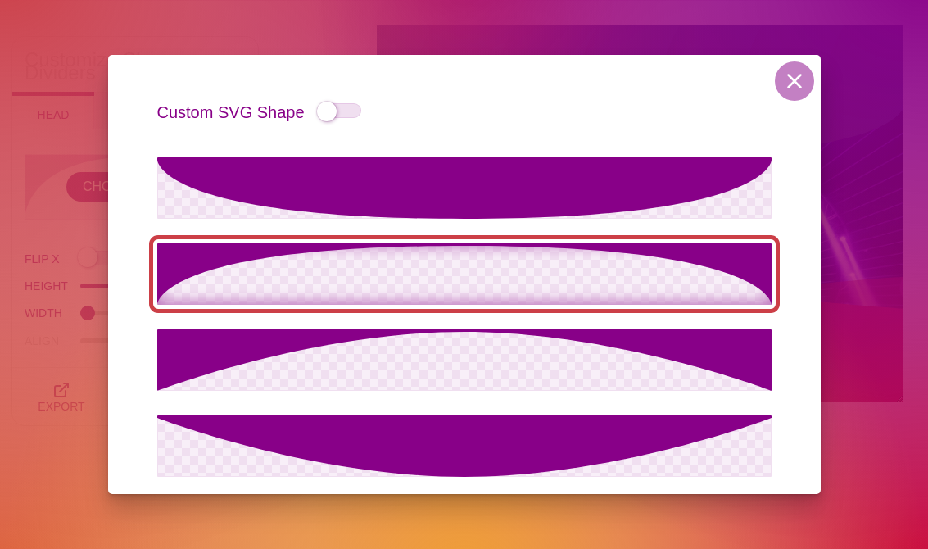
scroll to position [25, 0]
click at [454, 452] on icon at bounding box center [464, 445] width 614 height 61
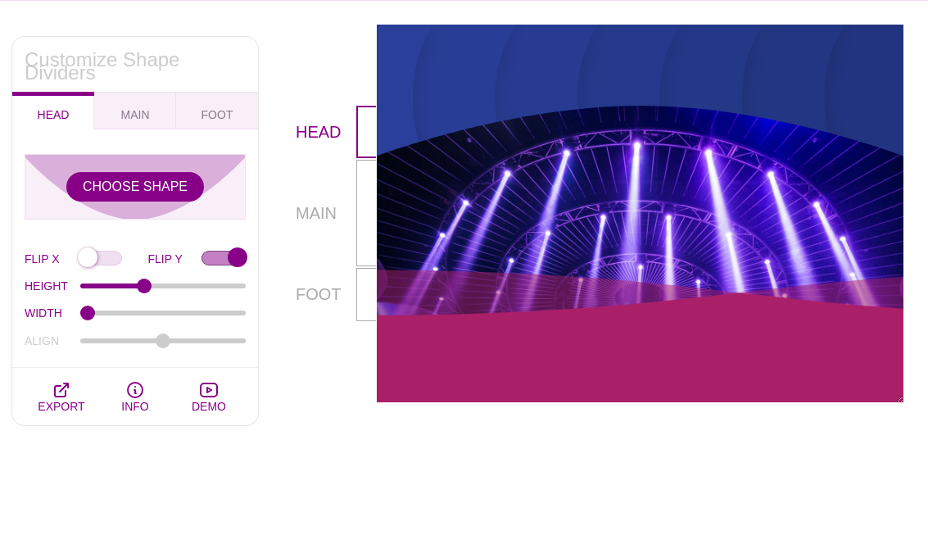
click at [167, 192] on button "CHOOSE SHAPE" at bounding box center [135, 186] width 138 height 29
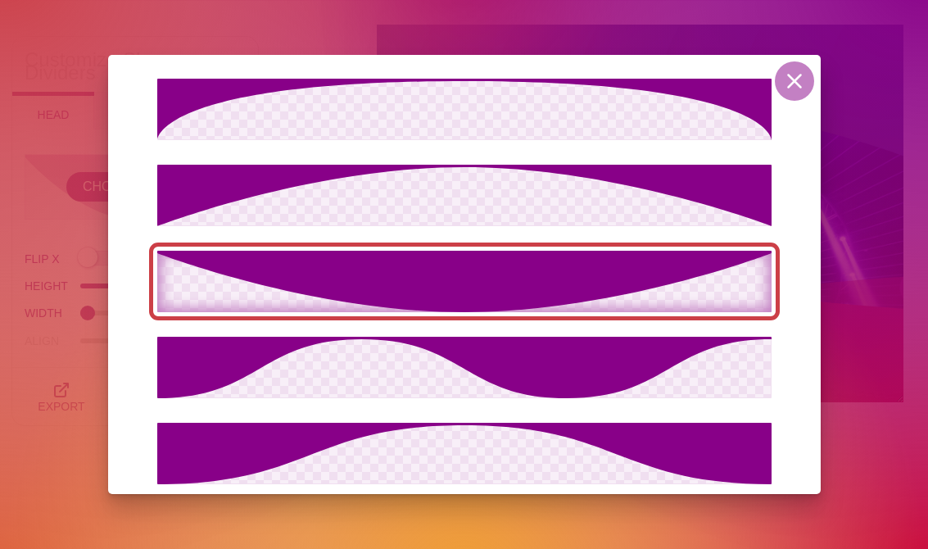
scroll to position [197, 0]
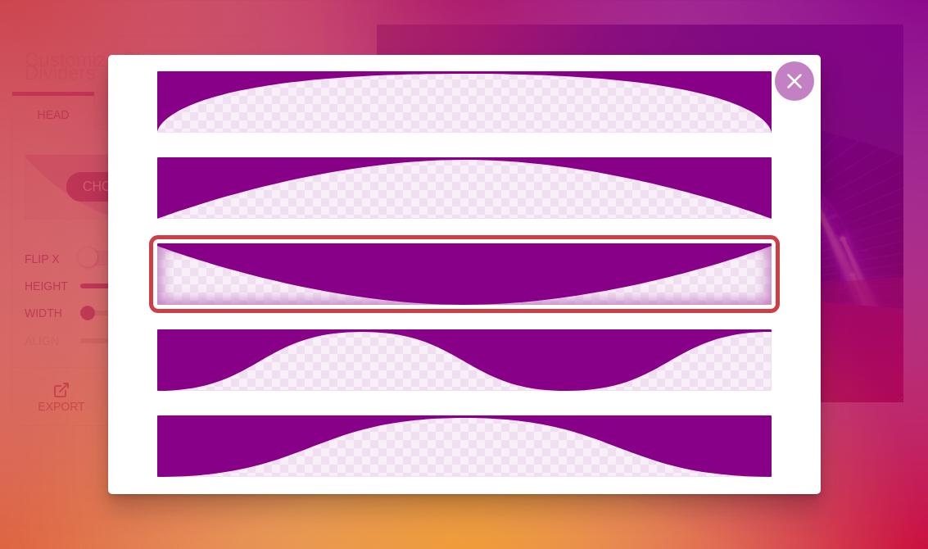
click at [503, 441] on icon at bounding box center [464, 445] width 614 height 61
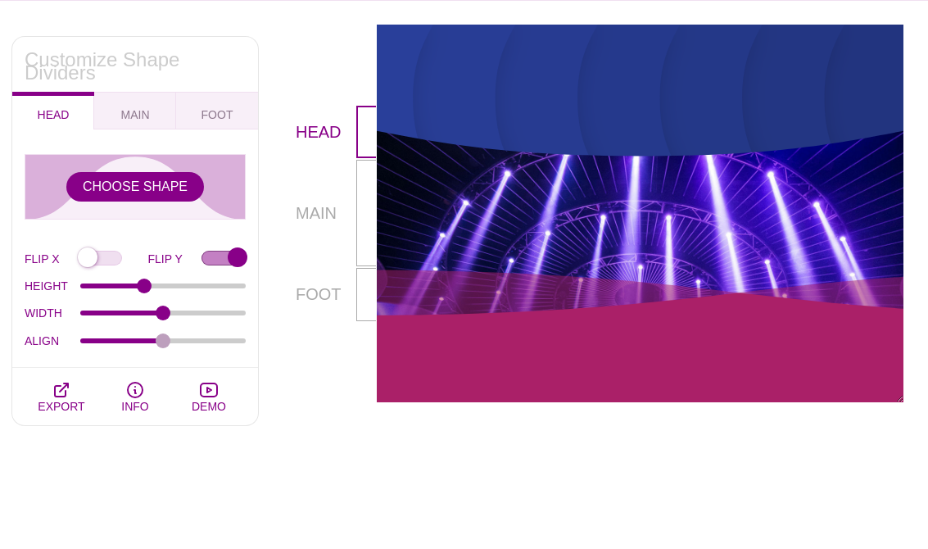
click at [157, 199] on button "CHOOSE SHAPE" at bounding box center [135, 186] width 138 height 29
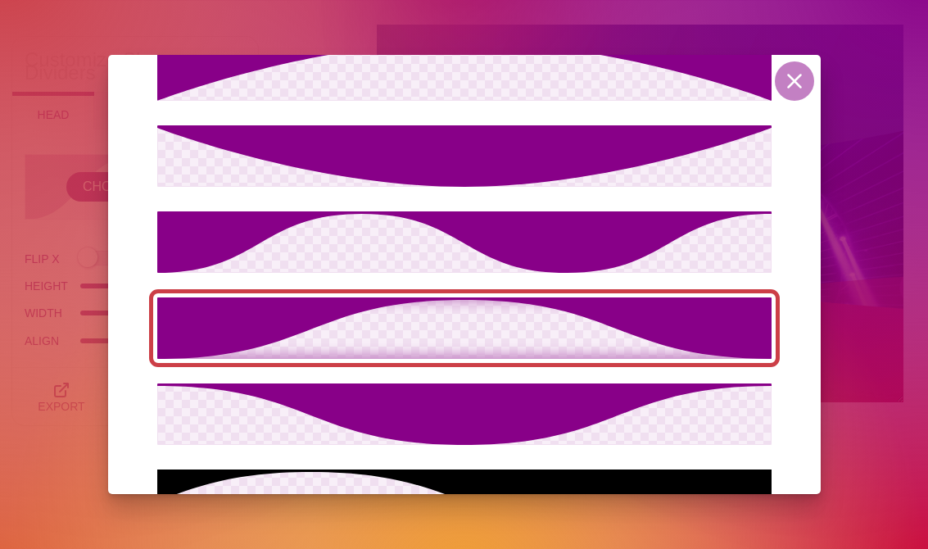
scroll to position [369, 0]
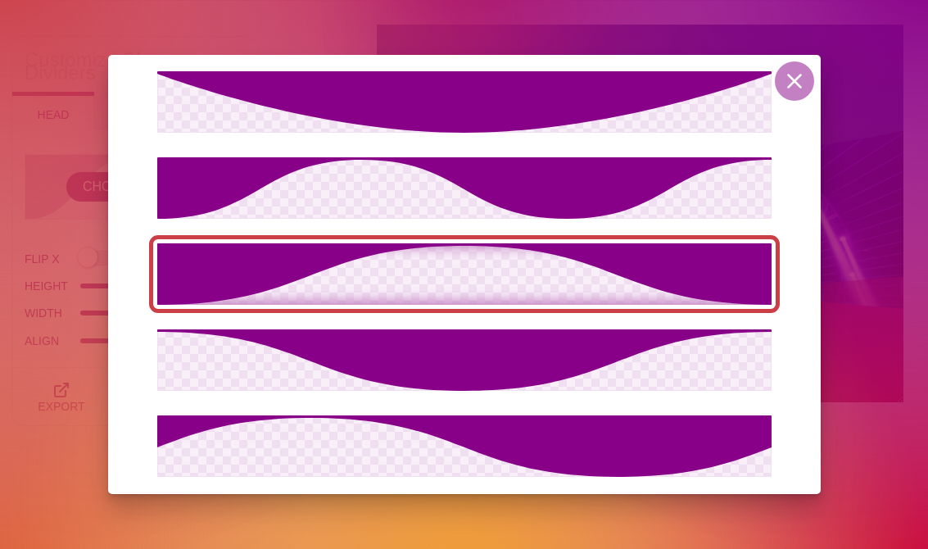
click at [392, 93] on icon at bounding box center [464, 101] width 614 height 61
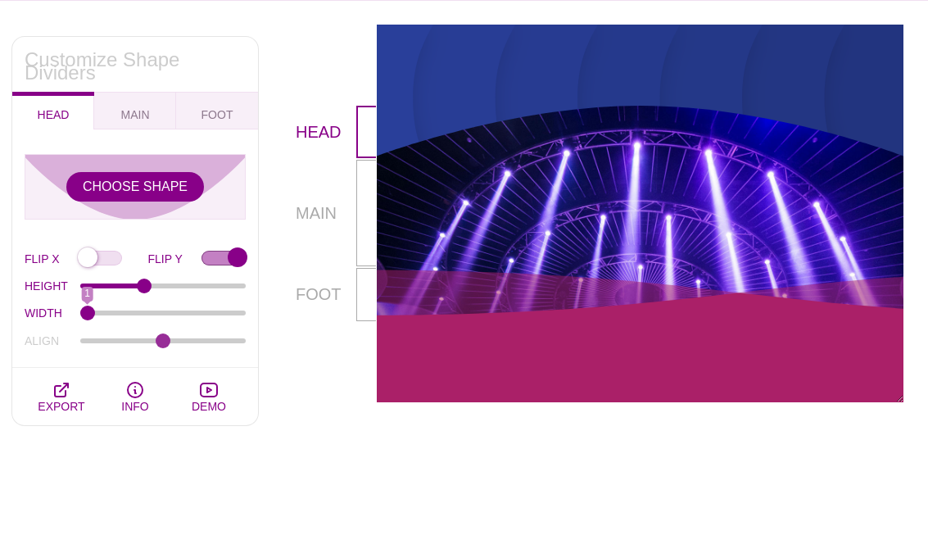
type input "1"
click at [161, 119] on button "MAIN" at bounding box center [135, 111] width 82 height 38
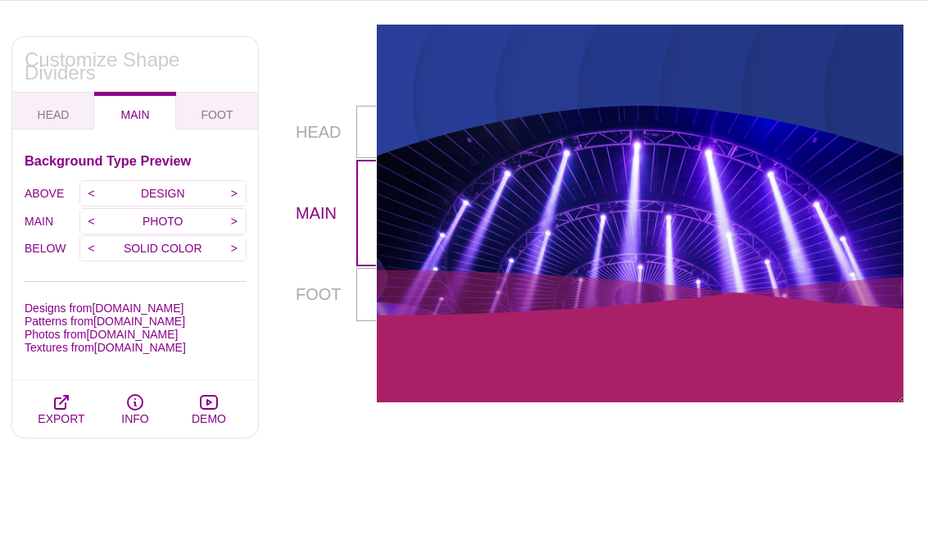
click at [94, 197] on input "<" at bounding box center [91, 193] width 23 height 25
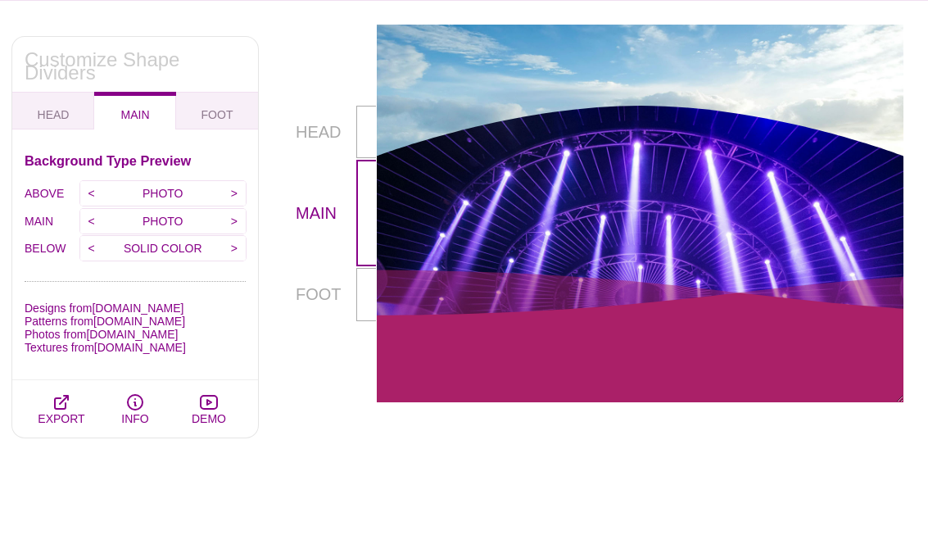
click at [93, 202] on input "<" at bounding box center [91, 193] width 23 height 25
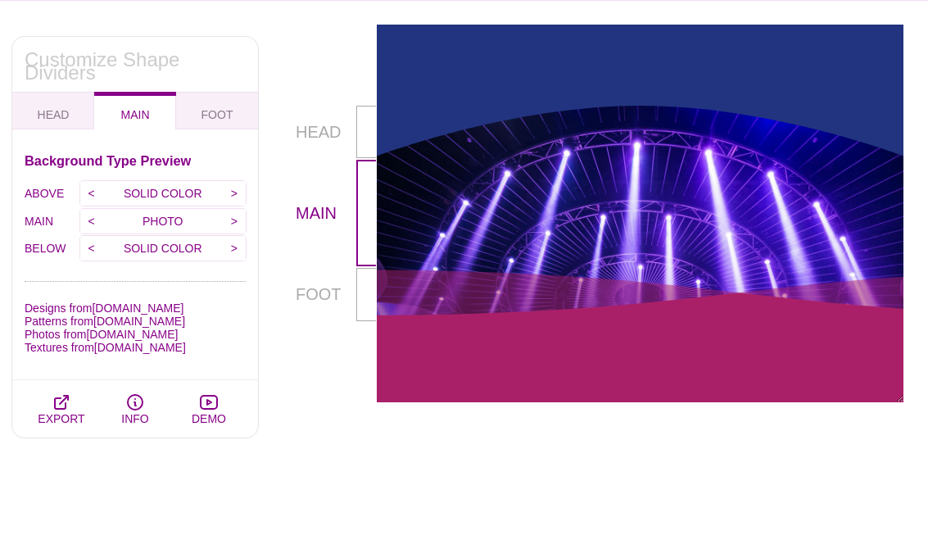
click at [204, 125] on button "FOOT" at bounding box center [217, 111] width 82 height 38
checkbox input "false"
type input "90"
type input "1.5"
type input "-75"
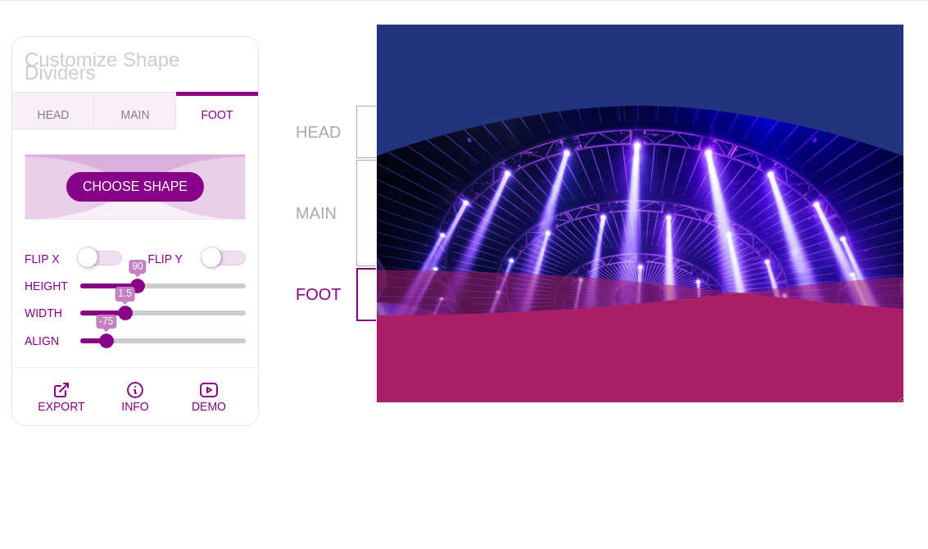
click at [179, 197] on button "CHOOSE SHAPE" at bounding box center [135, 186] width 138 height 29
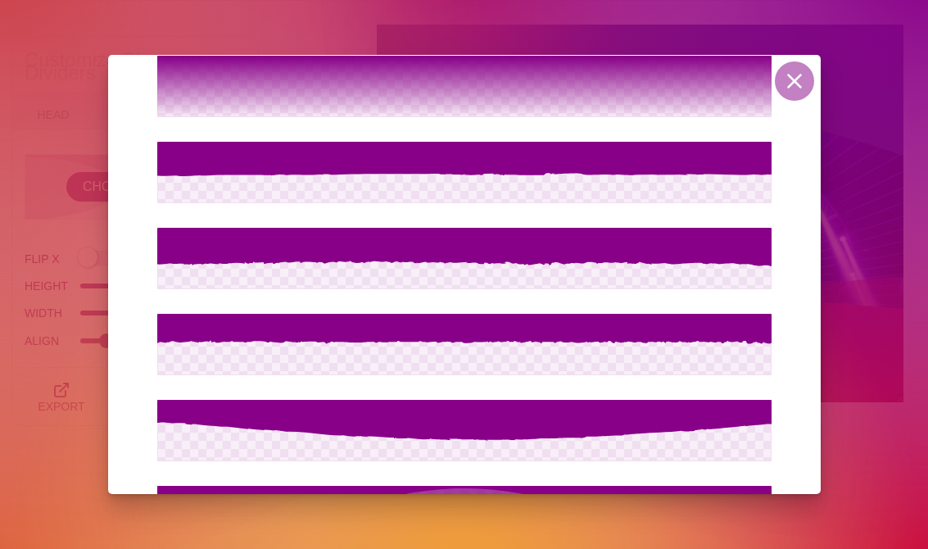
scroll to position [2104, 0]
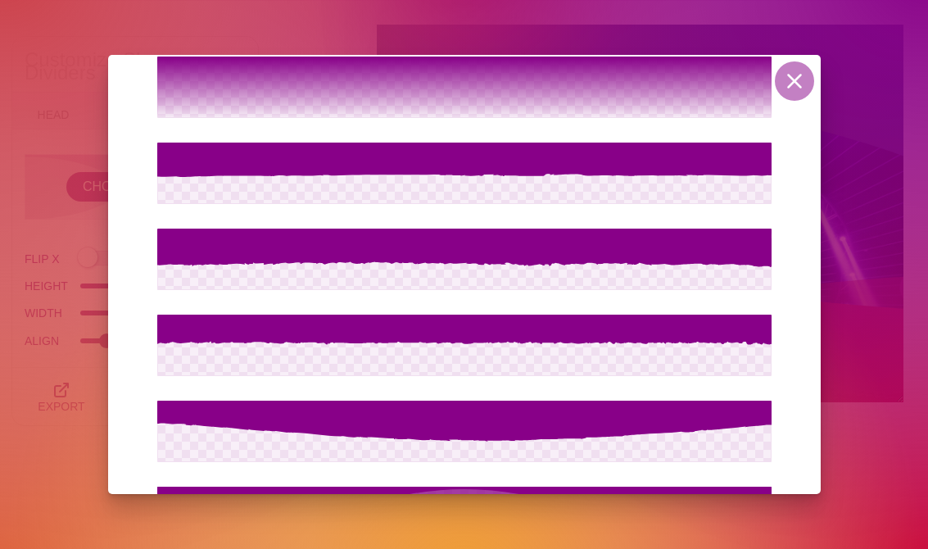
click at [492, 280] on icon at bounding box center [464, 259] width 614 height 61
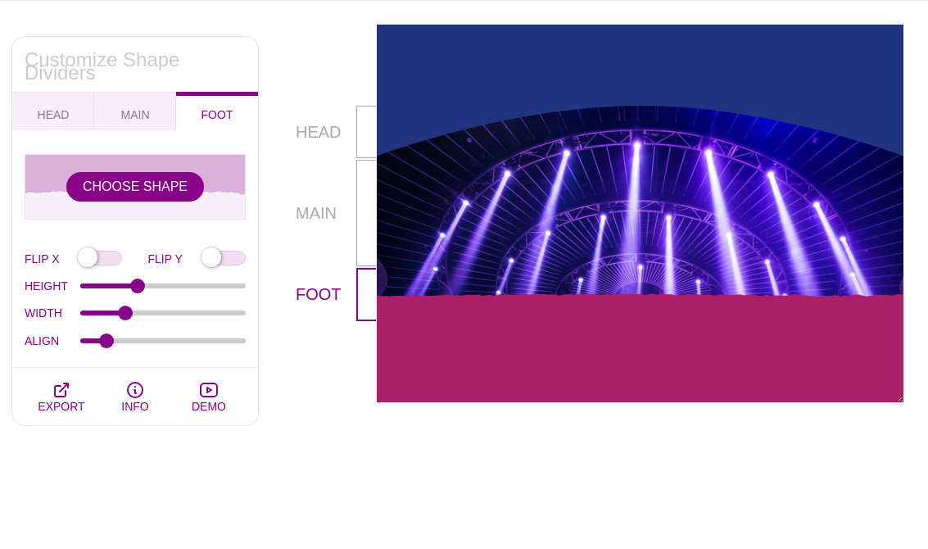
click at [177, 193] on button "CHOOSE SHAPE" at bounding box center [135, 186] width 138 height 29
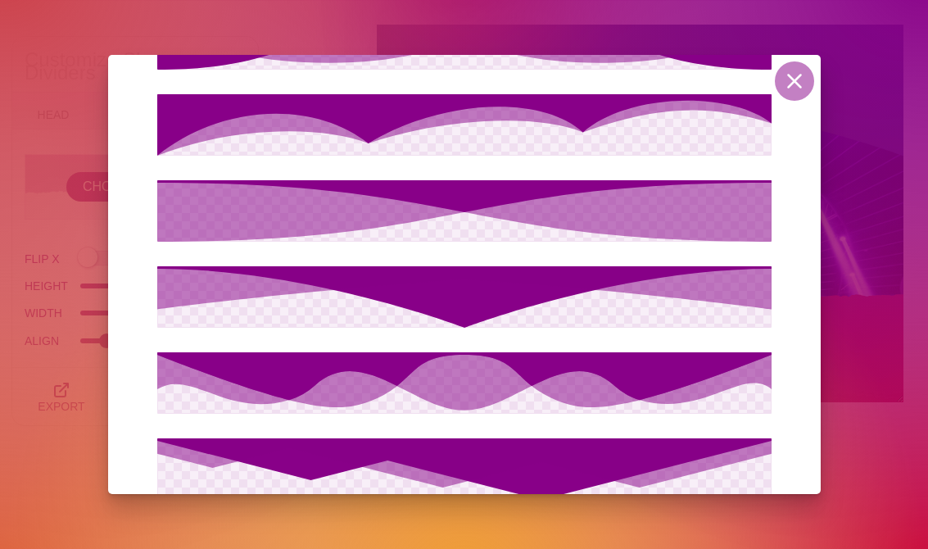
scroll to position [2668, 0]
click at [655, 129] on icon at bounding box center [464, 124] width 614 height 61
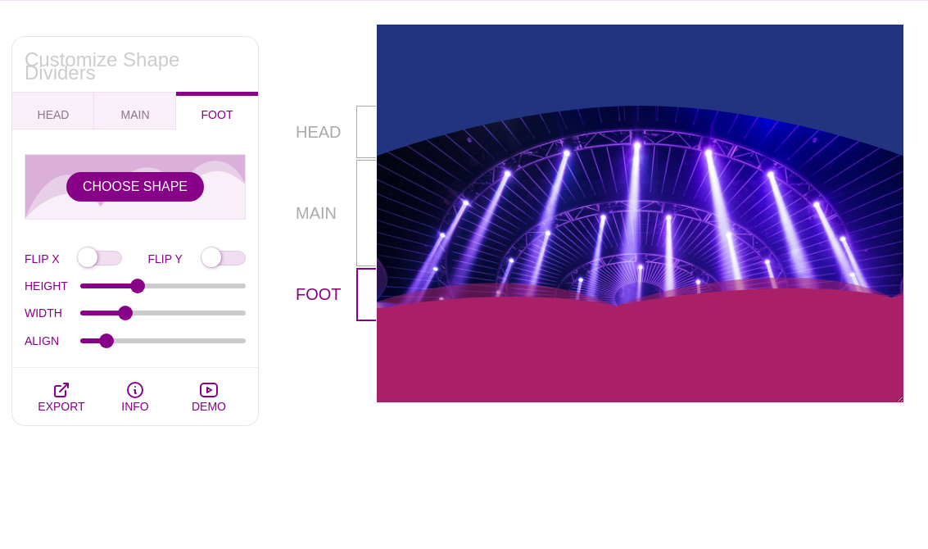
click at [176, 192] on button "CHOOSE SHAPE" at bounding box center [135, 186] width 138 height 29
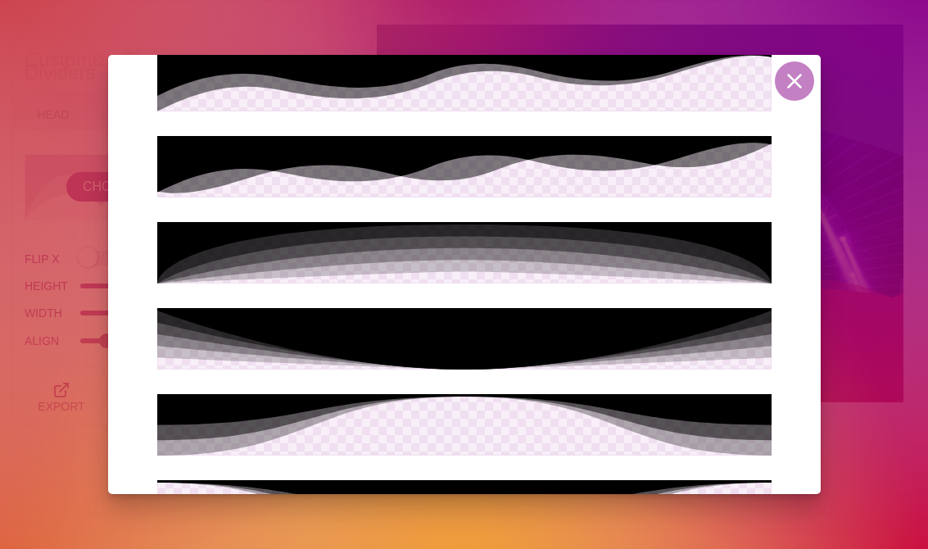
scroll to position [3746, 0]
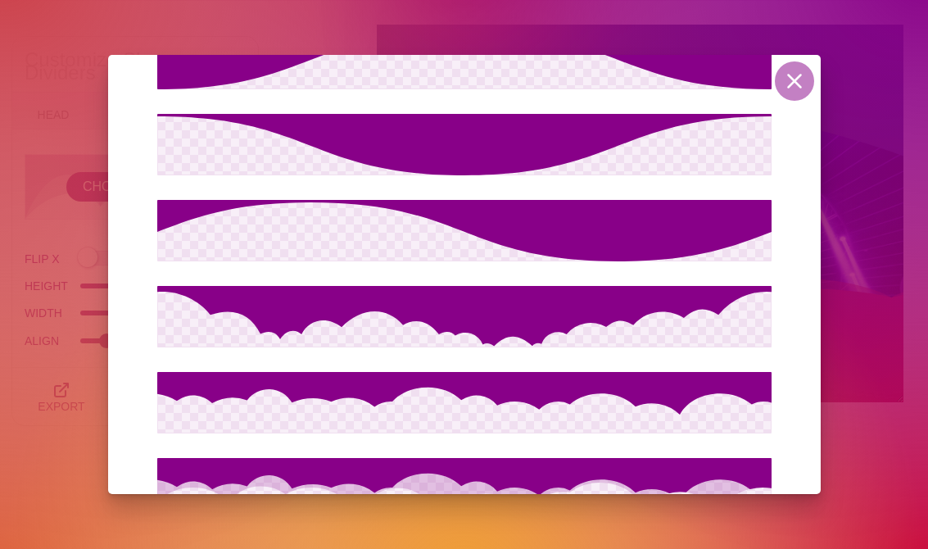
scroll to position [584, 0]
click at [622, 224] on icon at bounding box center [464, 230] width 614 height 61
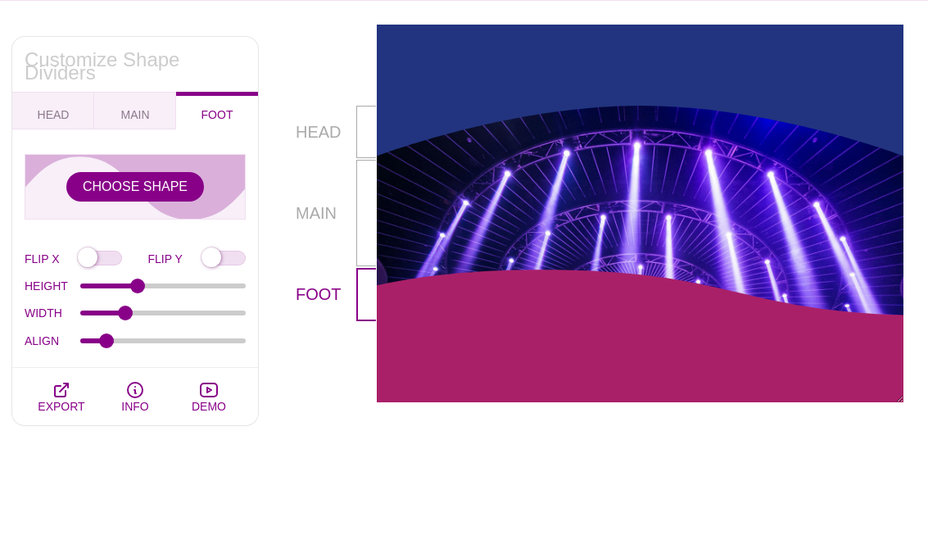
click at [152, 119] on button "MAIN" at bounding box center [135, 111] width 82 height 38
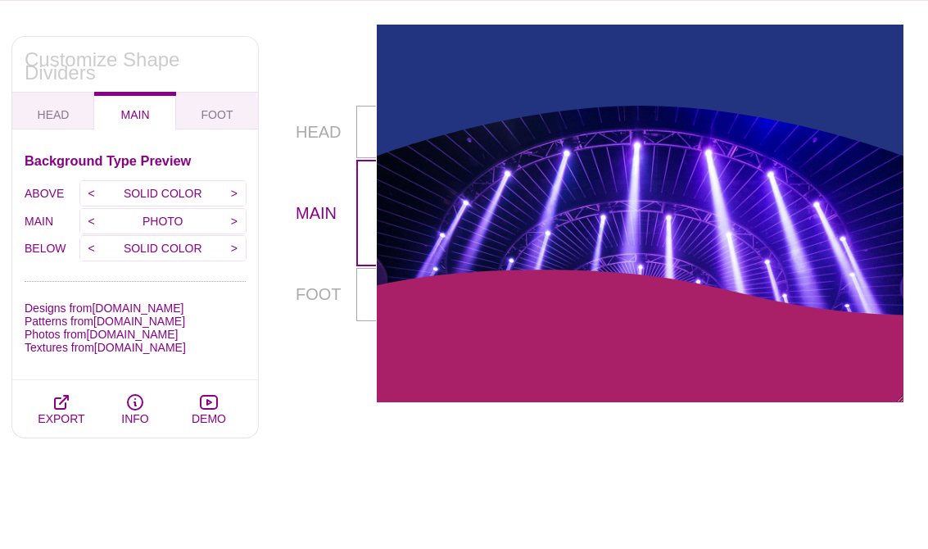
click at [65, 99] on button "HEAD" at bounding box center [53, 111] width 82 height 38
checkbox input "true"
type input "100"
type input "1"
type input "0"
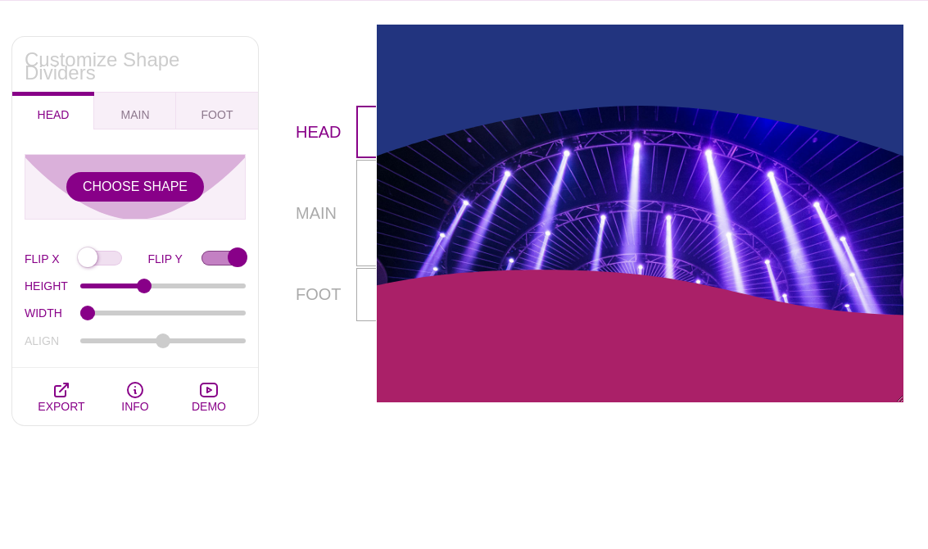
click at [160, 127] on button "MAIN" at bounding box center [135, 111] width 82 height 38
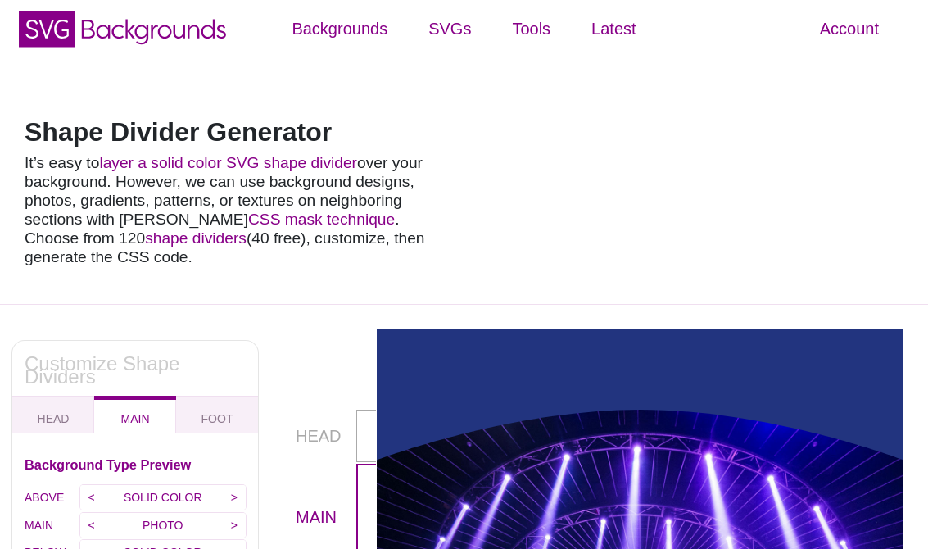
scroll to position [0, 0]
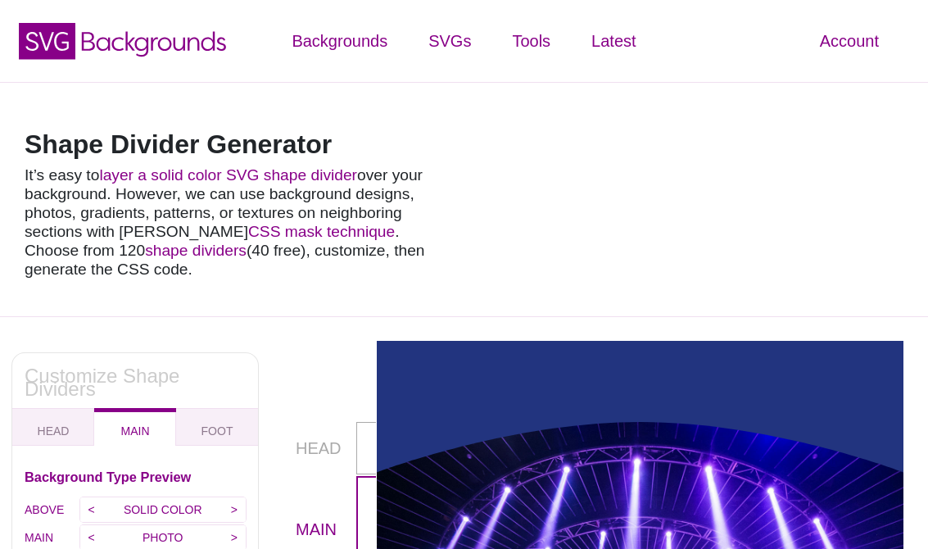
click at [789, 289] on link "Logout" at bounding box center [783, 298] width 50 height 18
click at [781, 289] on link "Logout" at bounding box center [783, 298] width 50 height 18
